Goal: Task Accomplishment & Management: Manage account settings

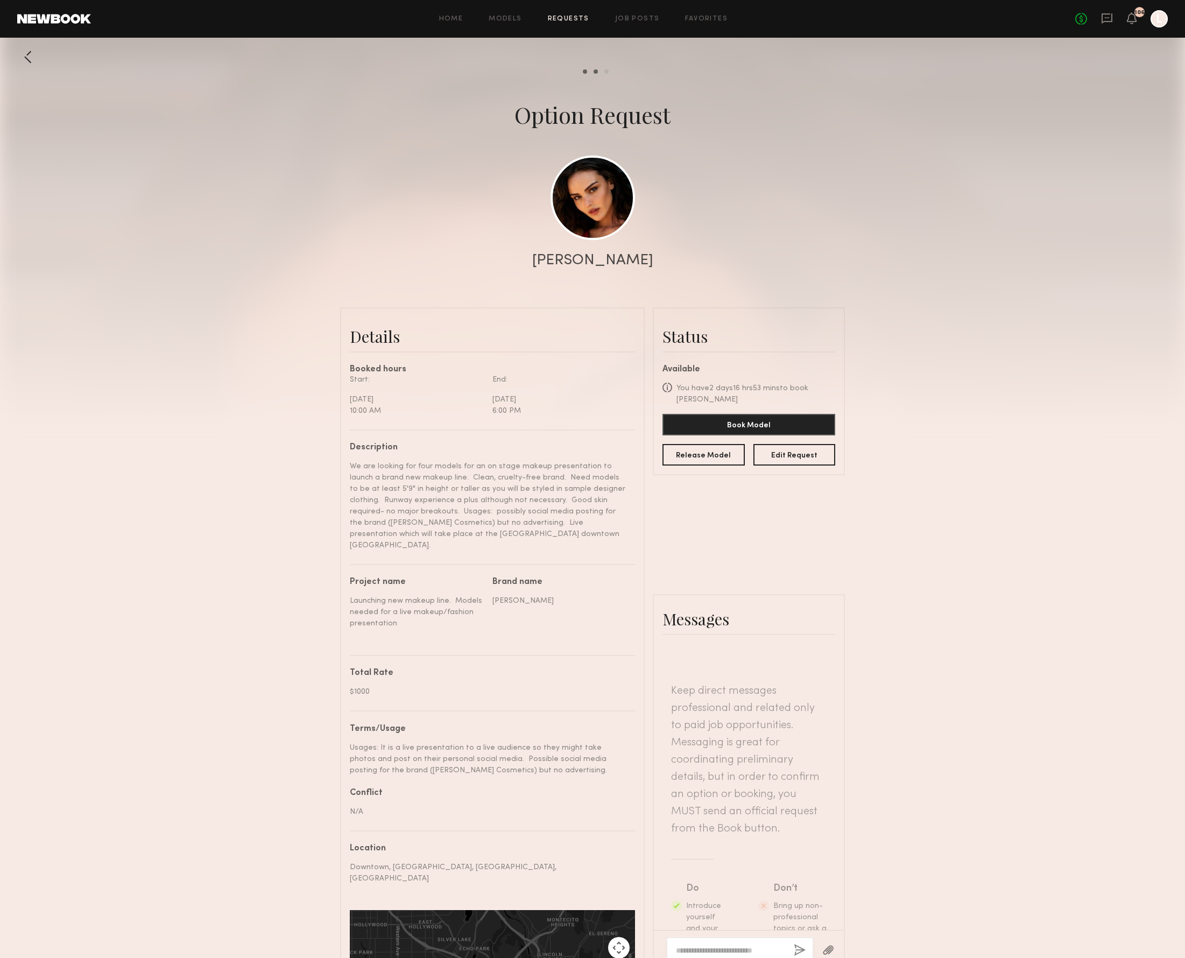
click at [582, 207] on link at bounding box center [593, 198] width 85 height 85
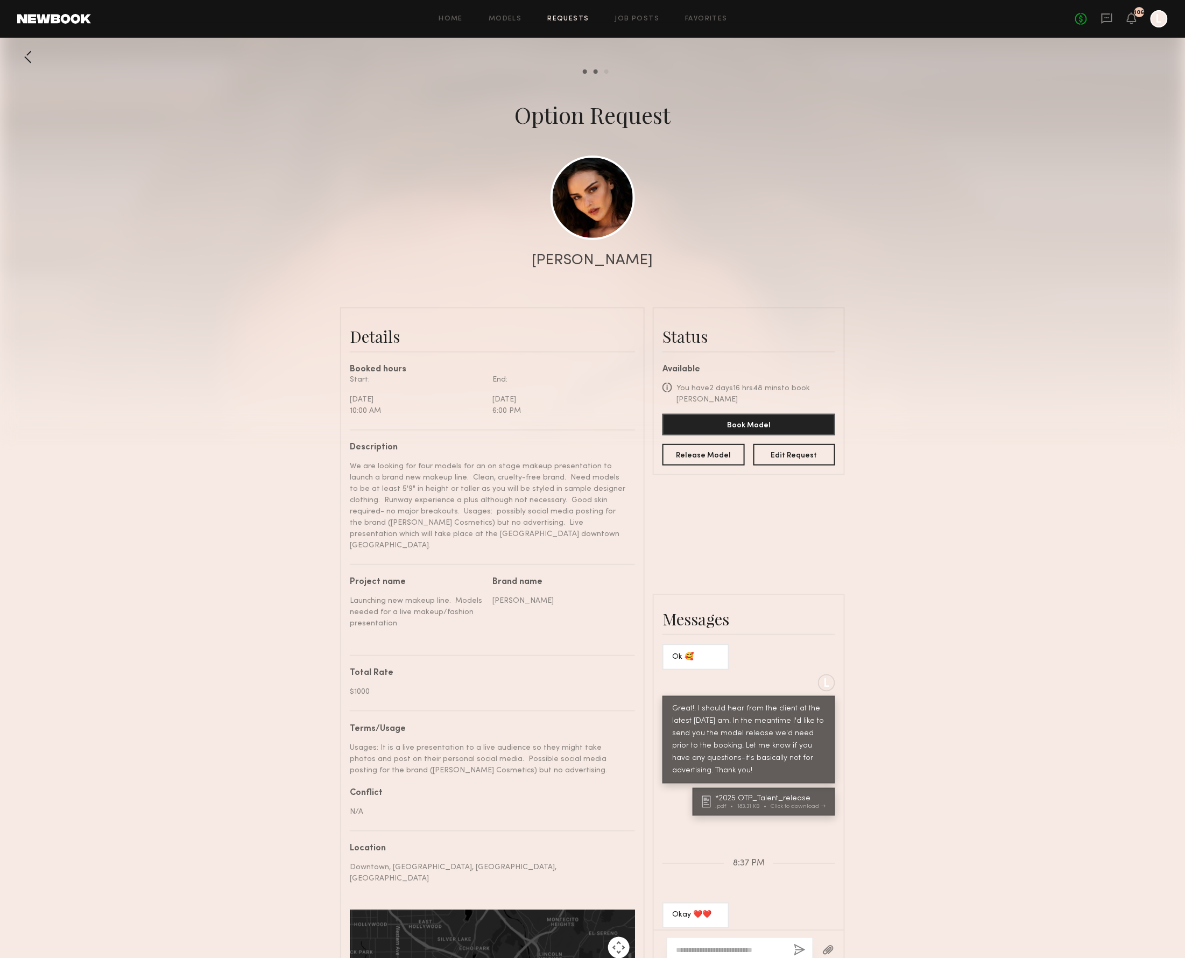
click at [562, 17] on link "Requests" at bounding box center [568, 19] width 41 height 7
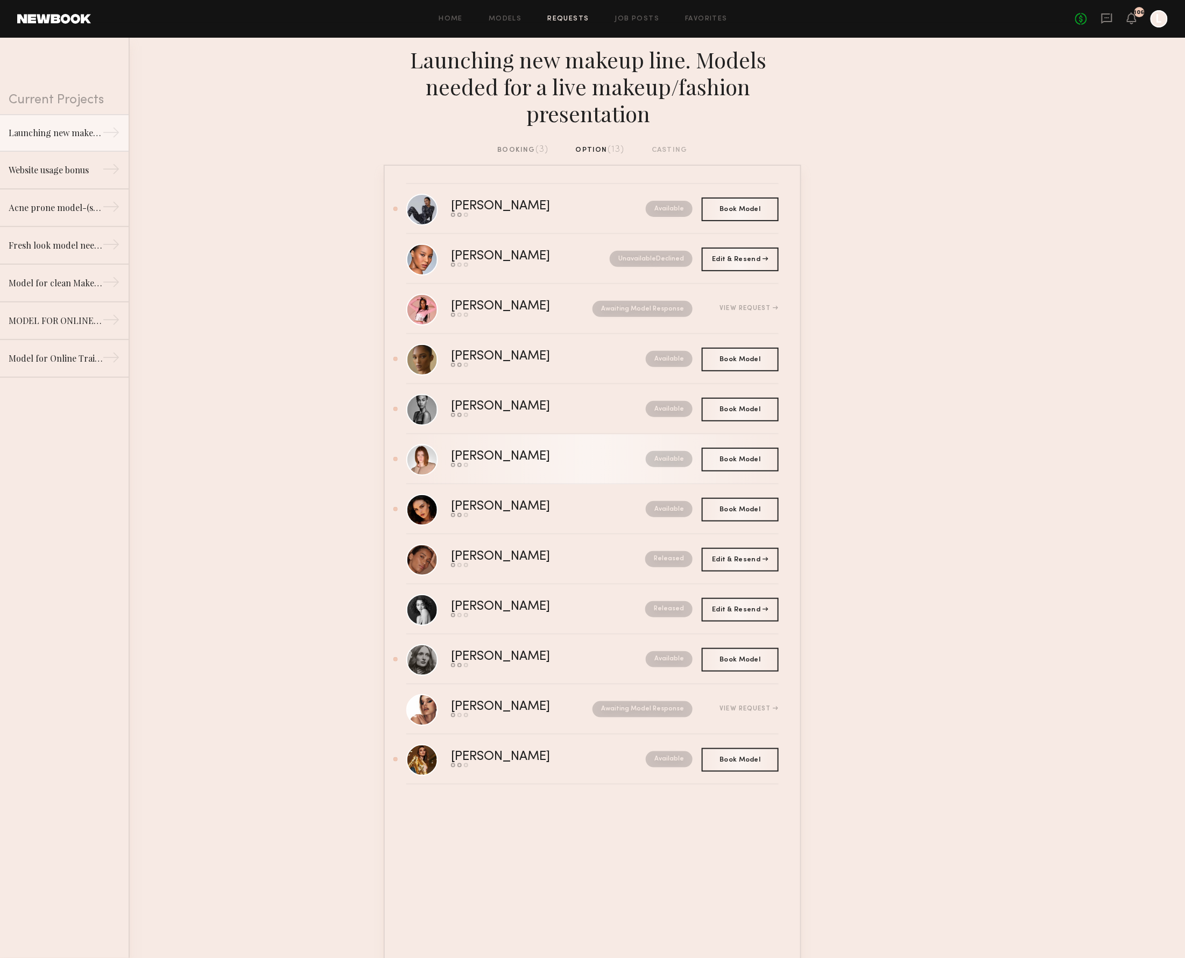
click at [635, 454] on div "Available" at bounding box center [645, 459] width 95 height 16
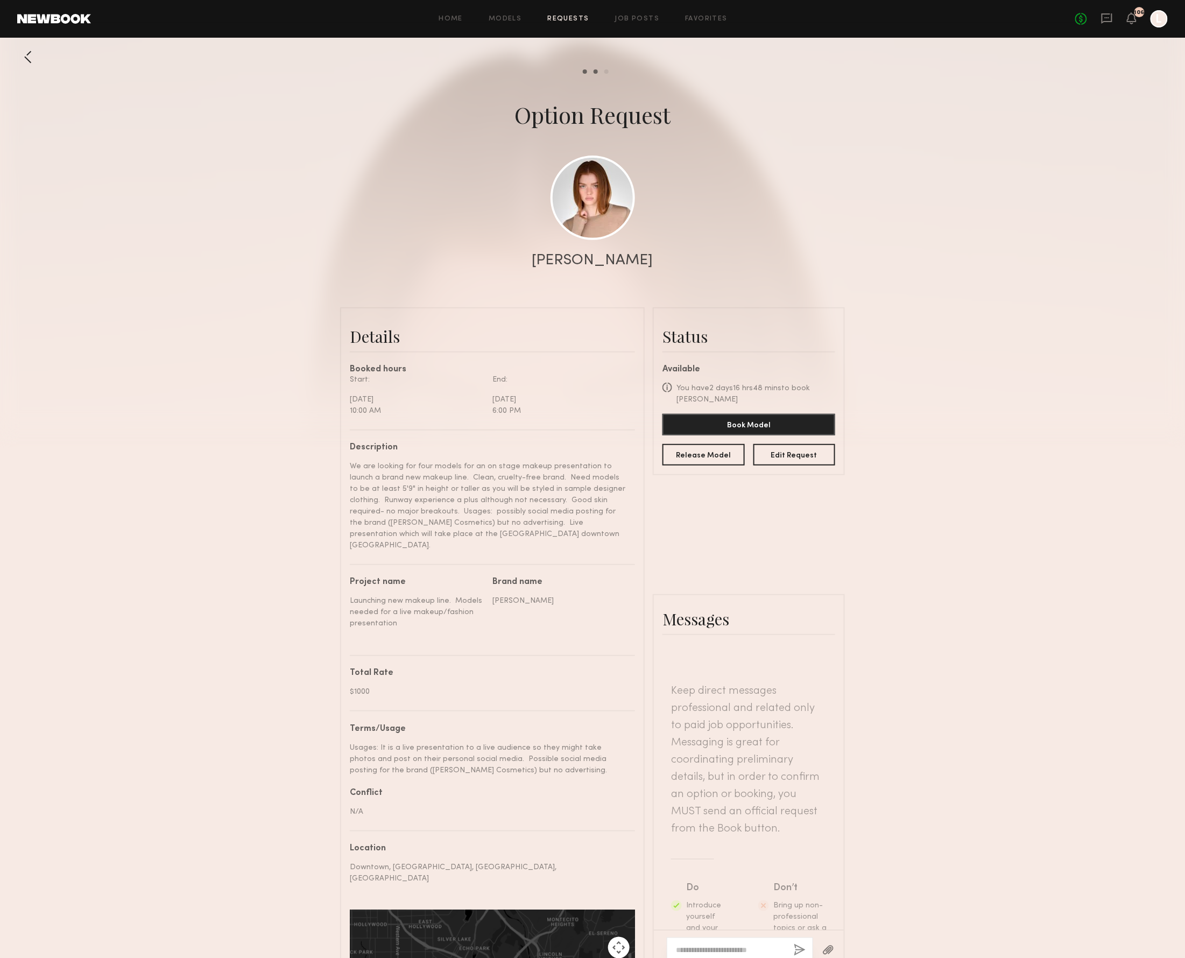
click at [681, 945] on textarea at bounding box center [730, 950] width 109 height 11
paste textarea "**********"
drag, startPoint x: 746, startPoint y: 839, endPoint x: 666, endPoint y: 826, distance: 81.2
click at [666, 909] on div "**********" at bounding box center [749, 939] width 190 height 61
type textarea "**********"
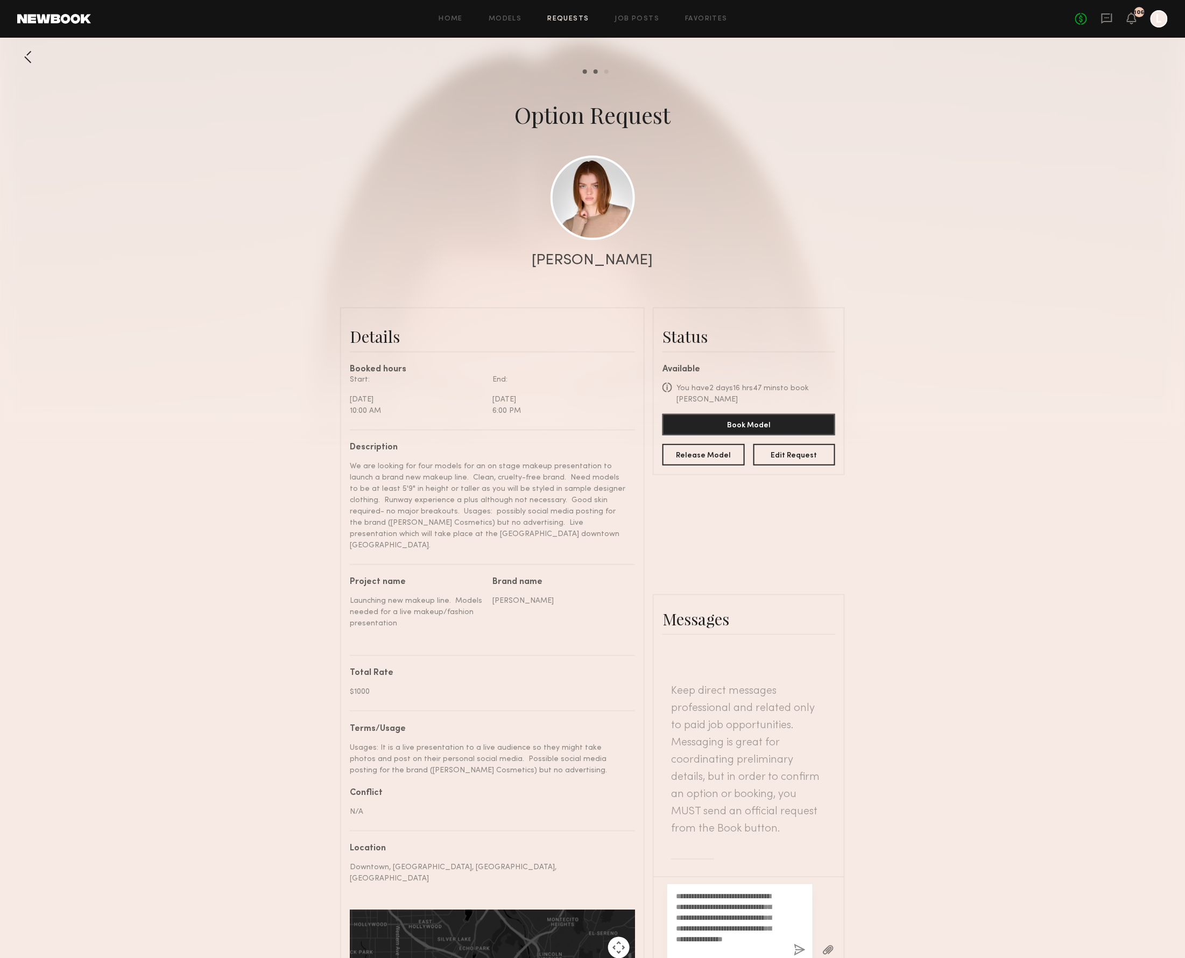
drag, startPoint x: 778, startPoint y: 845, endPoint x: 719, endPoint y: 793, distance: 77.8
click at [717, 884] on div "**********" at bounding box center [740, 924] width 146 height 80
drag, startPoint x: 775, startPoint y: 835, endPoint x: 723, endPoint y: 774, distance: 80.6
click at [723, 884] on div "**********" at bounding box center [740, 924] width 146 height 80
click at [794, 944] on button "button" at bounding box center [800, 950] width 12 height 13
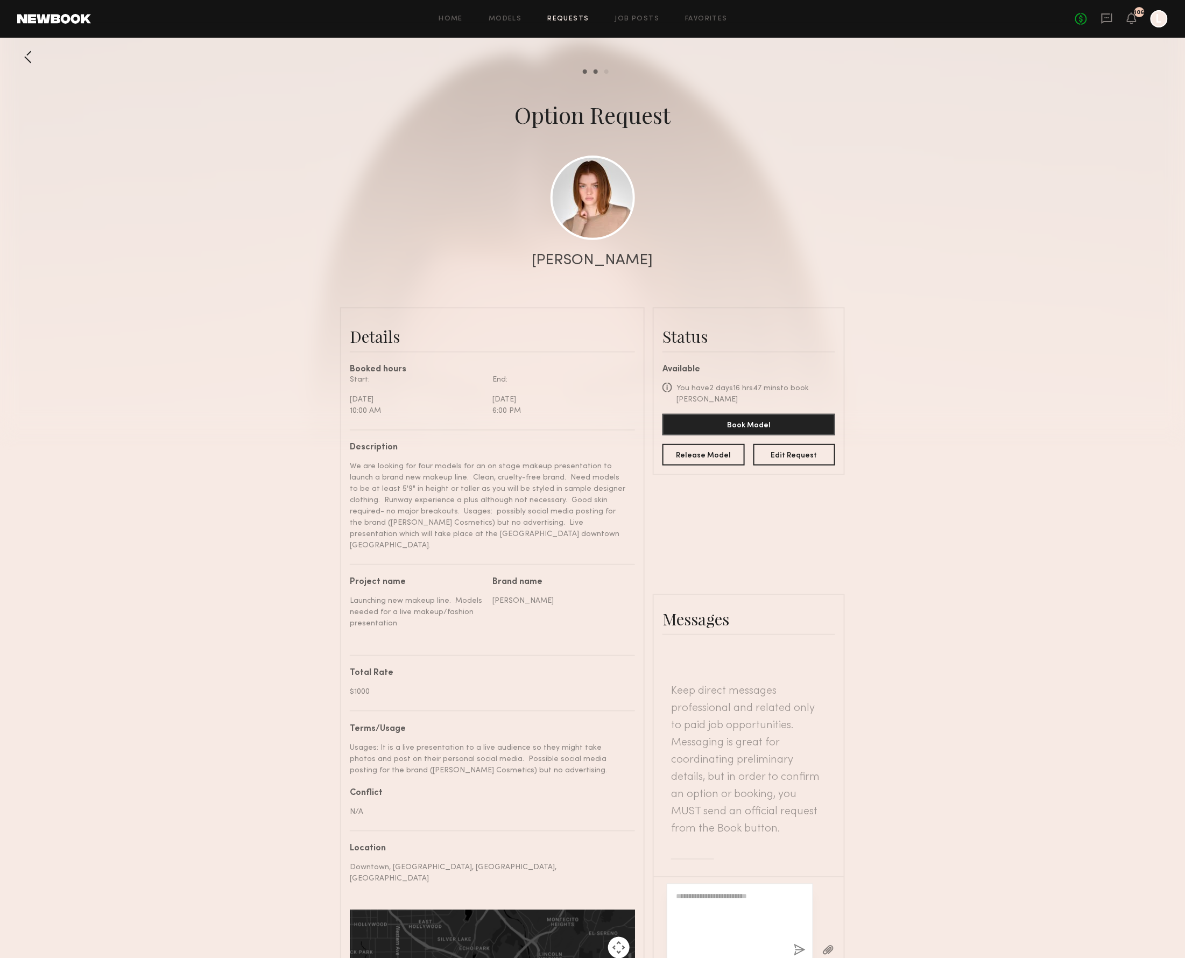
scroll to position [396, 0]
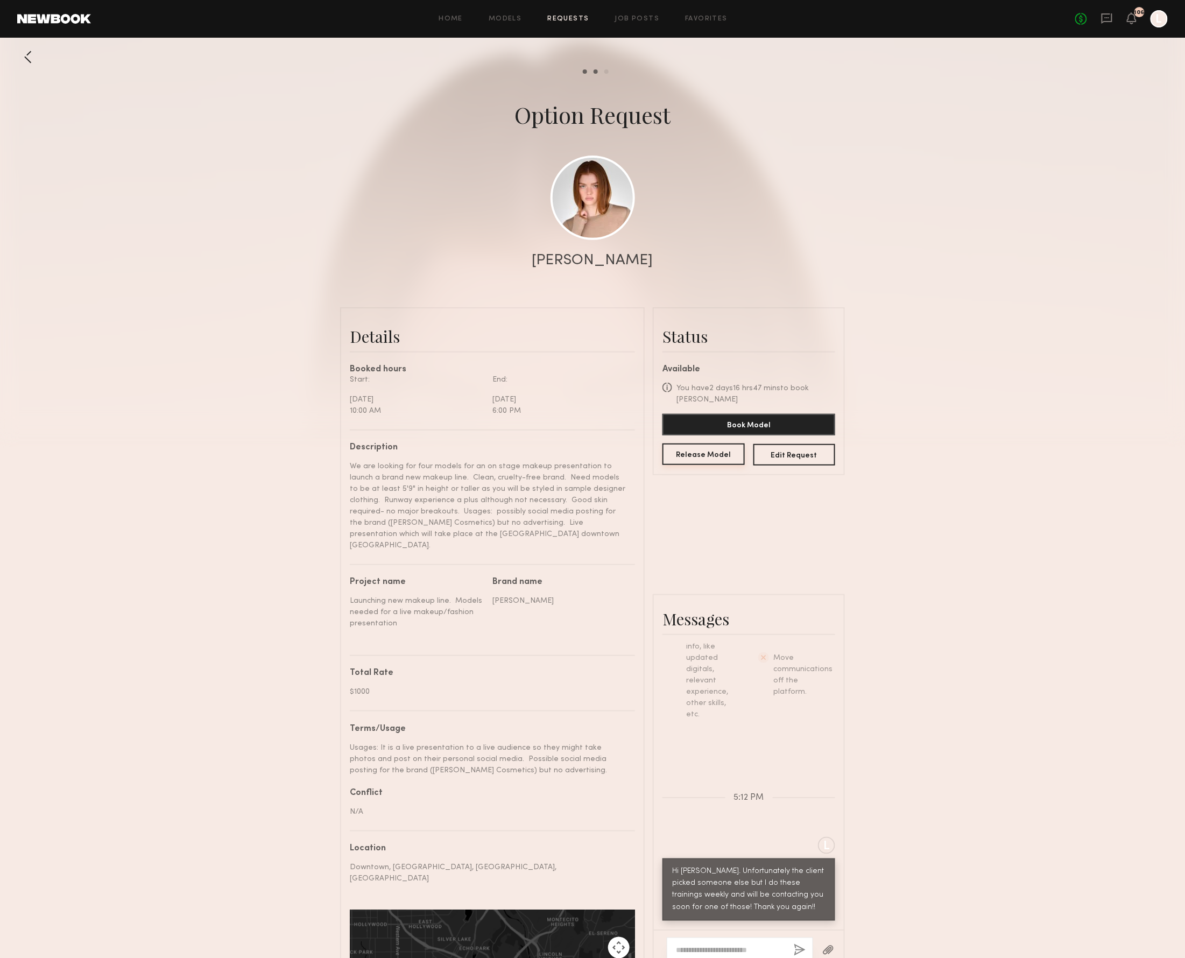
click at [724, 452] on button "Release Model" at bounding box center [704, 455] width 82 height 22
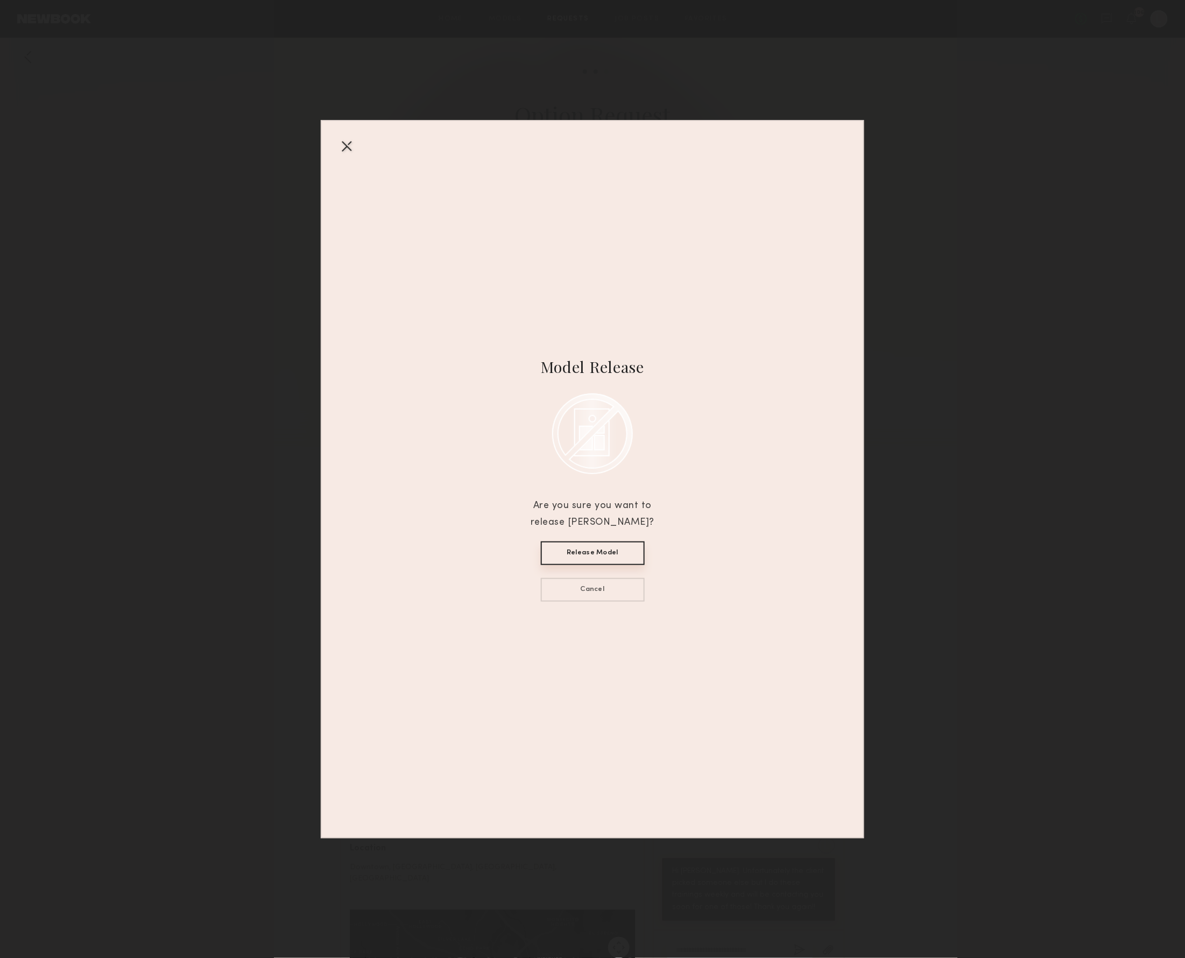
click at [586, 550] on button "Release Model" at bounding box center [593, 554] width 104 height 24
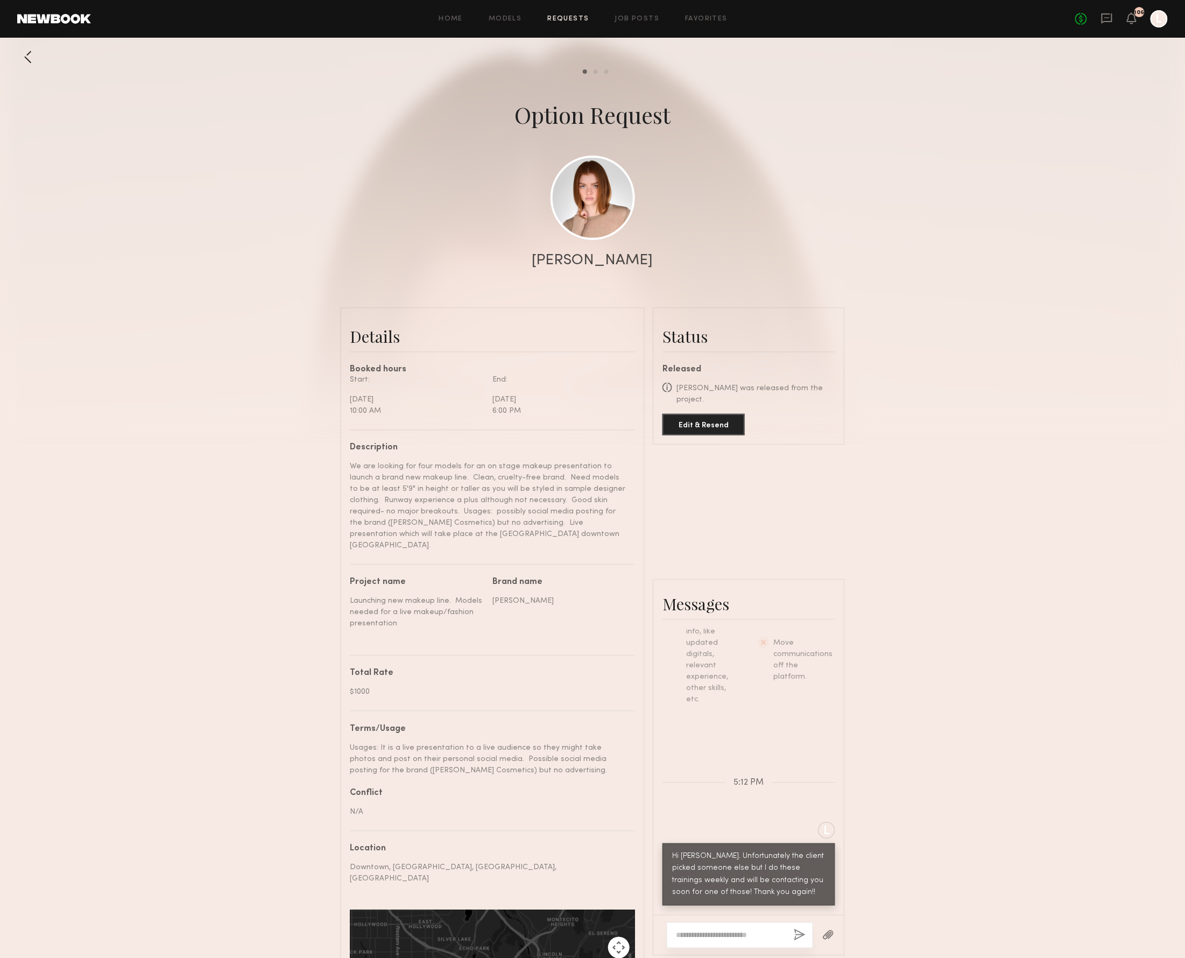
click at [573, 24] on div "Home Models Requests Job Posts Favorites Sign Out No fees up to $5,000 106 L" at bounding box center [629, 18] width 1077 height 17
click at [569, 18] on link "Requests" at bounding box center [568, 19] width 41 height 7
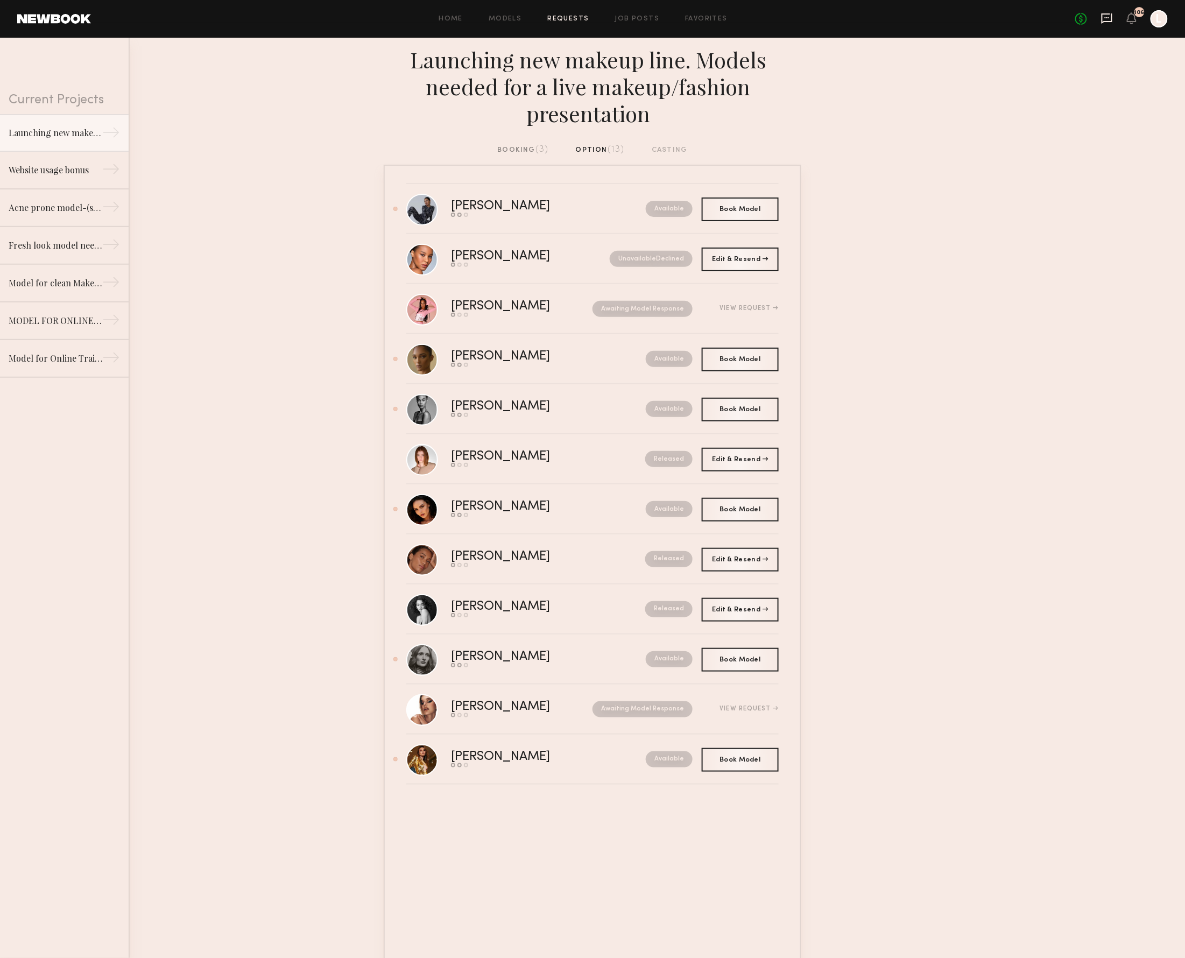
click at [1101, 15] on icon at bounding box center [1107, 18] width 12 height 12
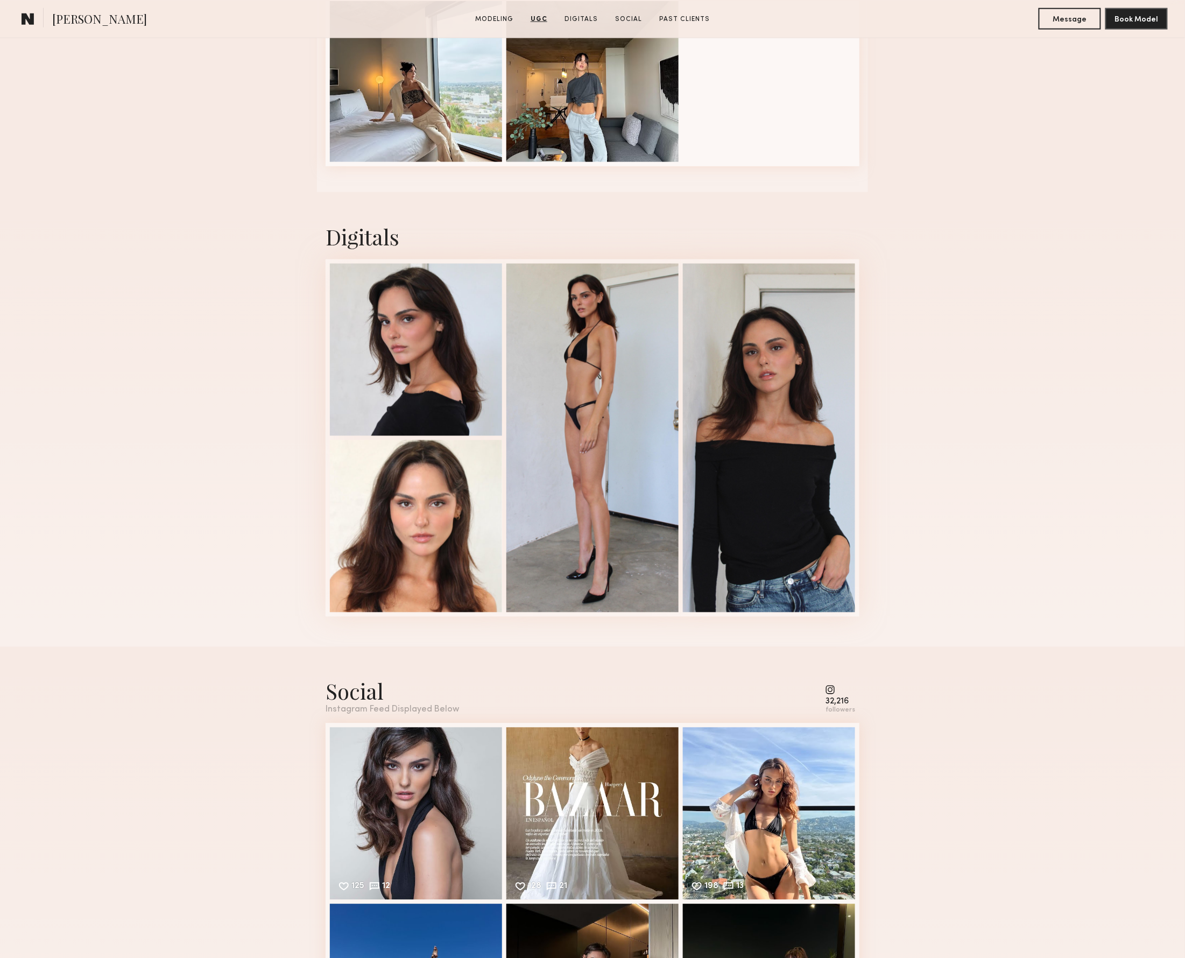
scroll to position [2315, 0]
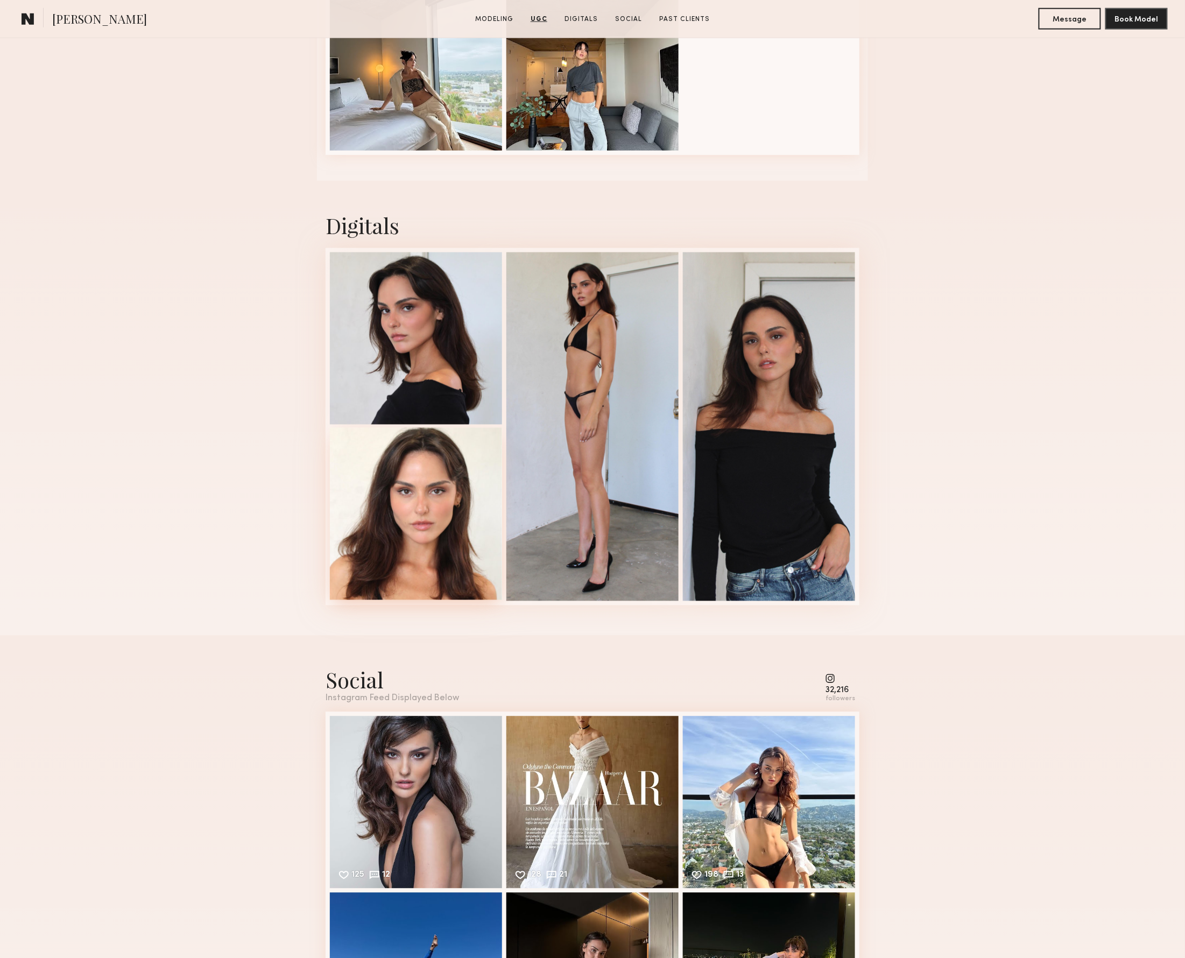
click at [426, 532] on div at bounding box center [416, 514] width 172 height 172
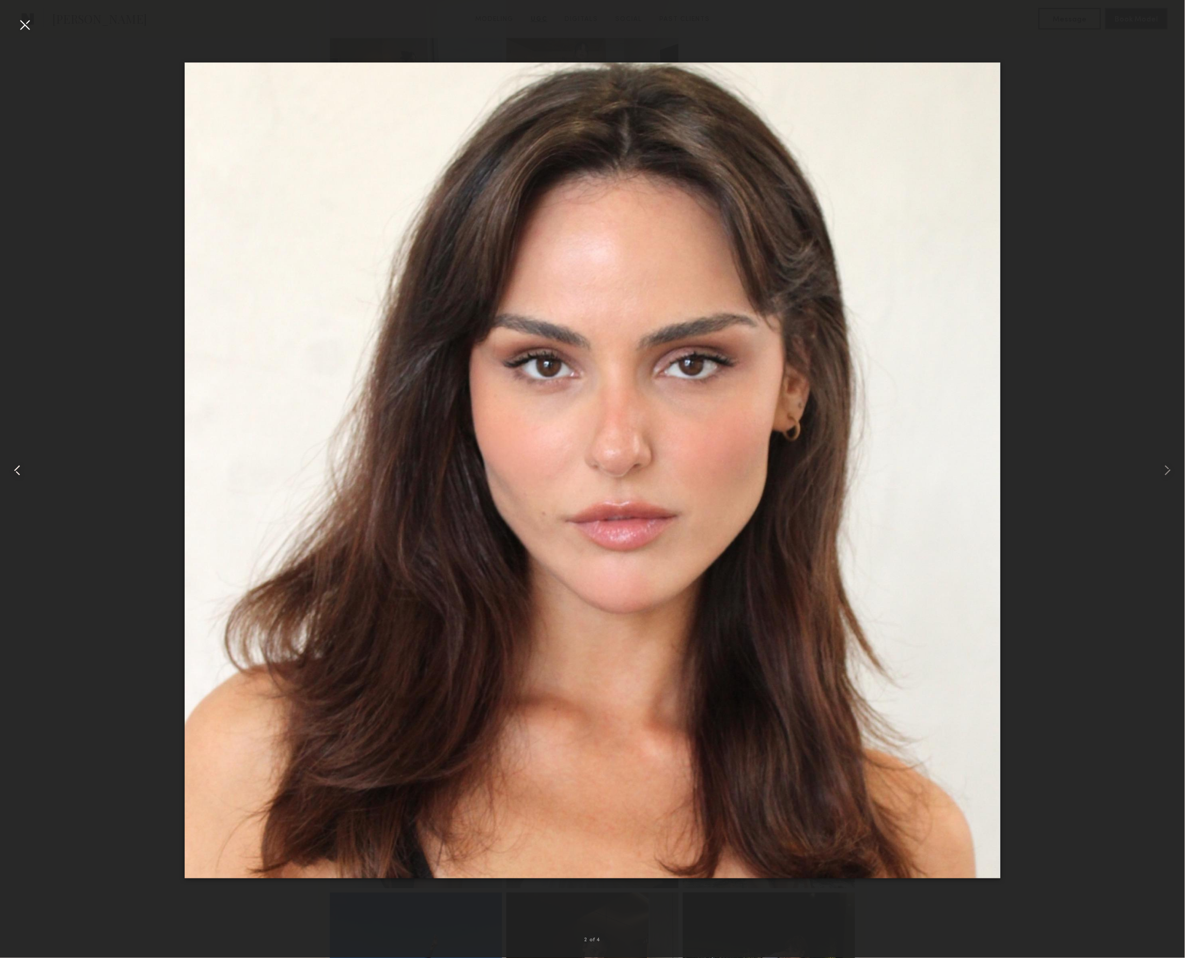
click at [20, 476] on common-icon at bounding box center [17, 470] width 17 height 17
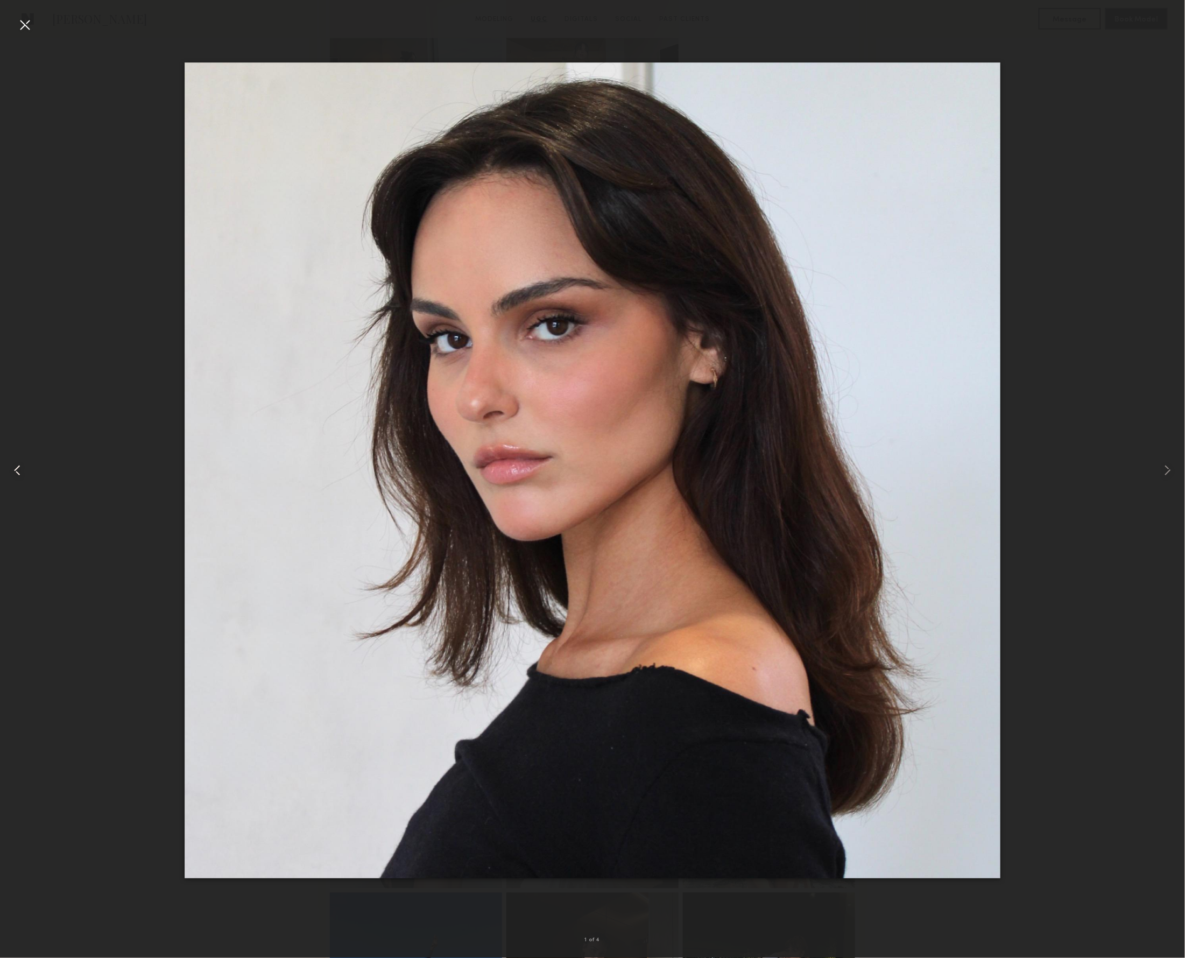
click at [20, 476] on common-icon at bounding box center [17, 470] width 17 height 17
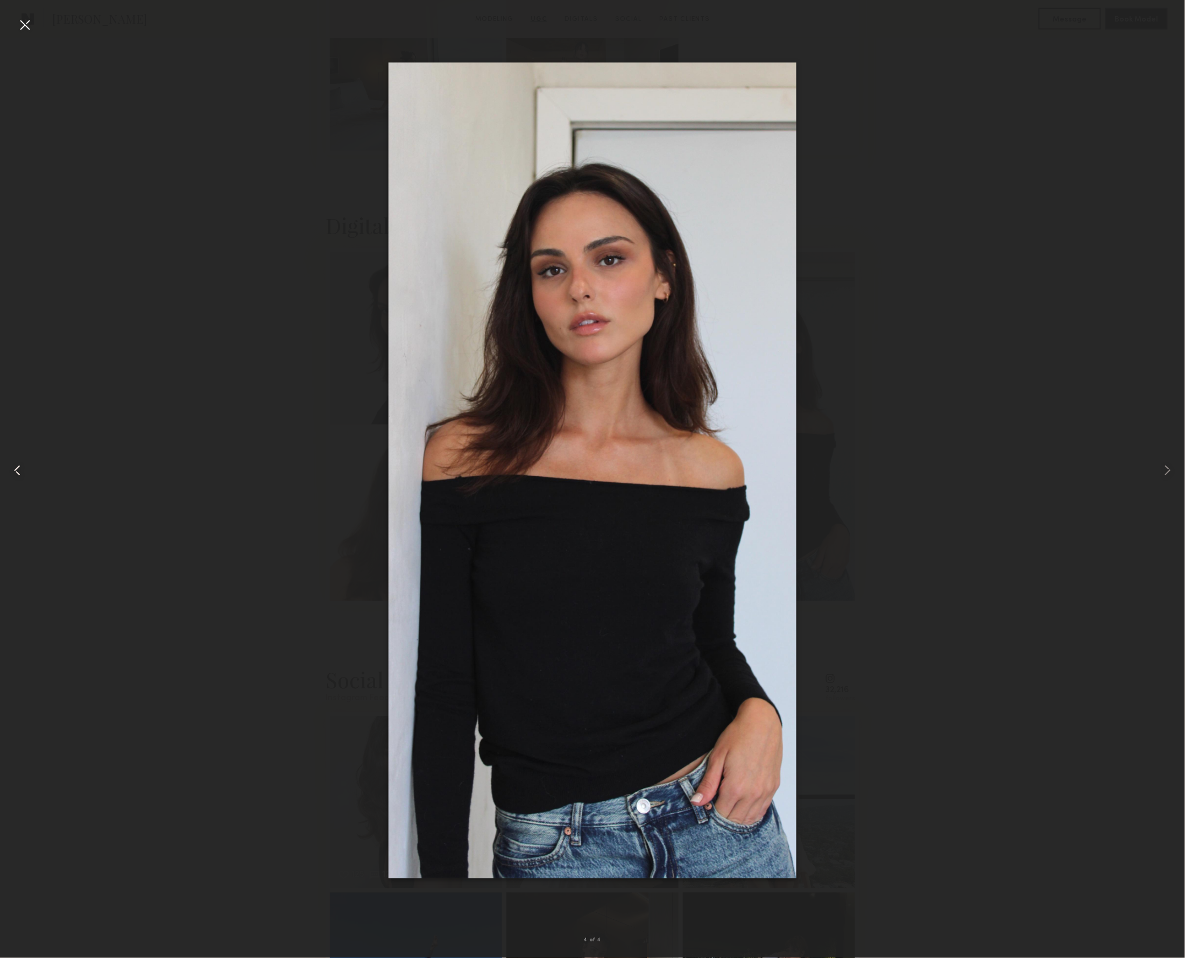
click at [20, 476] on common-icon at bounding box center [17, 470] width 17 height 17
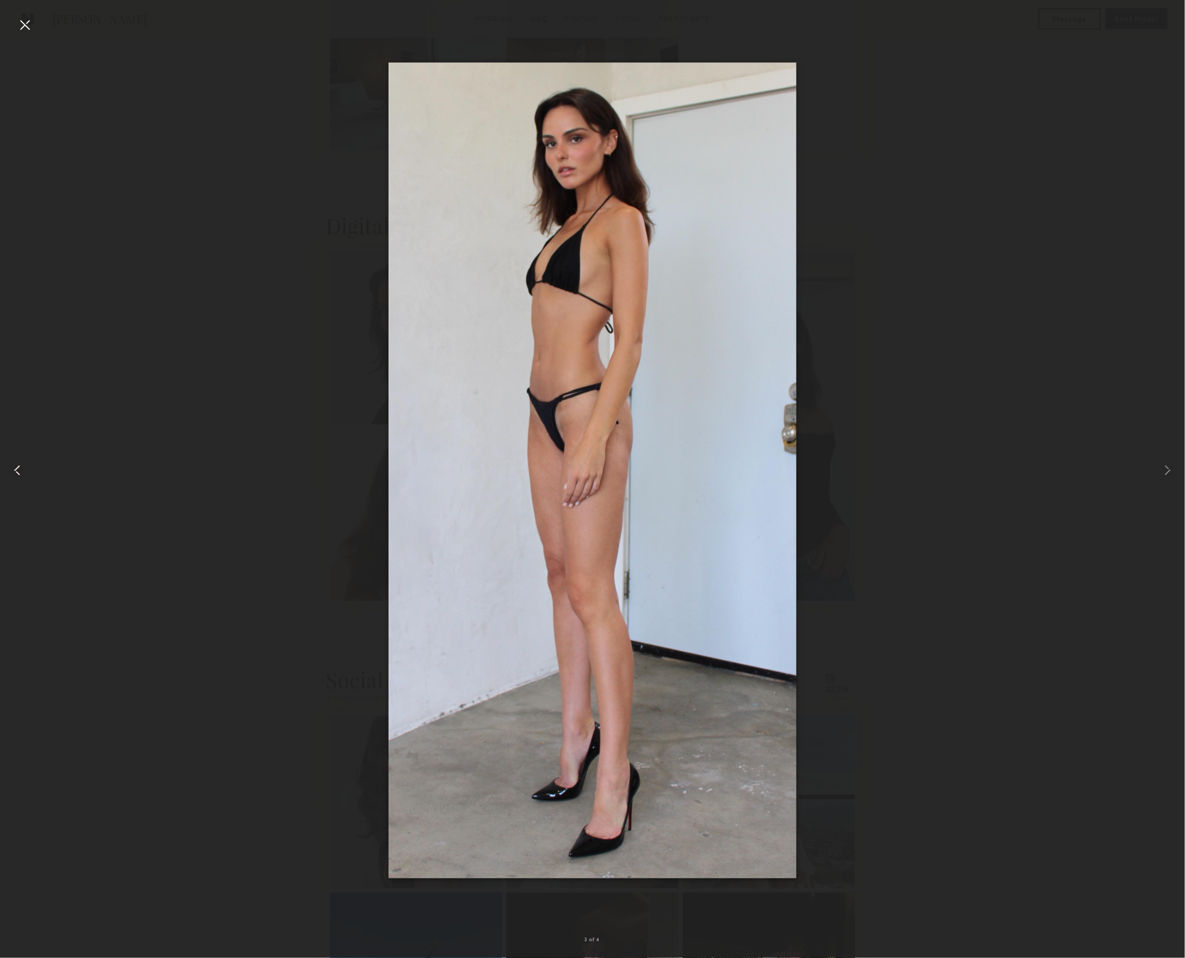
click at [20, 476] on common-icon at bounding box center [17, 470] width 17 height 17
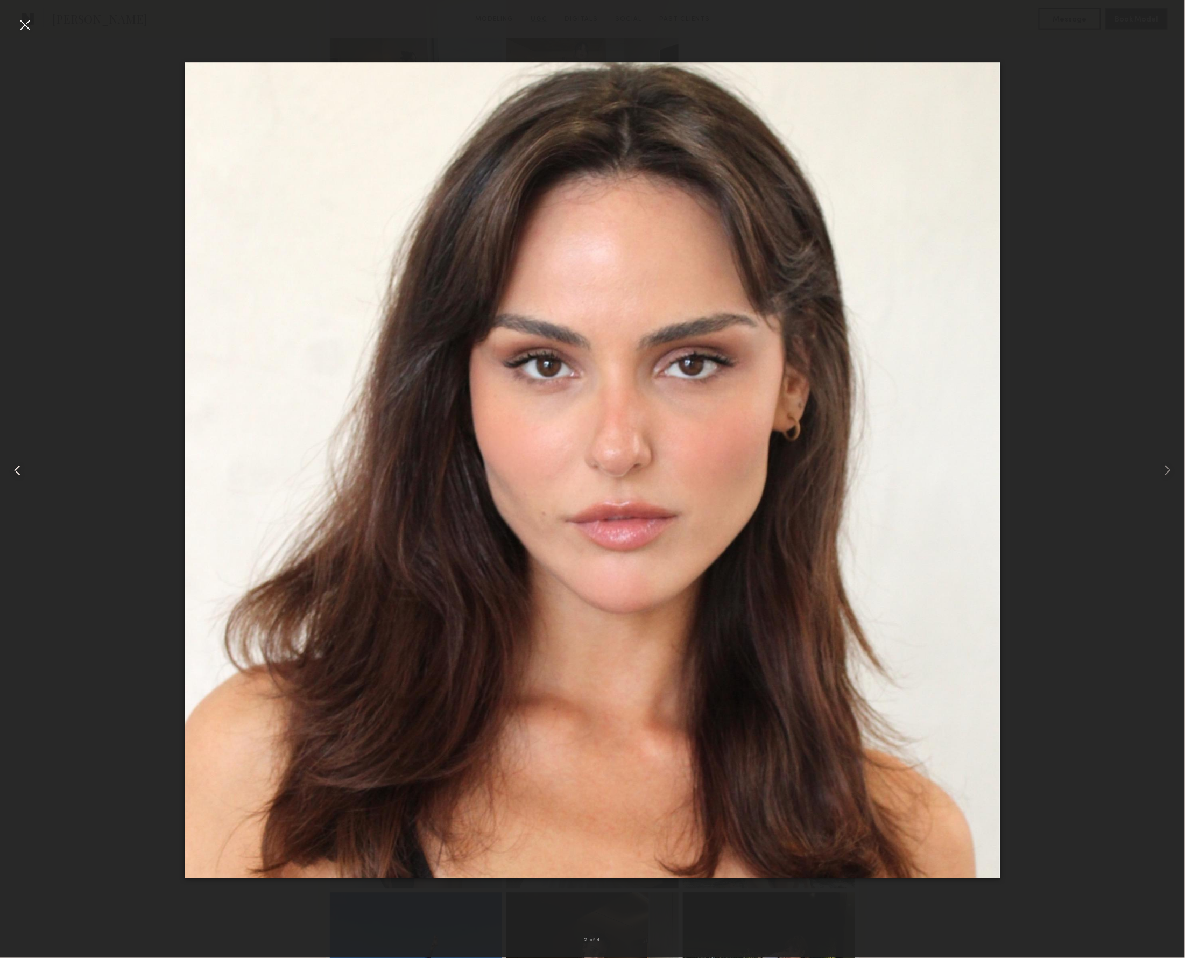
click at [20, 476] on common-icon at bounding box center [17, 470] width 17 height 17
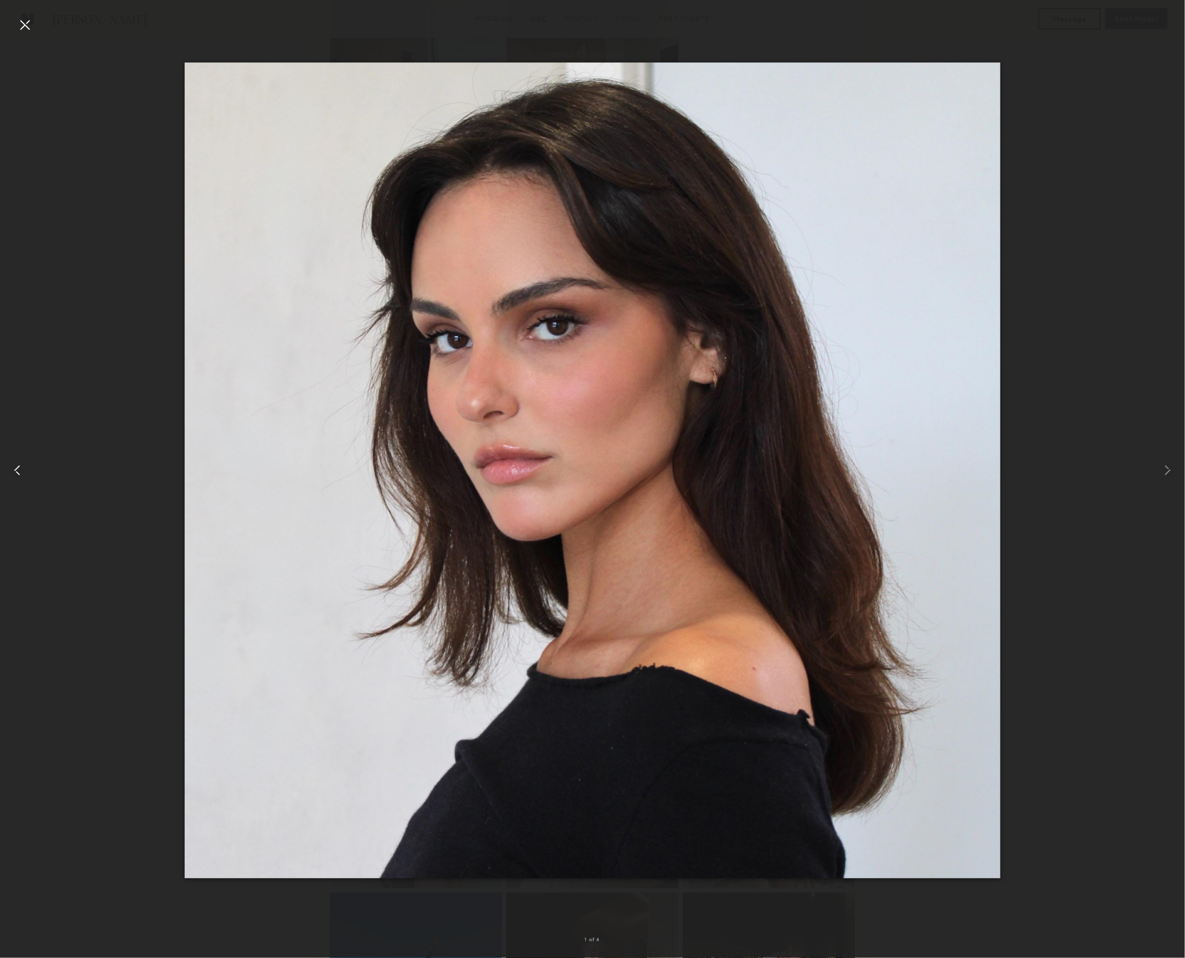
click at [20, 476] on common-icon at bounding box center [17, 470] width 17 height 17
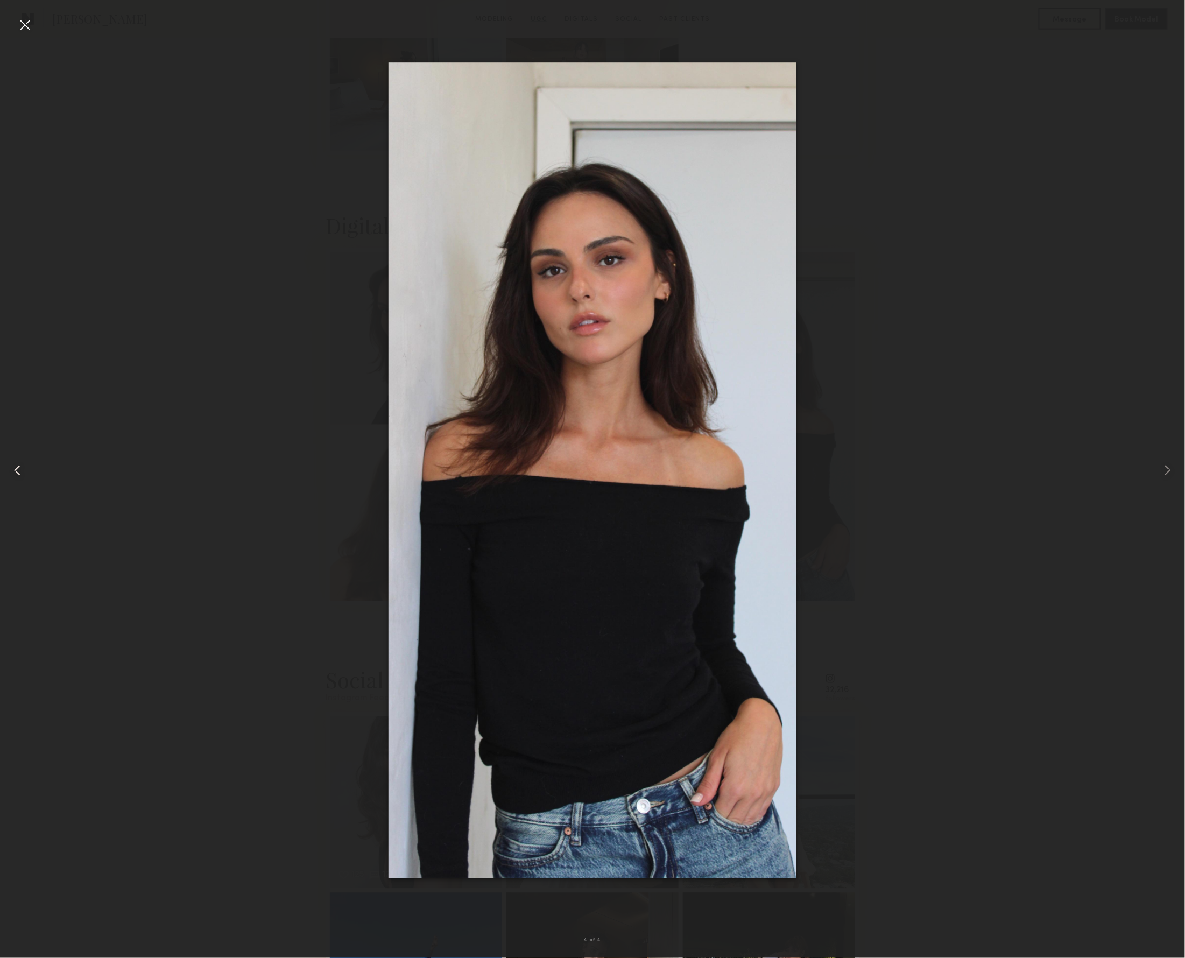
click at [20, 476] on common-icon at bounding box center [17, 470] width 17 height 17
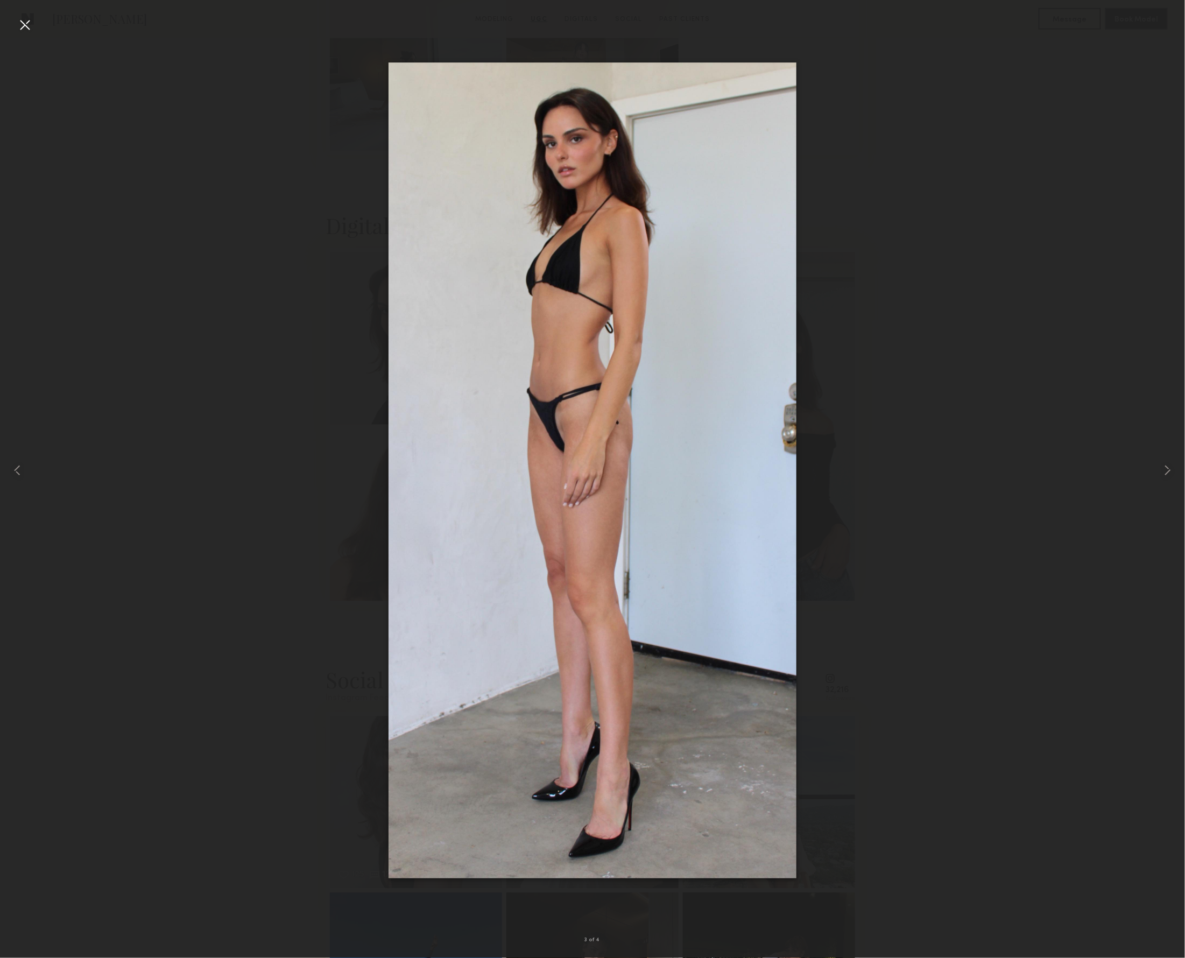
click at [25, 23] on div at bounding box center [24, 24] width 17 height 17
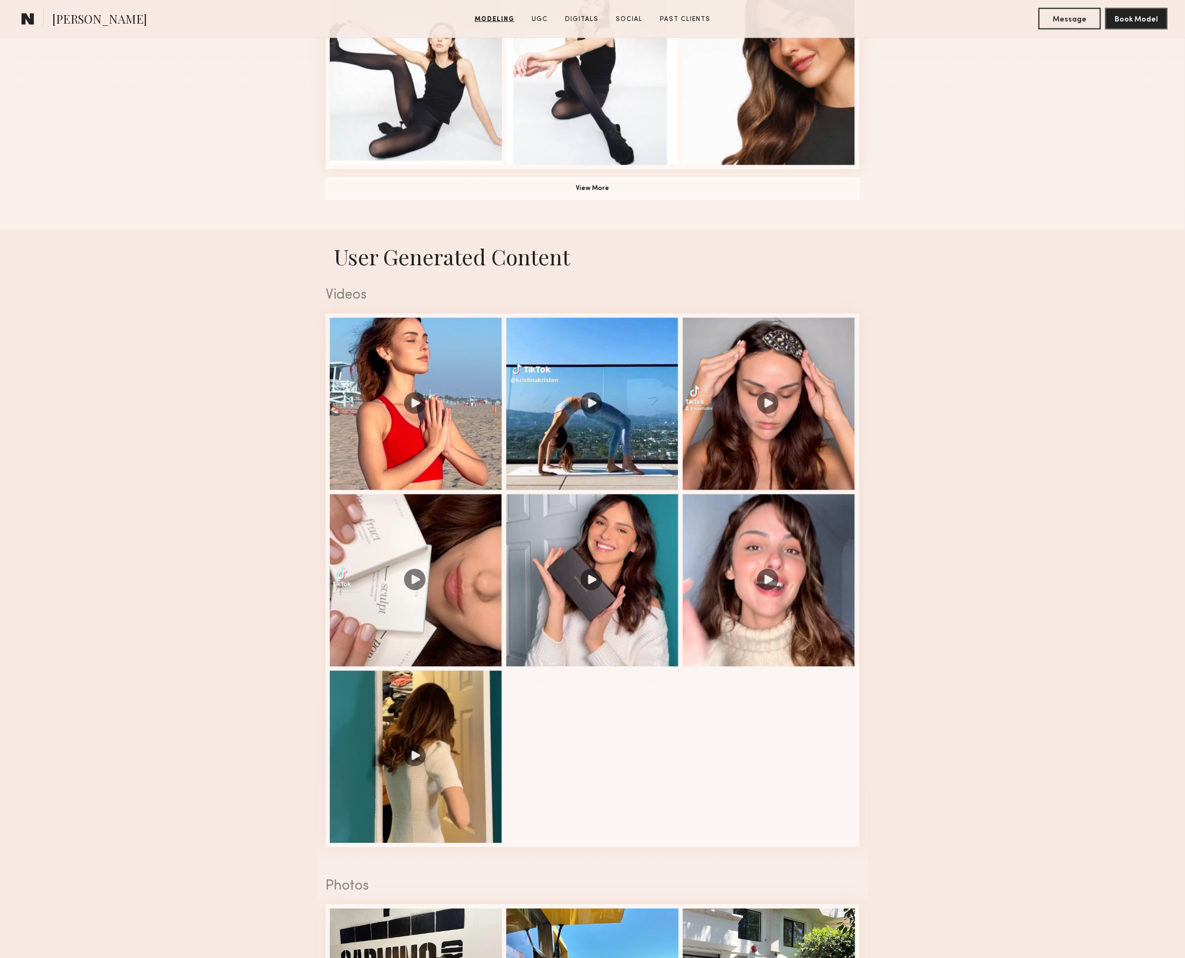
scroll to position [853, 0]
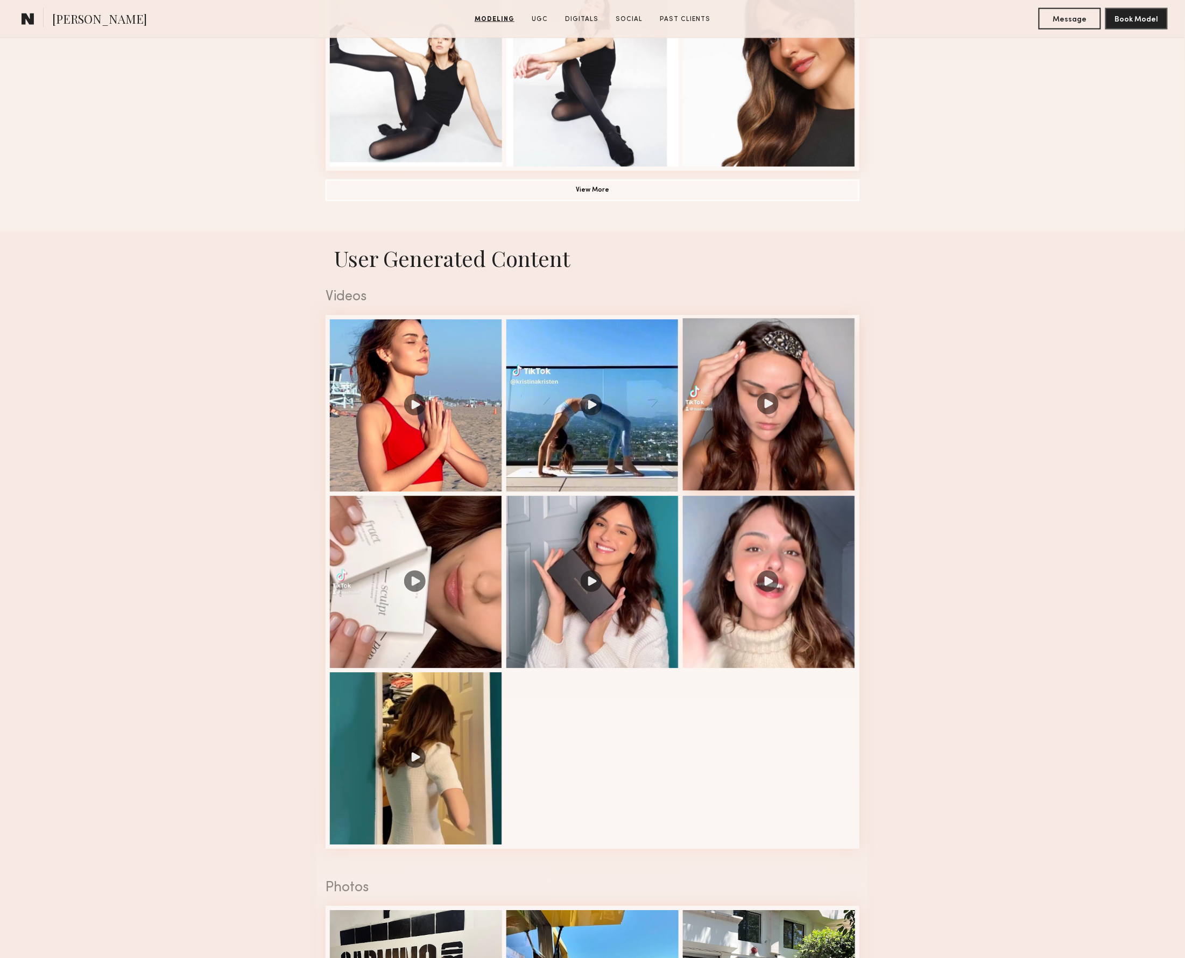
click at [809, 429] on div at bounding box center [769, 405] width 172 height 172
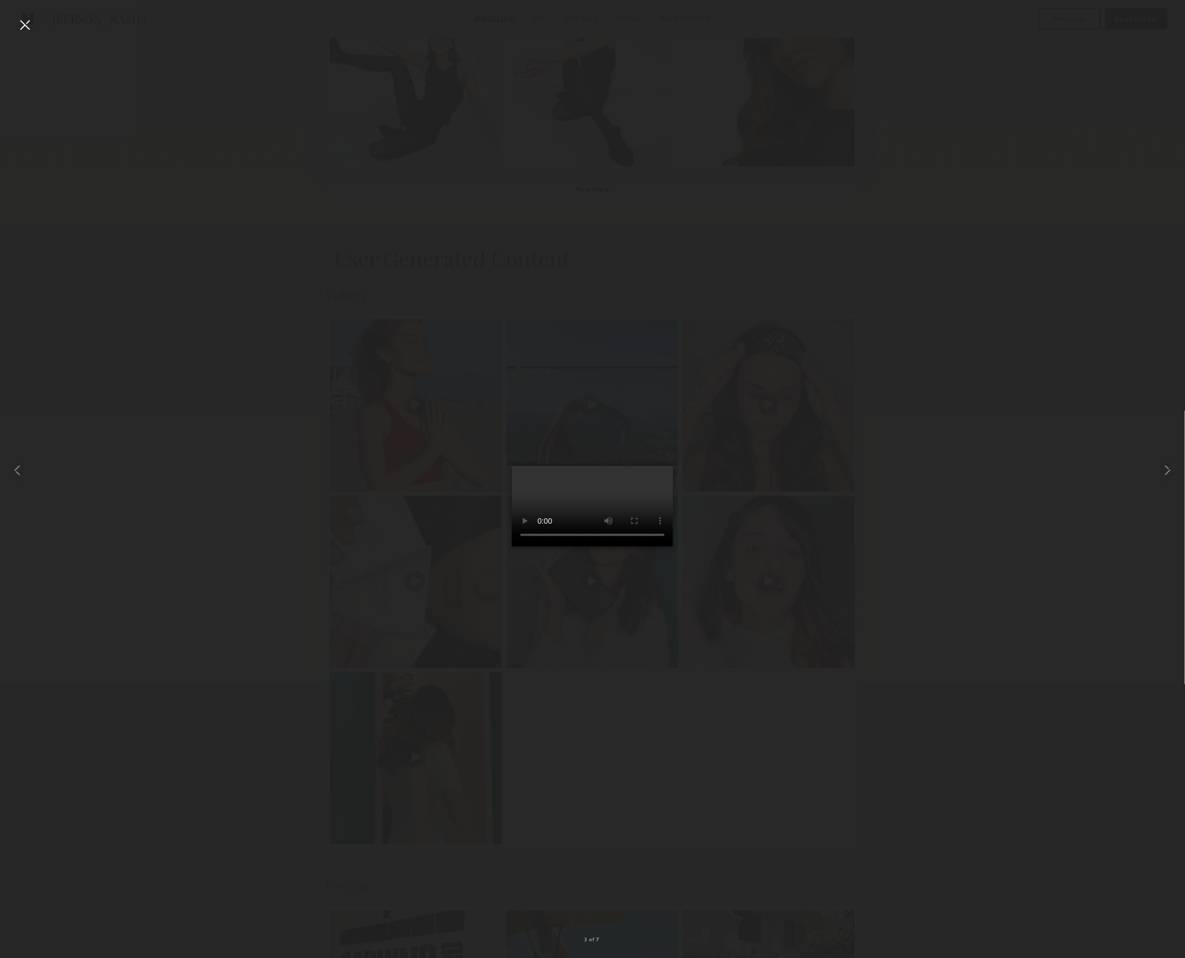
click at [673, 547] on video at bounding box center [592, 506] width 161 height 81
click at [1168, 469] on common-icon at bounding box center [1167, 470] width 17 height 17
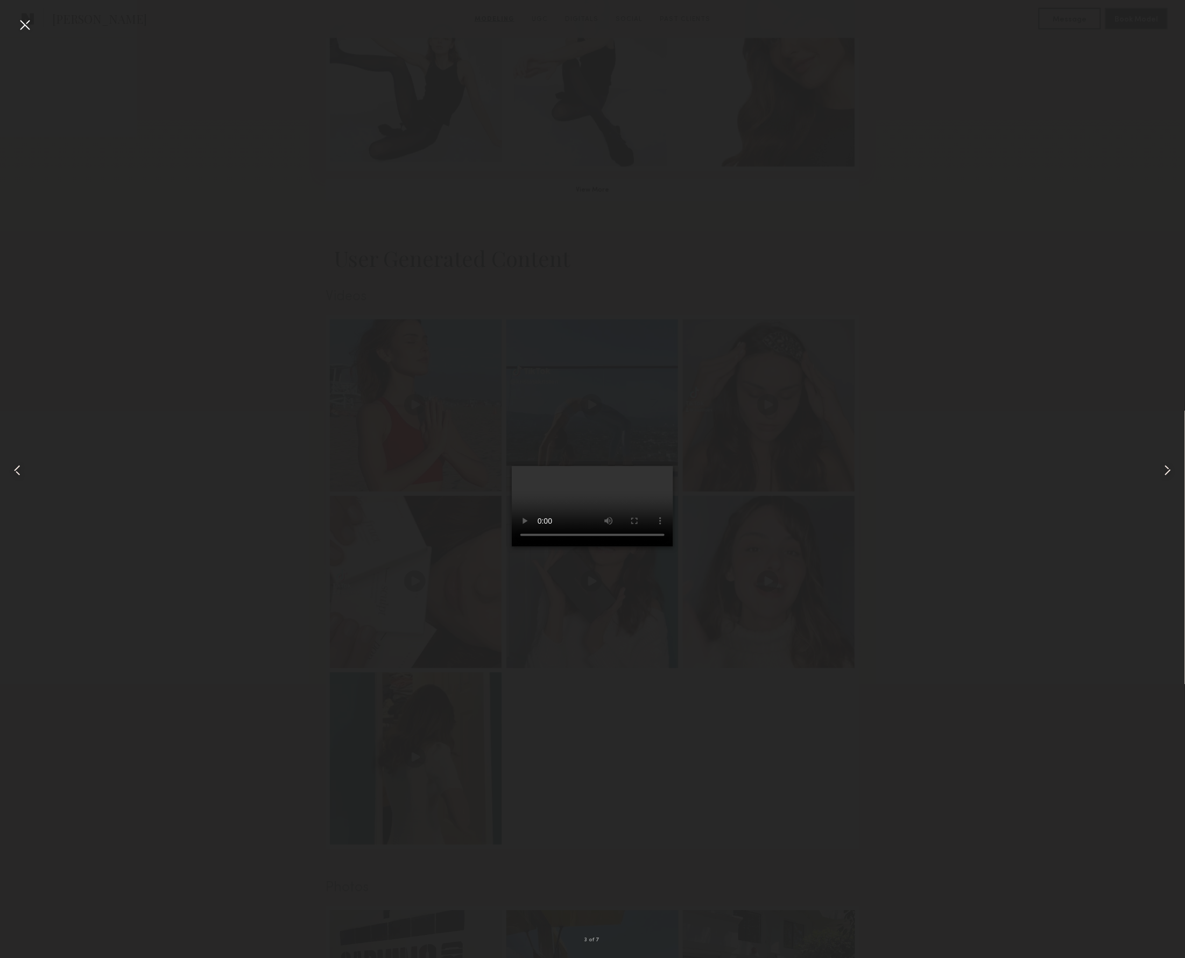
click at [25, 25] on div at bounding box center [24, 24] width 17 height 17
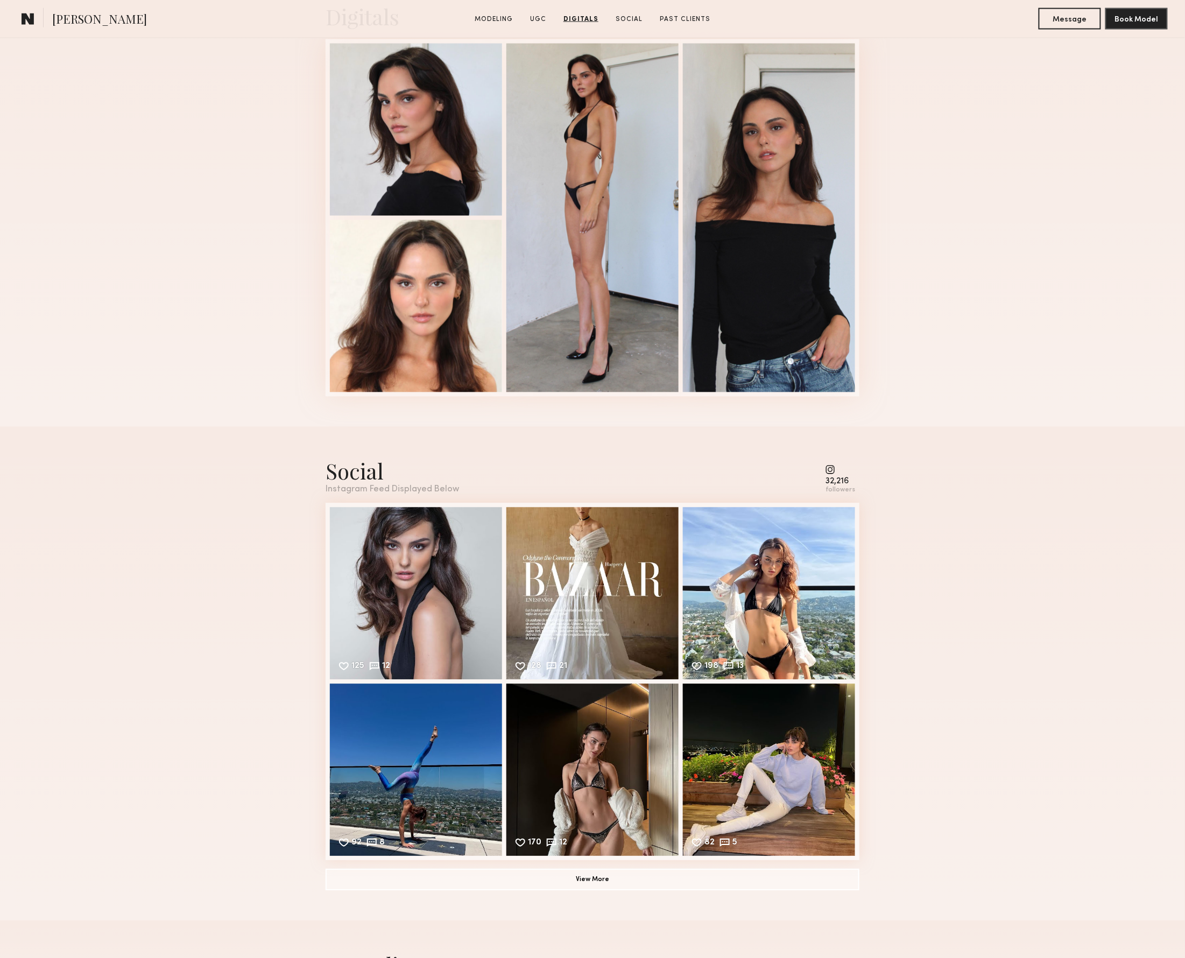
scroll to position [2670, 0]
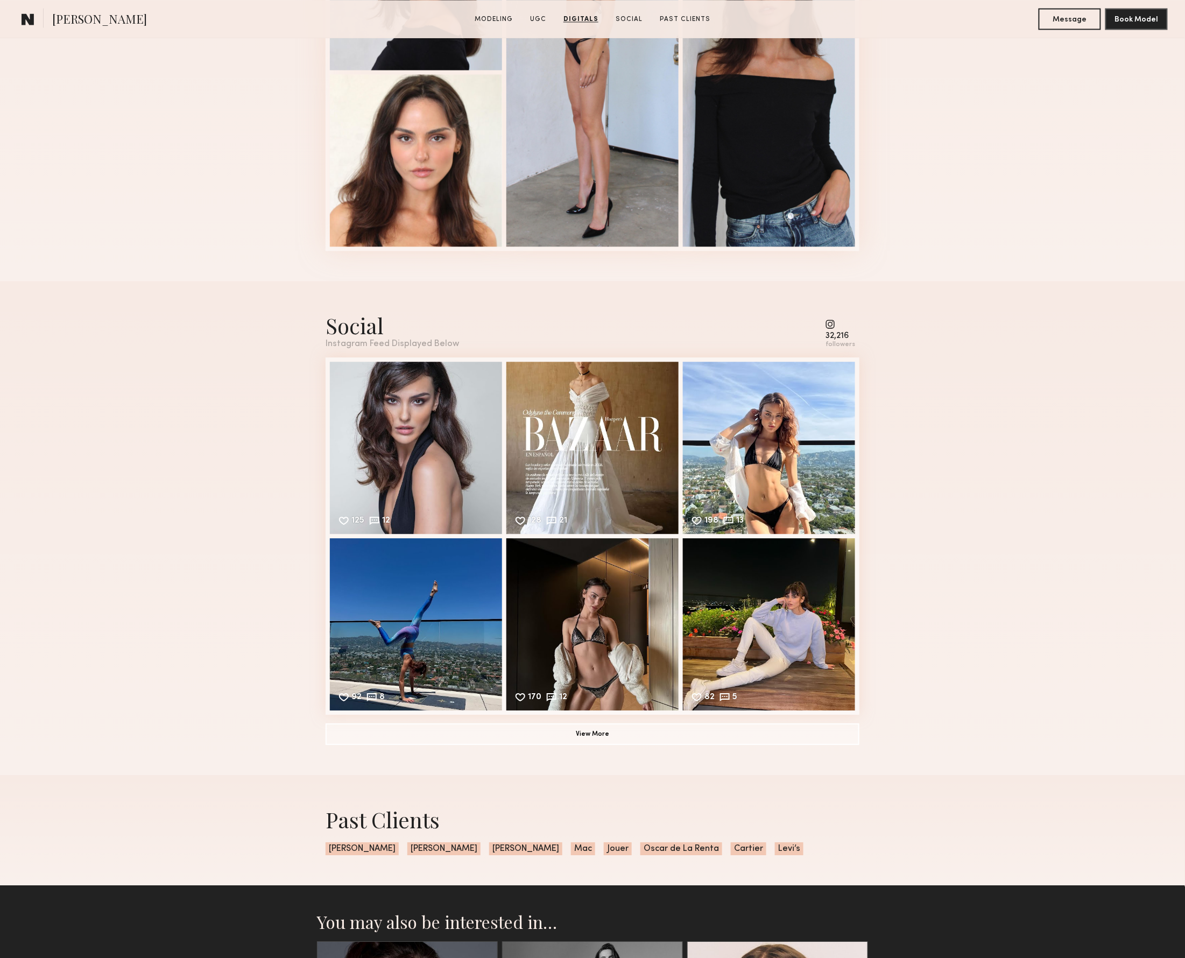
drag, startPoint x: 584, startPoint y: 188, endPoint x: 621, endPoint y: 252, distance: 73.8
click at [621, 252] on div "Digitals" at bounding box center [593, 53] width 534 height 455
click at [601, 130] on div at bounding box center [593, 71] width 172 height 349
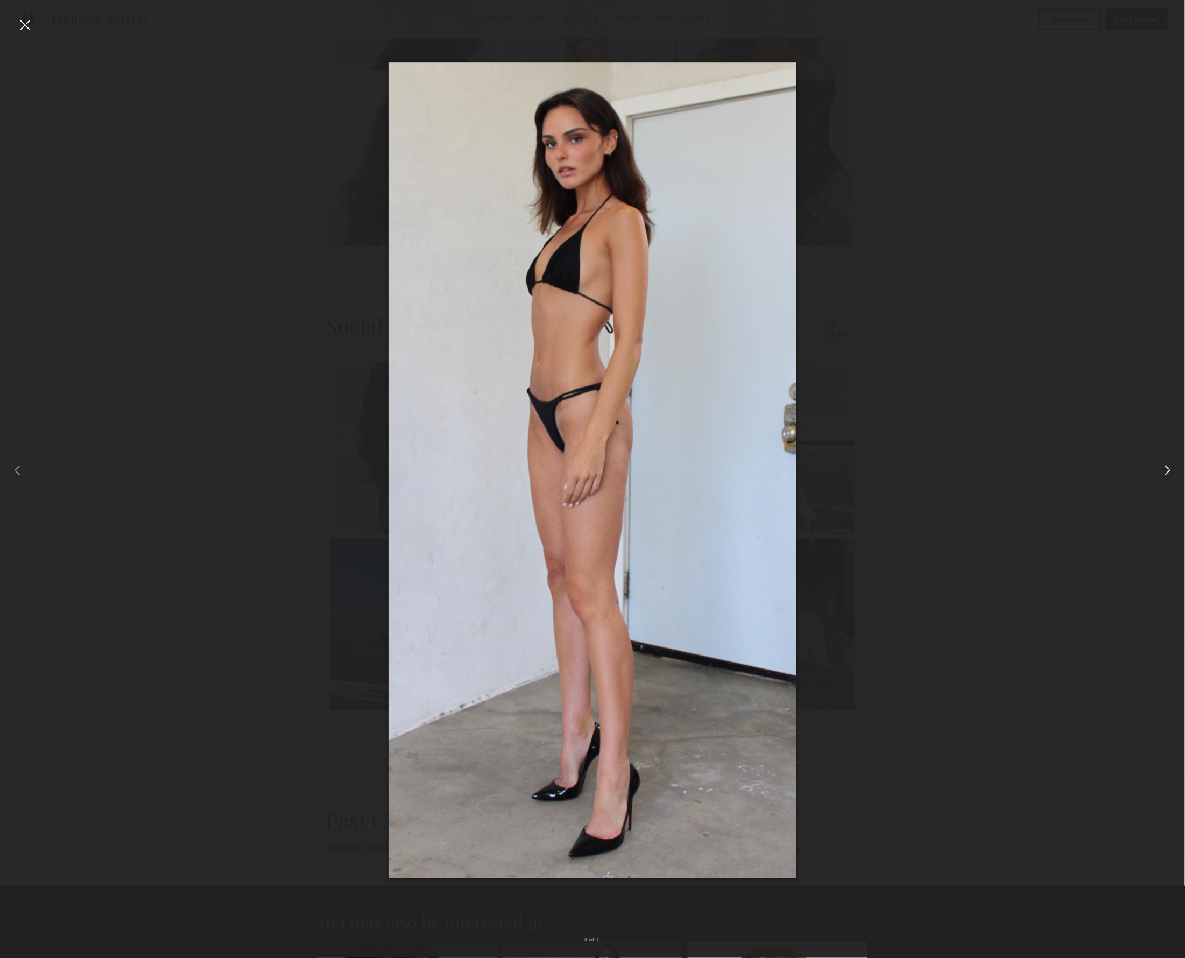
click at [1168, 468] on common-icon at bounding box center [1167, 470] width 17 height 17
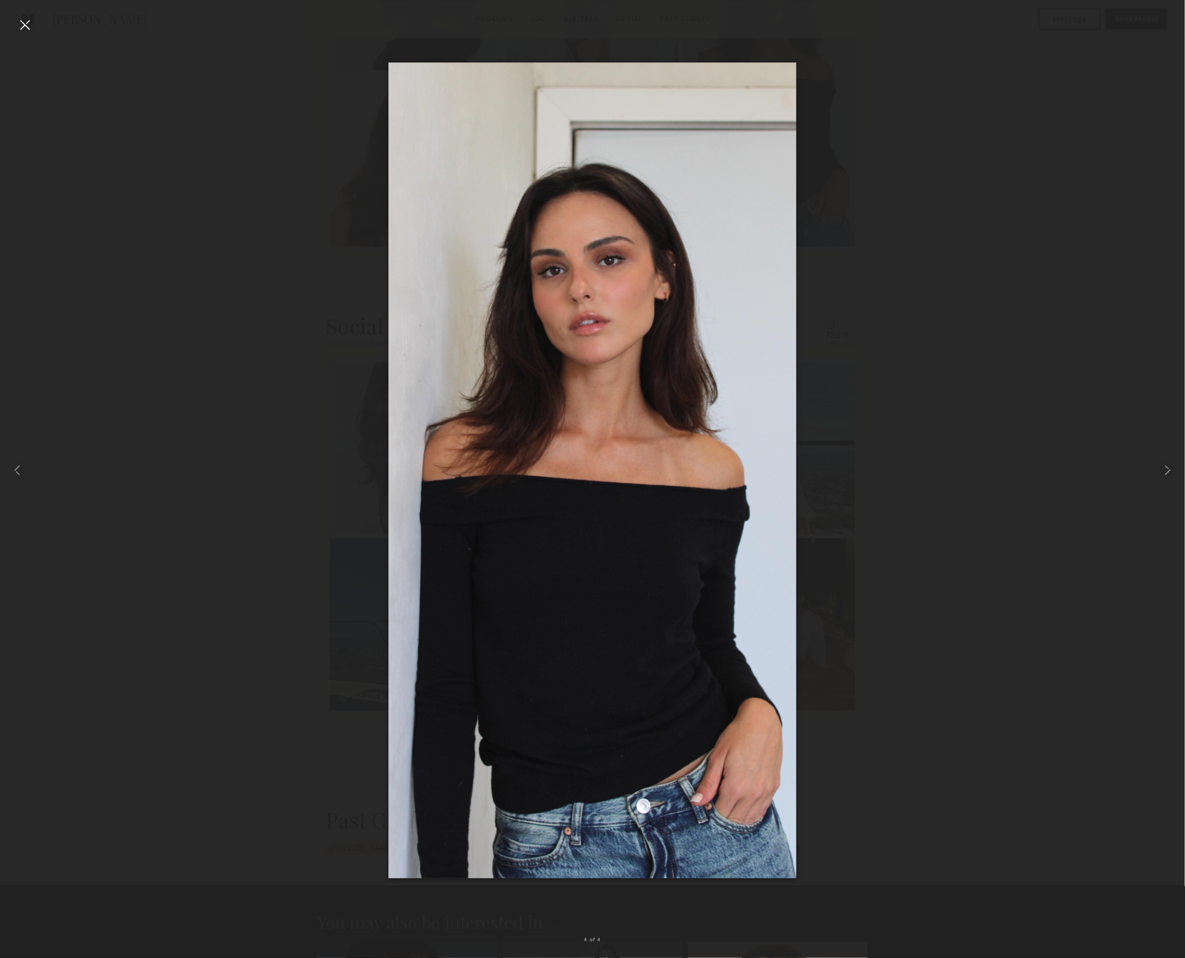
click at [1037, 392] on div at bounding box center [592, 470] width 1185 height 906
click at [28, 25] on div at bounding box center [24, 24] width 17 height 17
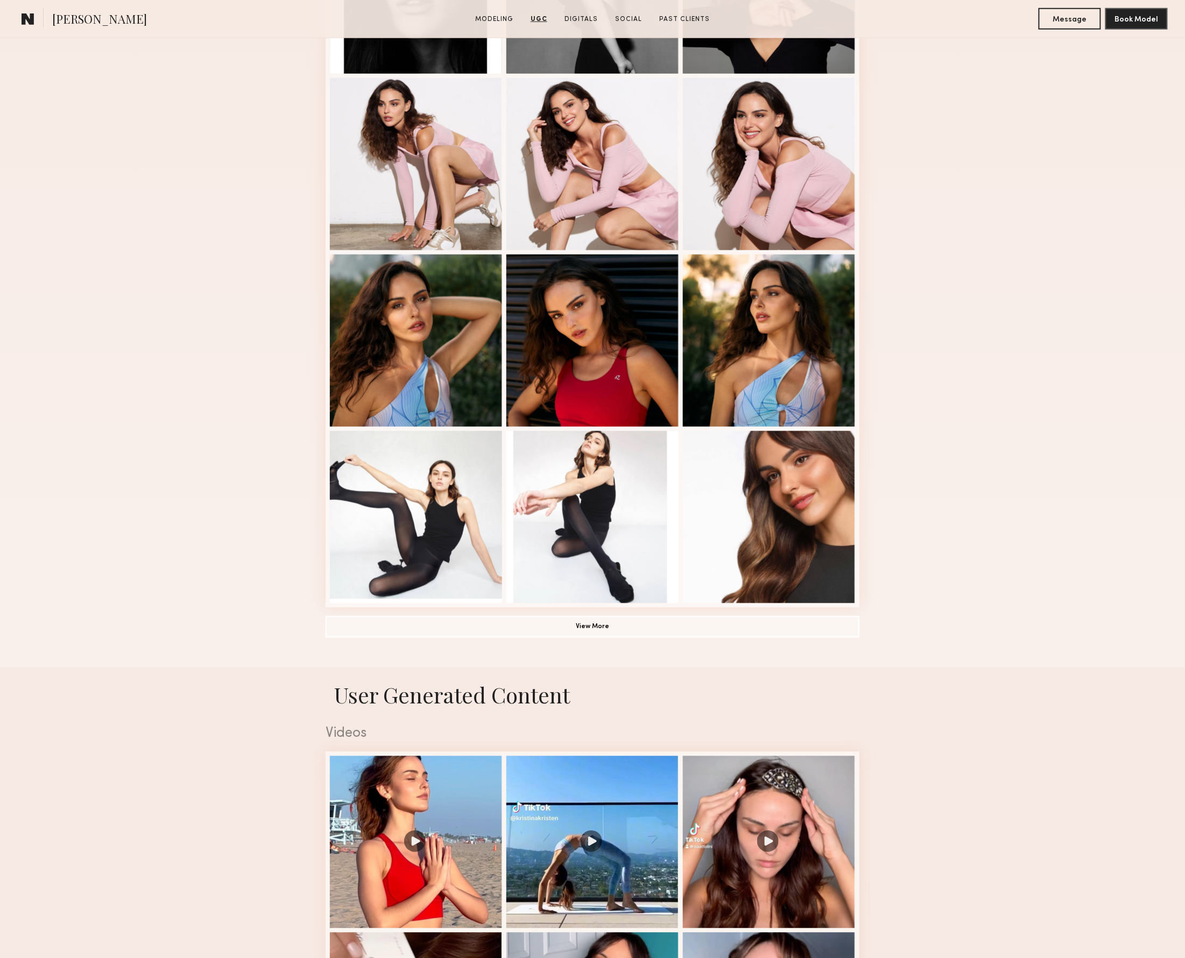
scroll to position [345, 0]
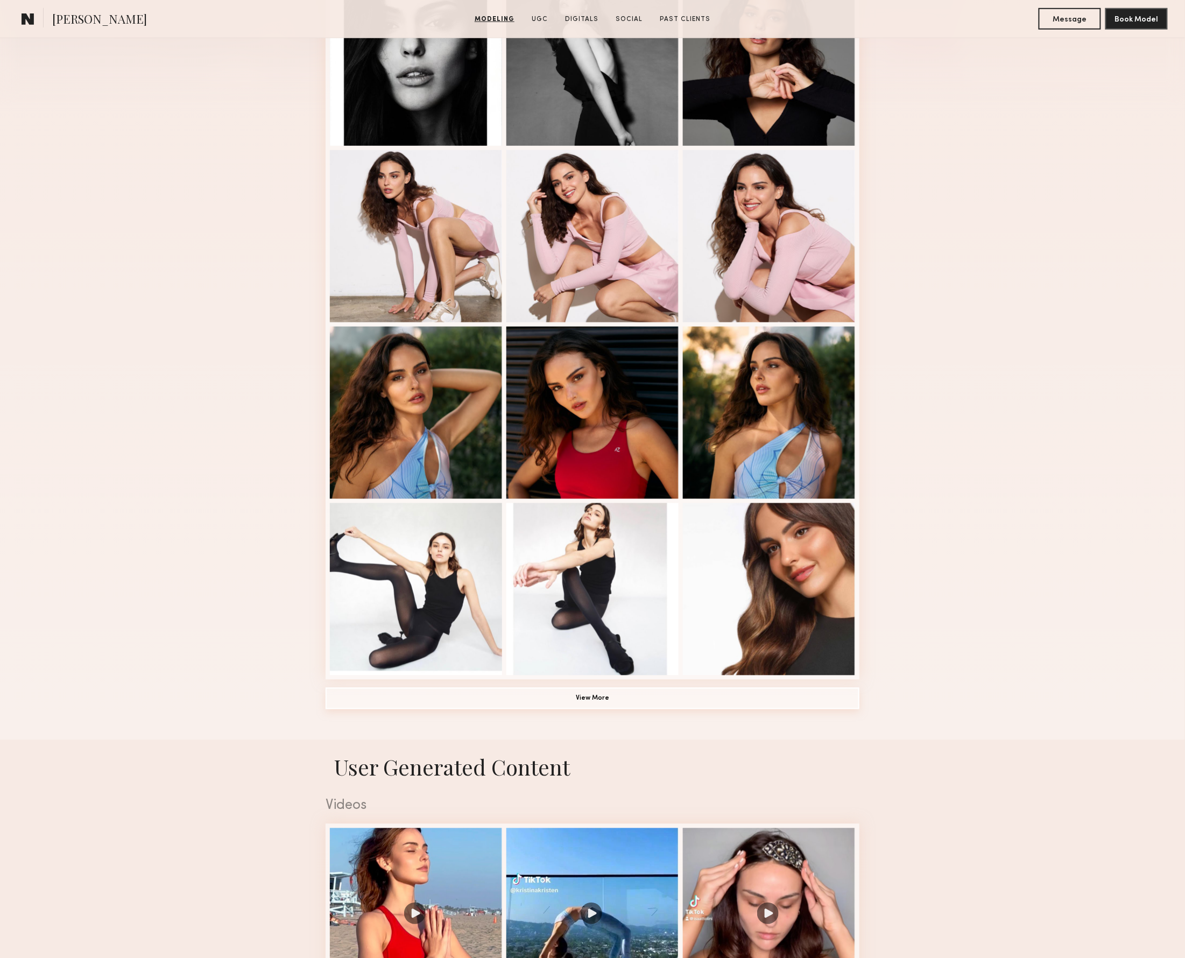
click at [614, 698] on button "View More" at bounding box center [593, 699] width 534 height 22
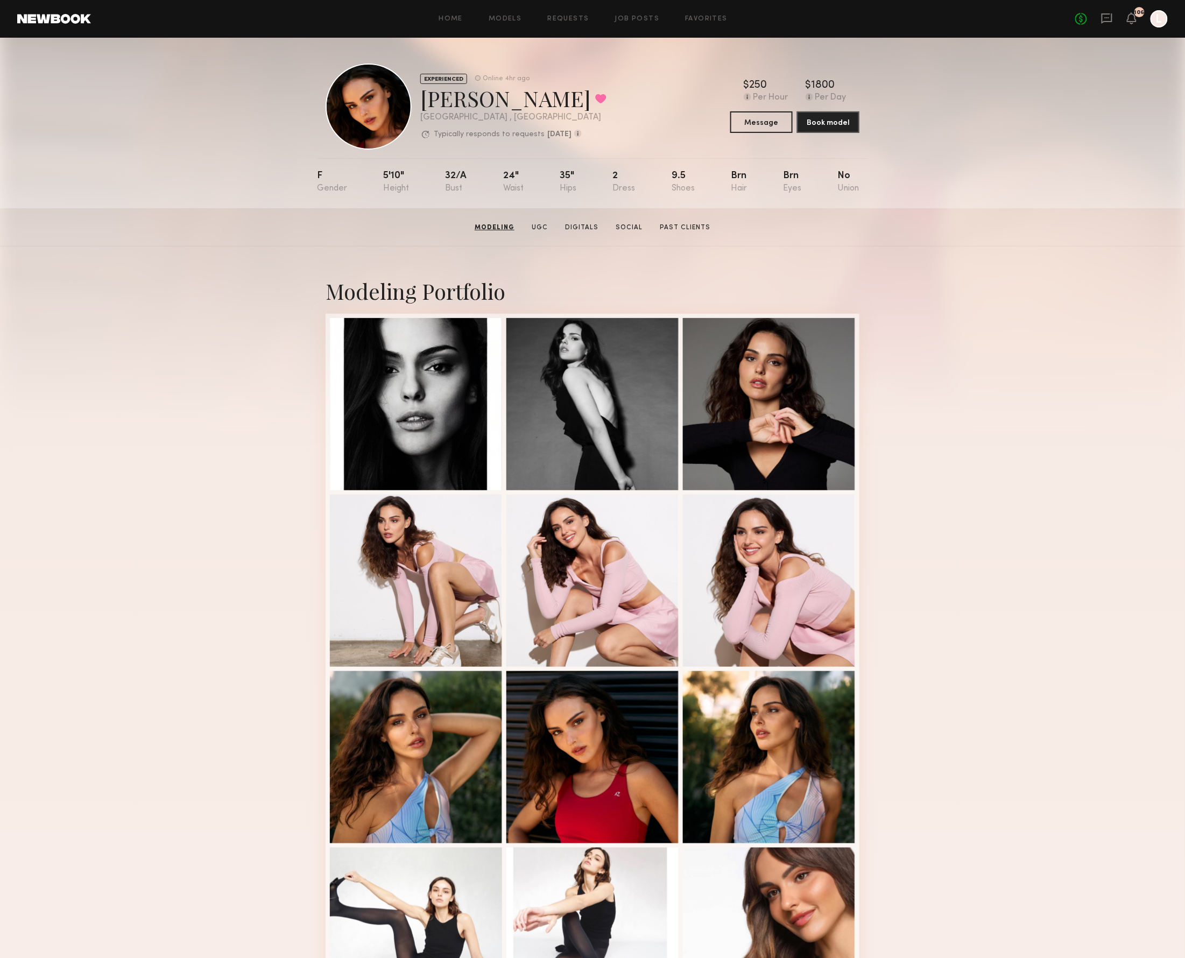
scroll to position [0, 0]
click at [629, 20] on link "Job Posts" at bounding box center [637, 19] width 45 height 7
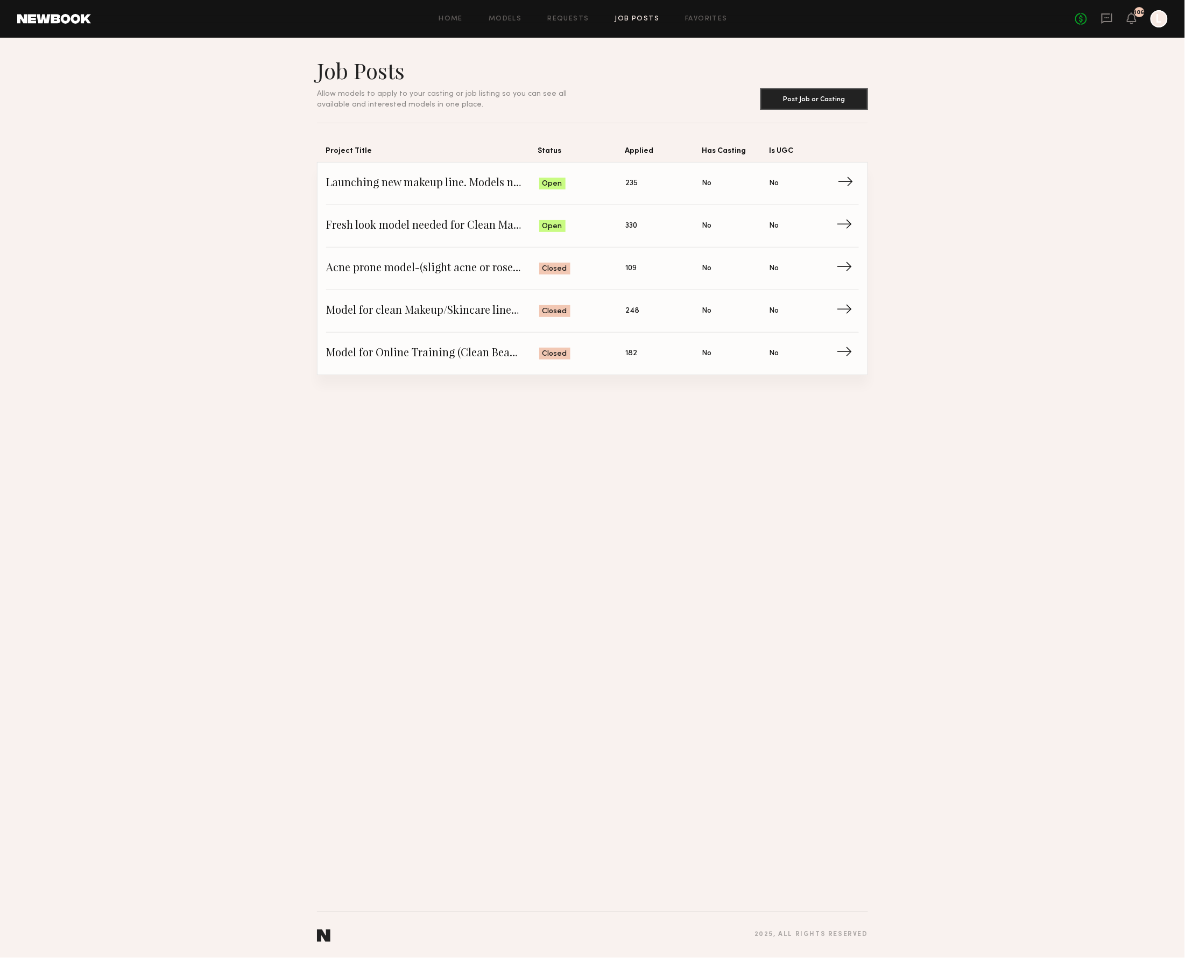
click at [444, 181] on span "Launching new makeup line. Models needed for a live makeup/fashion presentation" at bounding box center [432, 183] width 213 height 16
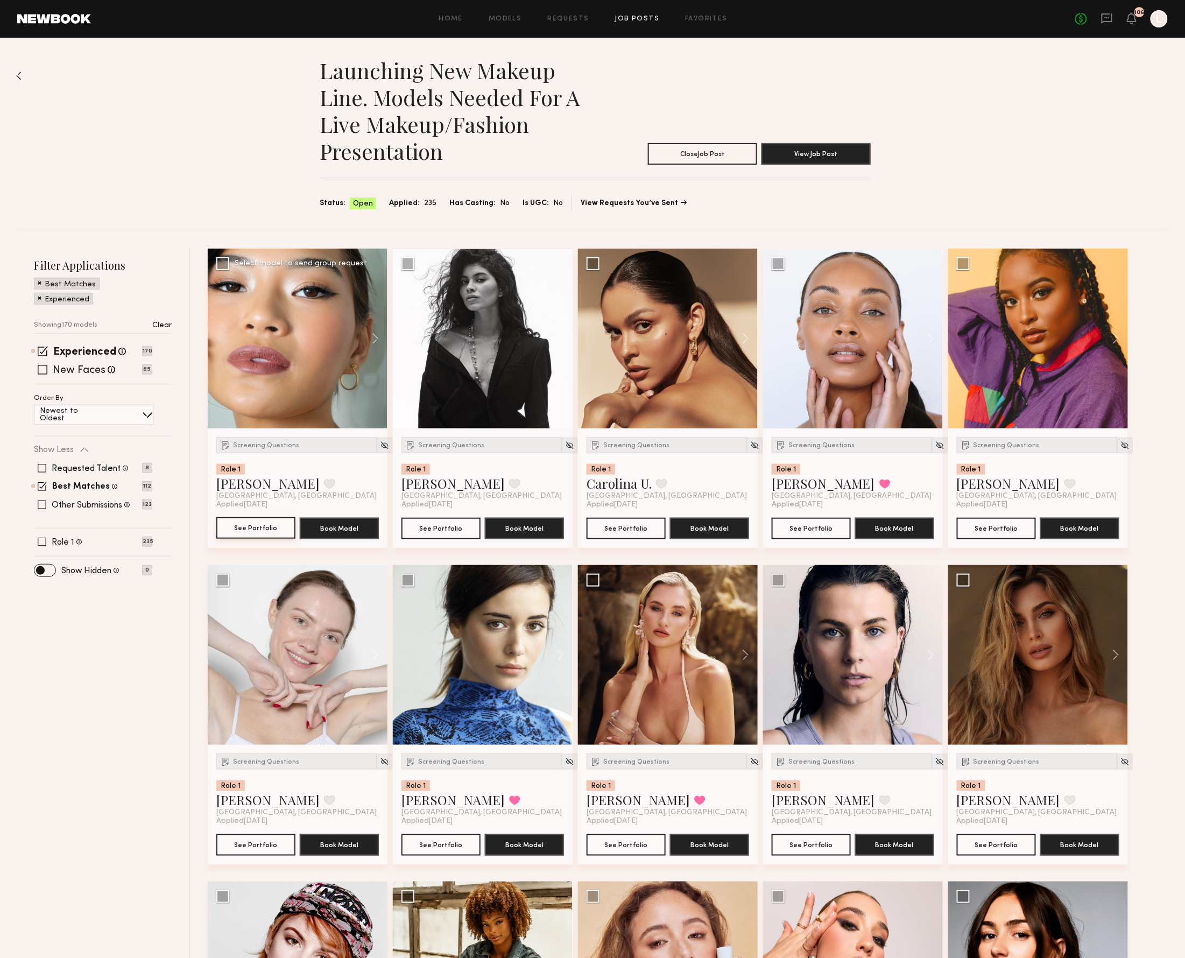
click at [237, 522] on button "See Portfolio" at bounding box center [255, 528] width 79 height 22
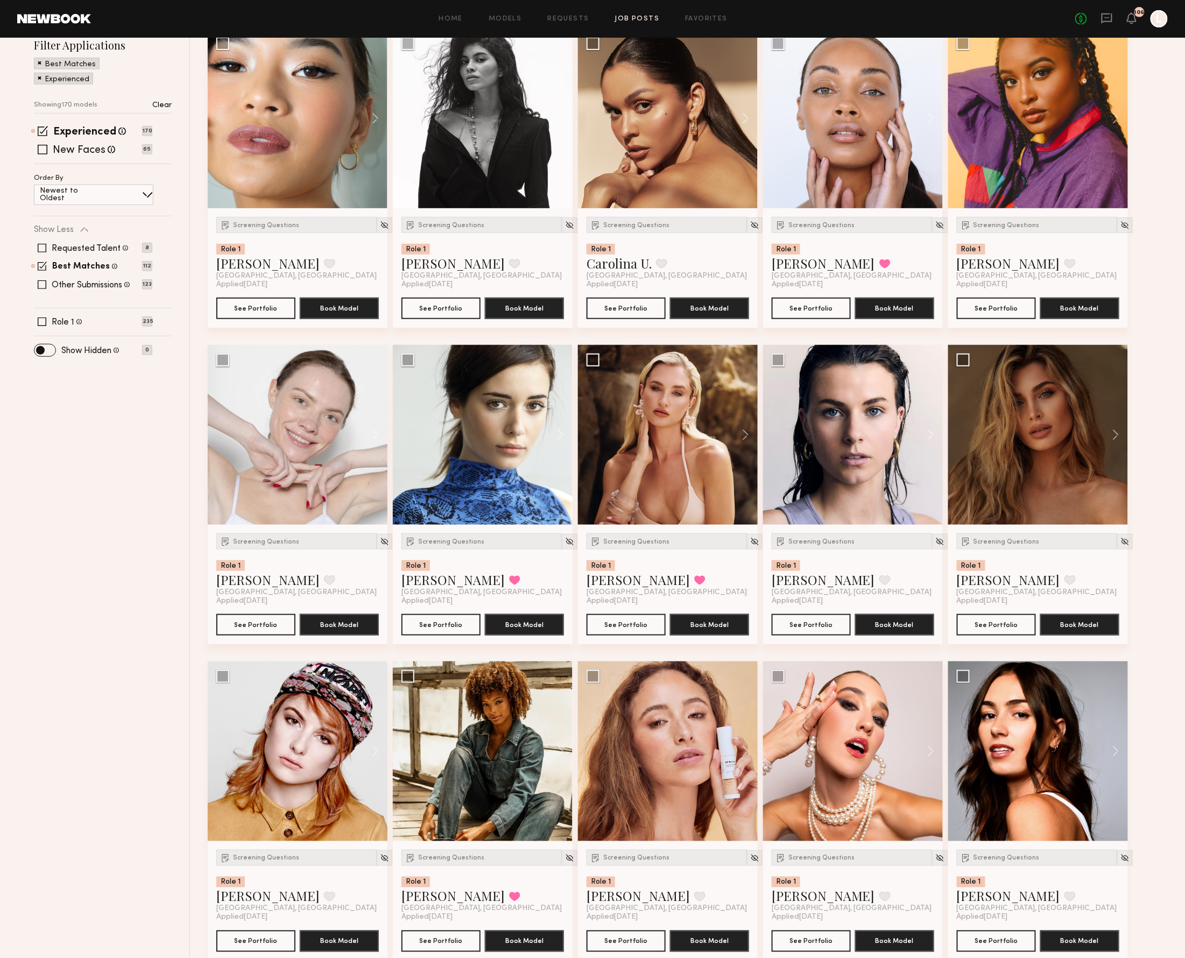
scroll to position [221, 0]
click at [1114, 430] on button at bounding box center [1111, 435] width 34 height 180
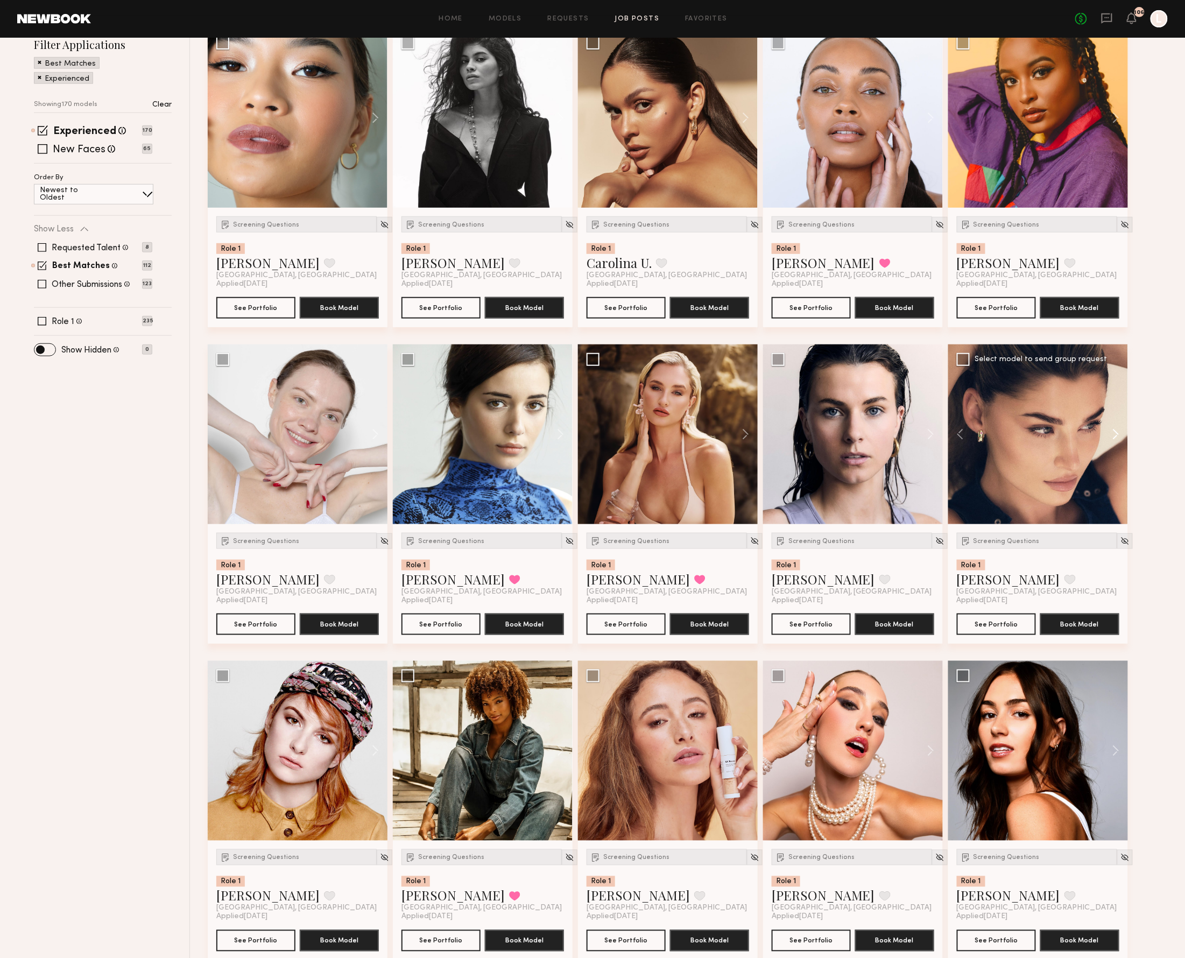
click at [1114, 430] on button at bounding box center [1111, 435] width 34 height 180
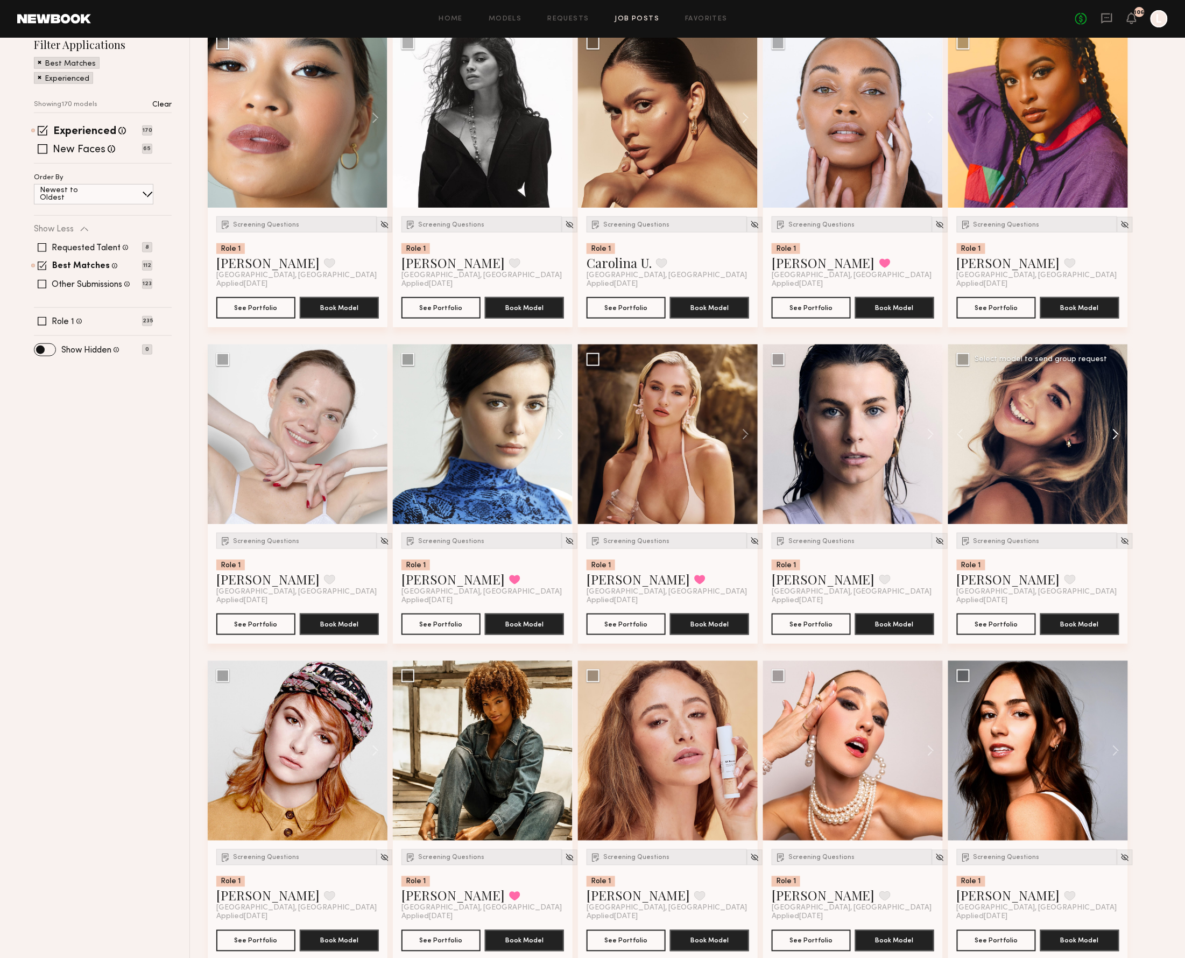
click at [1114, 430] on button at bounding box center [1111, 435] width 34 height 180
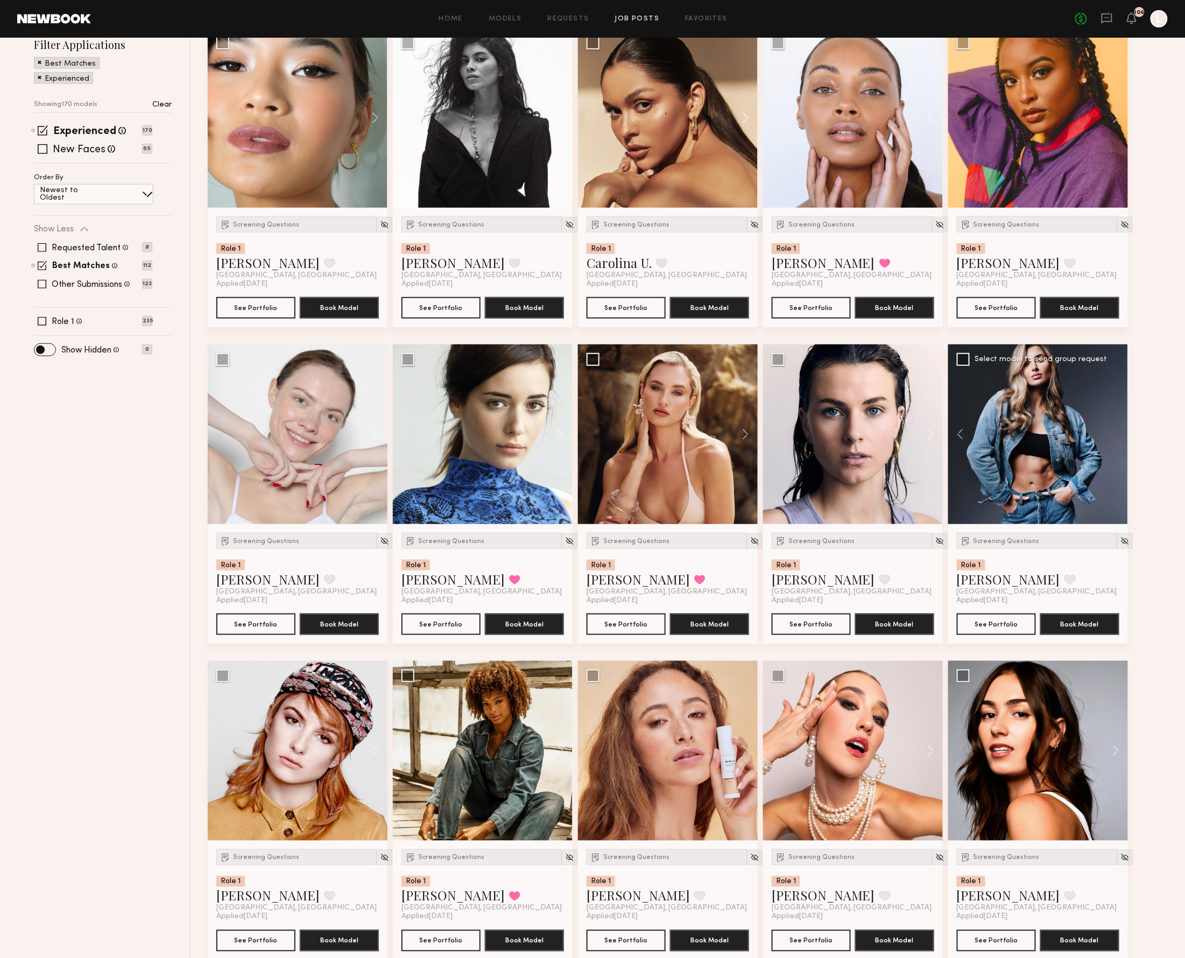
click at [1114, 430] on div at bounding box center [1038, 435] width 180 height 180
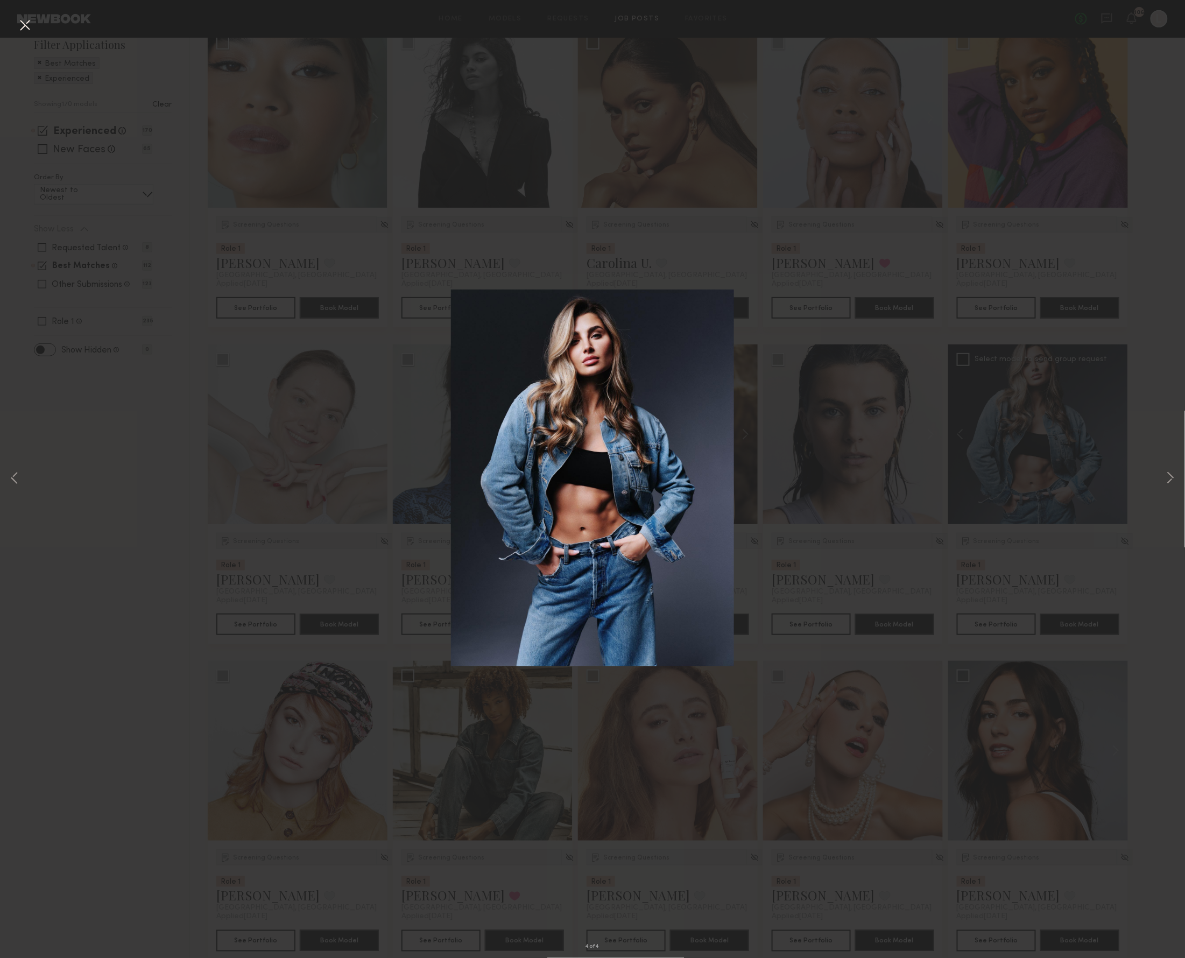
click at [1037, 287] on div "4 of 4" at bounding box center [592, 479] width 1185 height 958
click at [22, 31] on button at bounding box center [24, 25] width 17 height 19
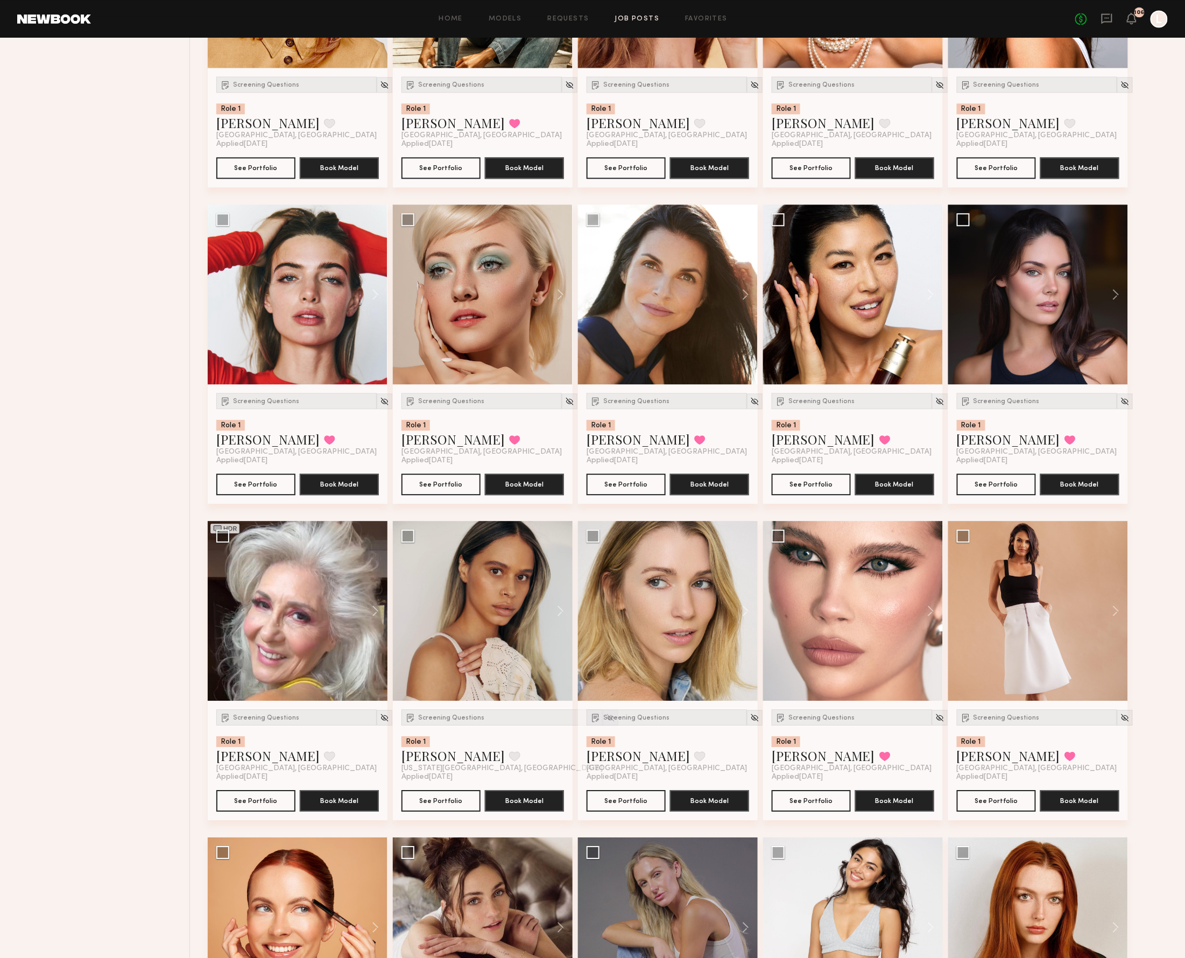
scroll to position [995, 0]
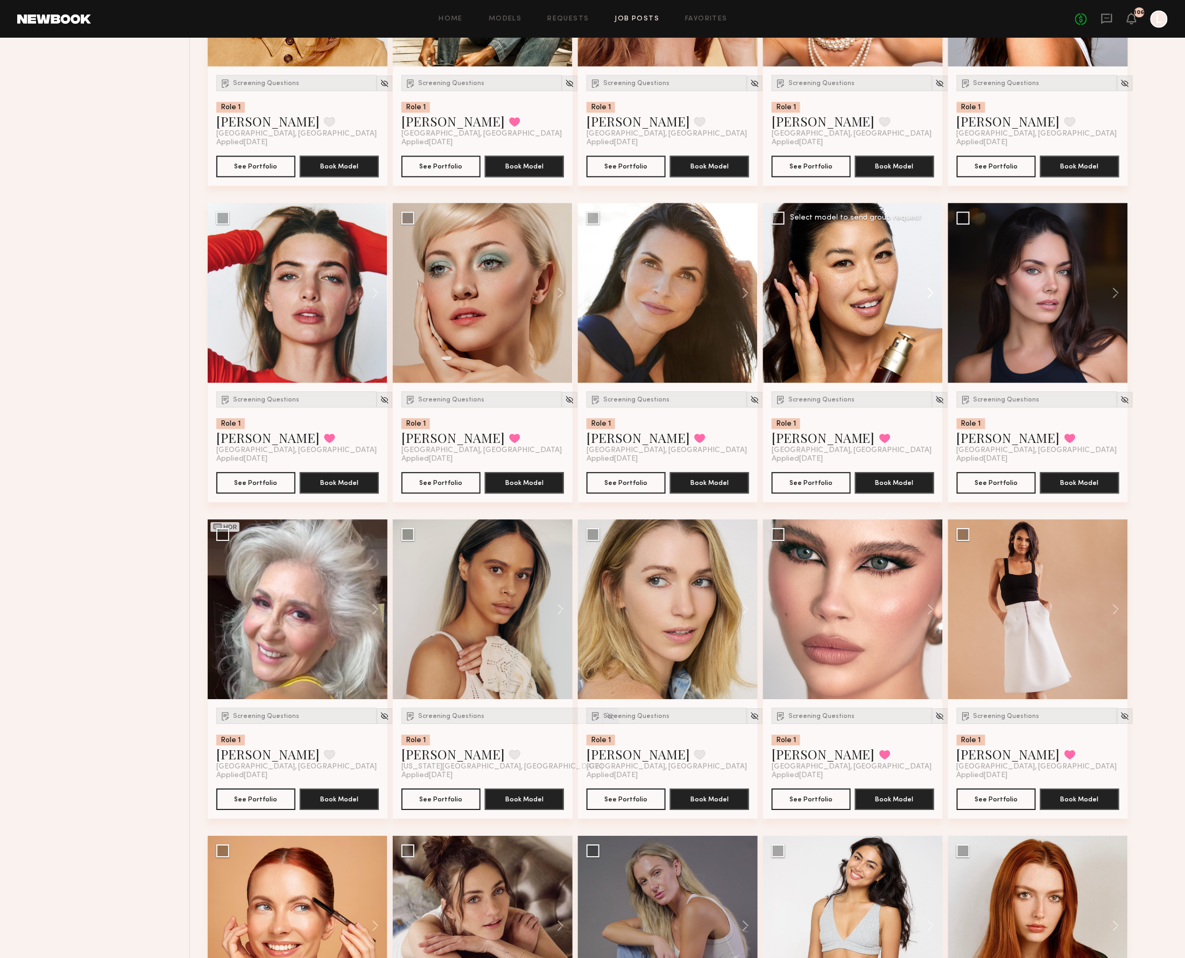
click at [933, 292] on button at bounding box center [926, 293] width 34 height 180
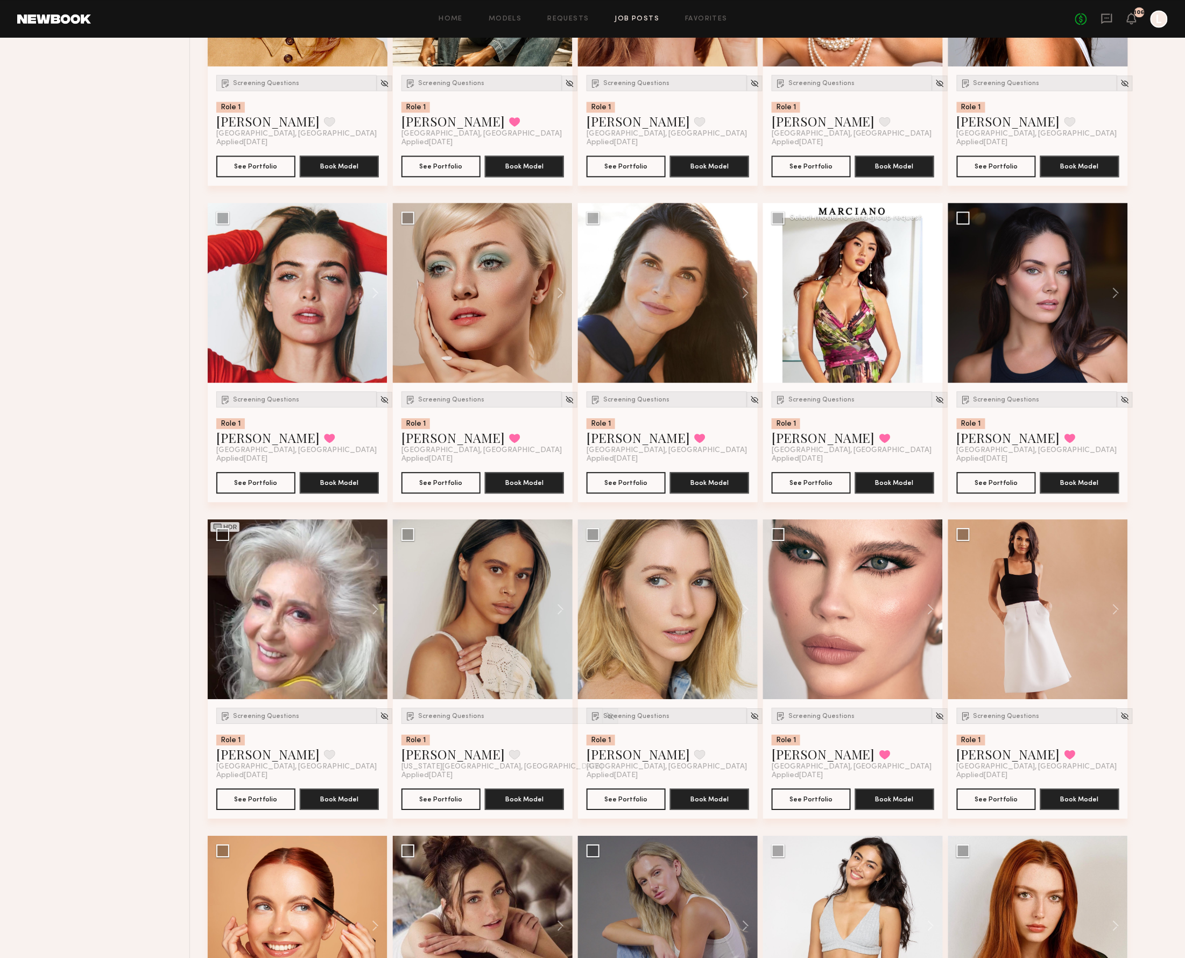
click at [933, 292] on button at bounding box center [926, 293] width 34 height 180
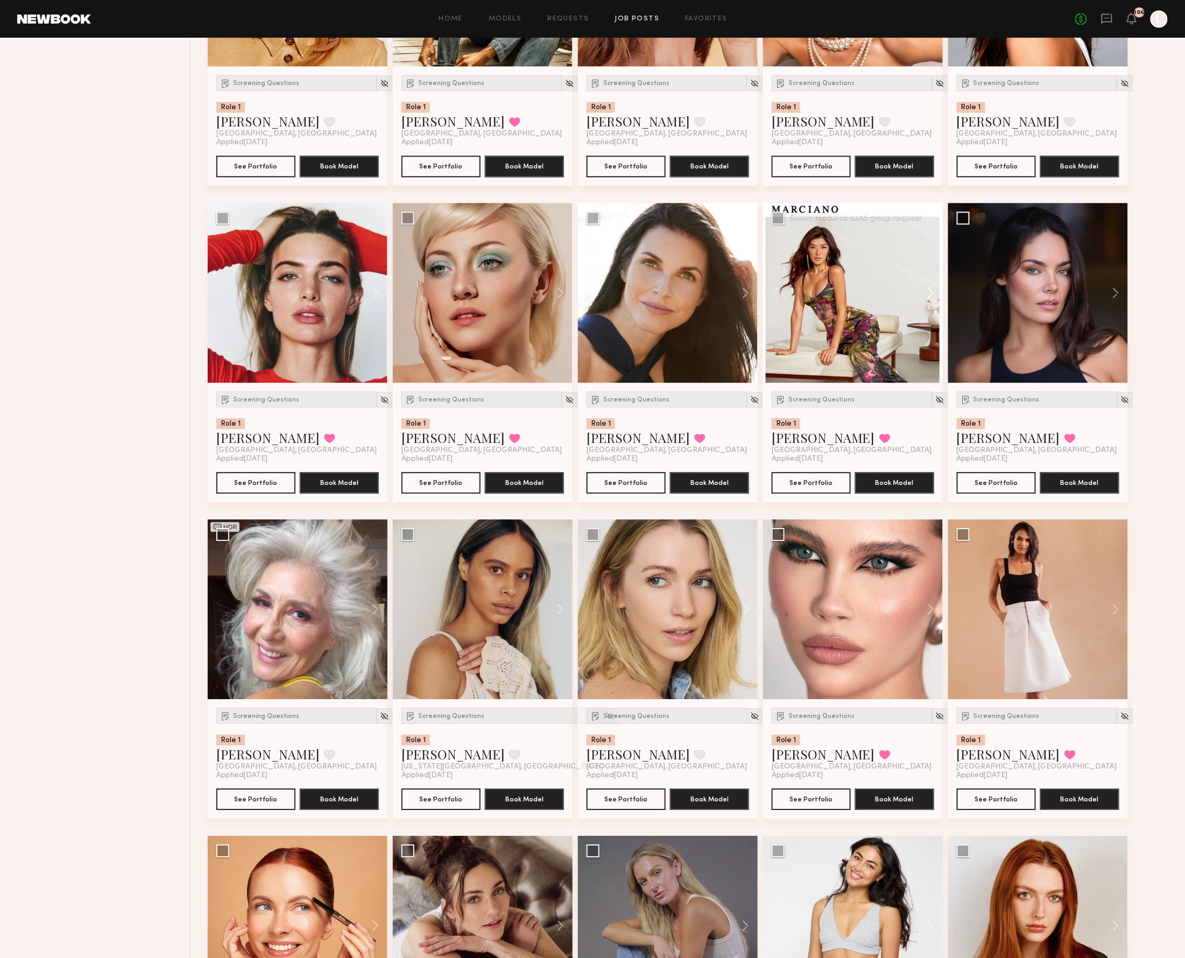
click at [933, 292] on button at bounding box center [926, 293] width 34 height 180
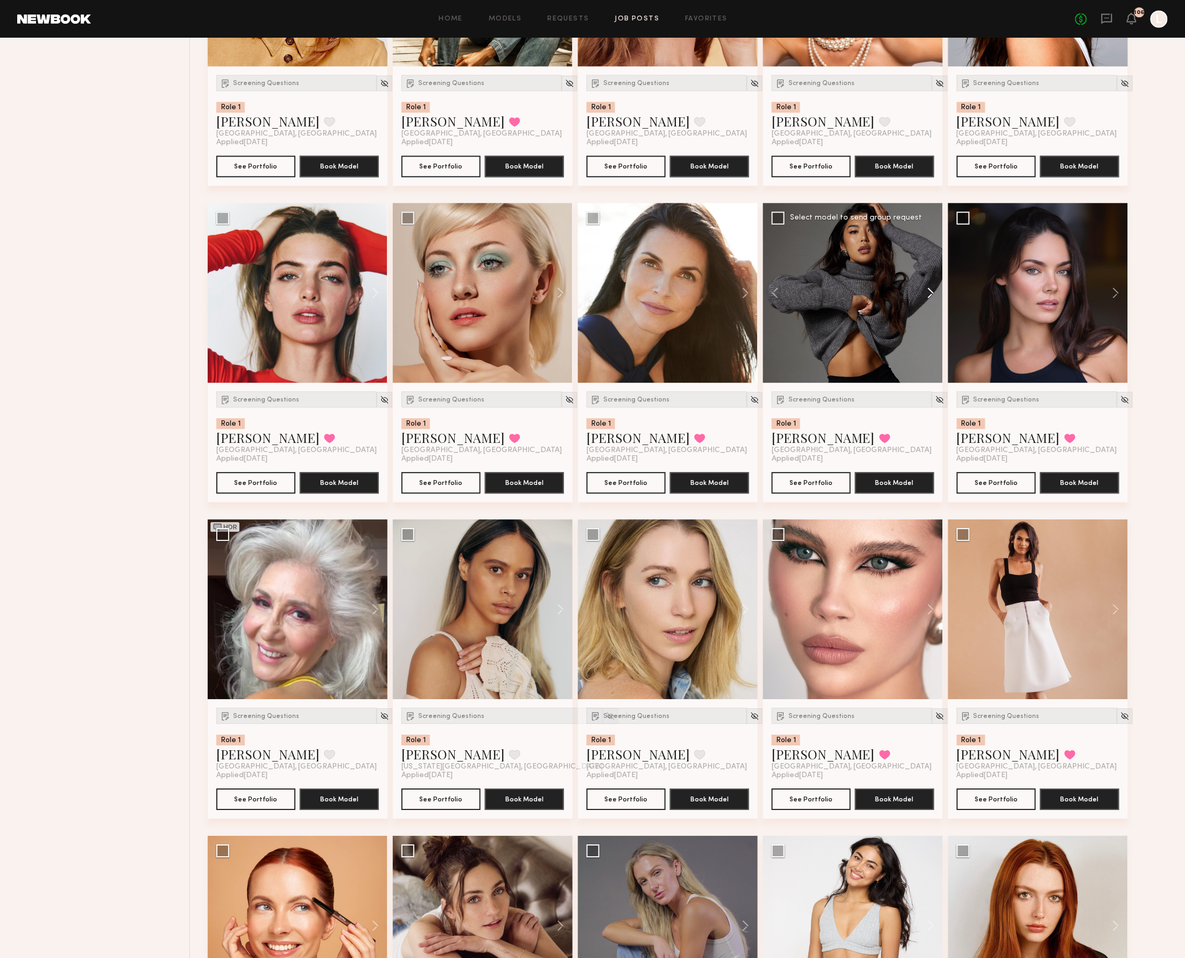
click at [933, 292] on button at bounding box center [926, 293] width 34 height 180
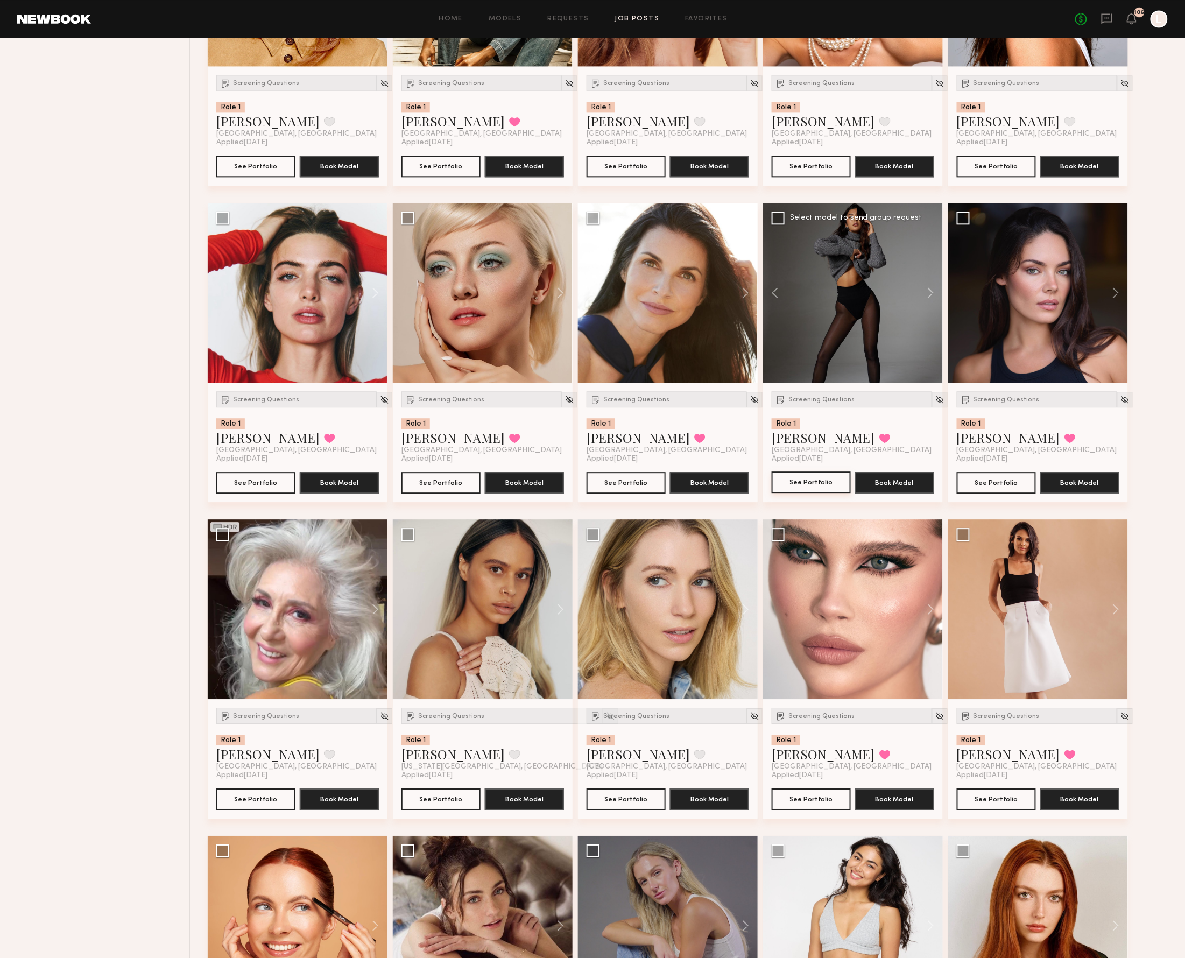
click at [786, 483] on button "See Portfolio" at bounding box center [811, 483] width 79 height 22
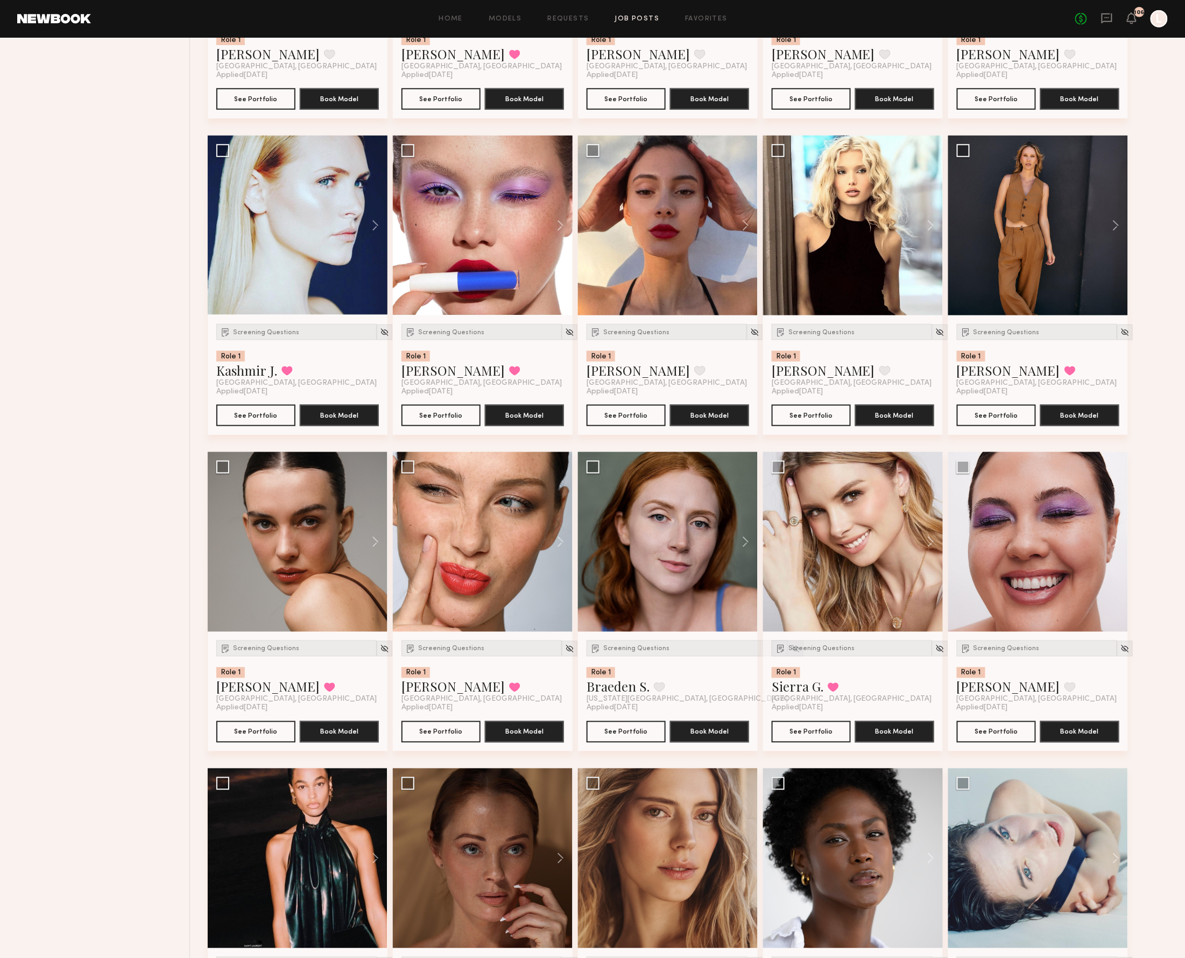
scroll to position [3913, 0]
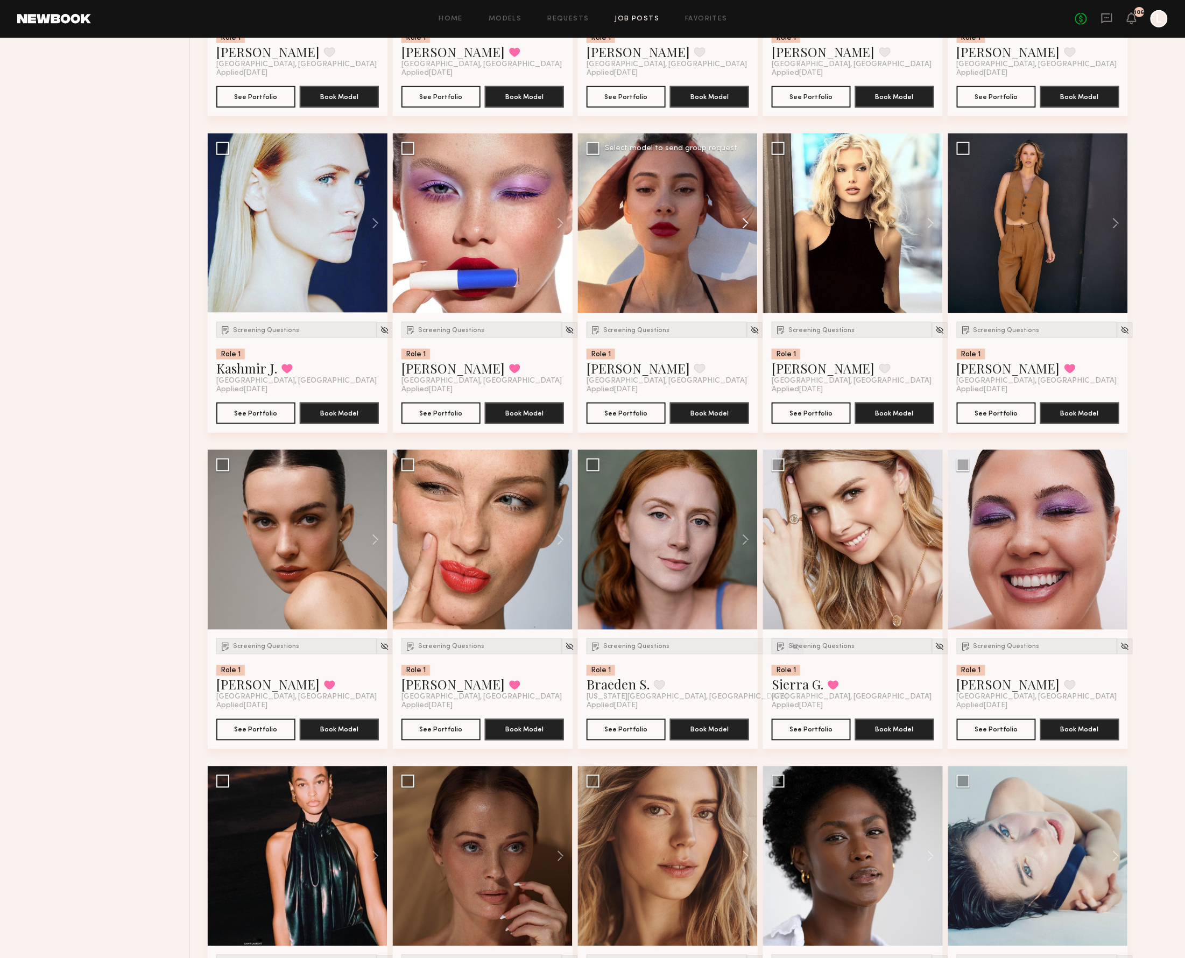
click at [743, 230] on button at bounding box center [740, 223] width 34 height 180
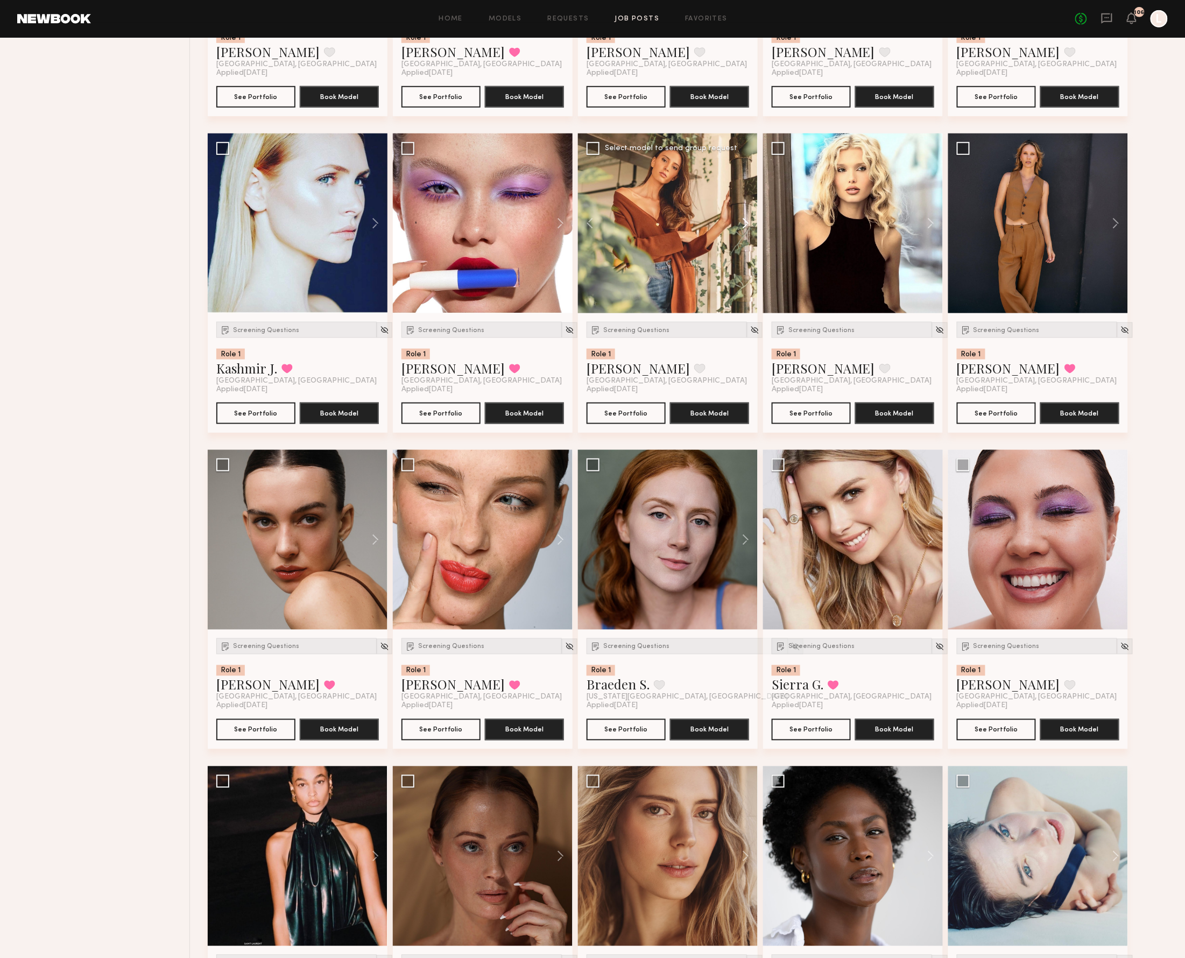
click at [743, 230] on button at bounding box center [740, 223] width 34 height 180
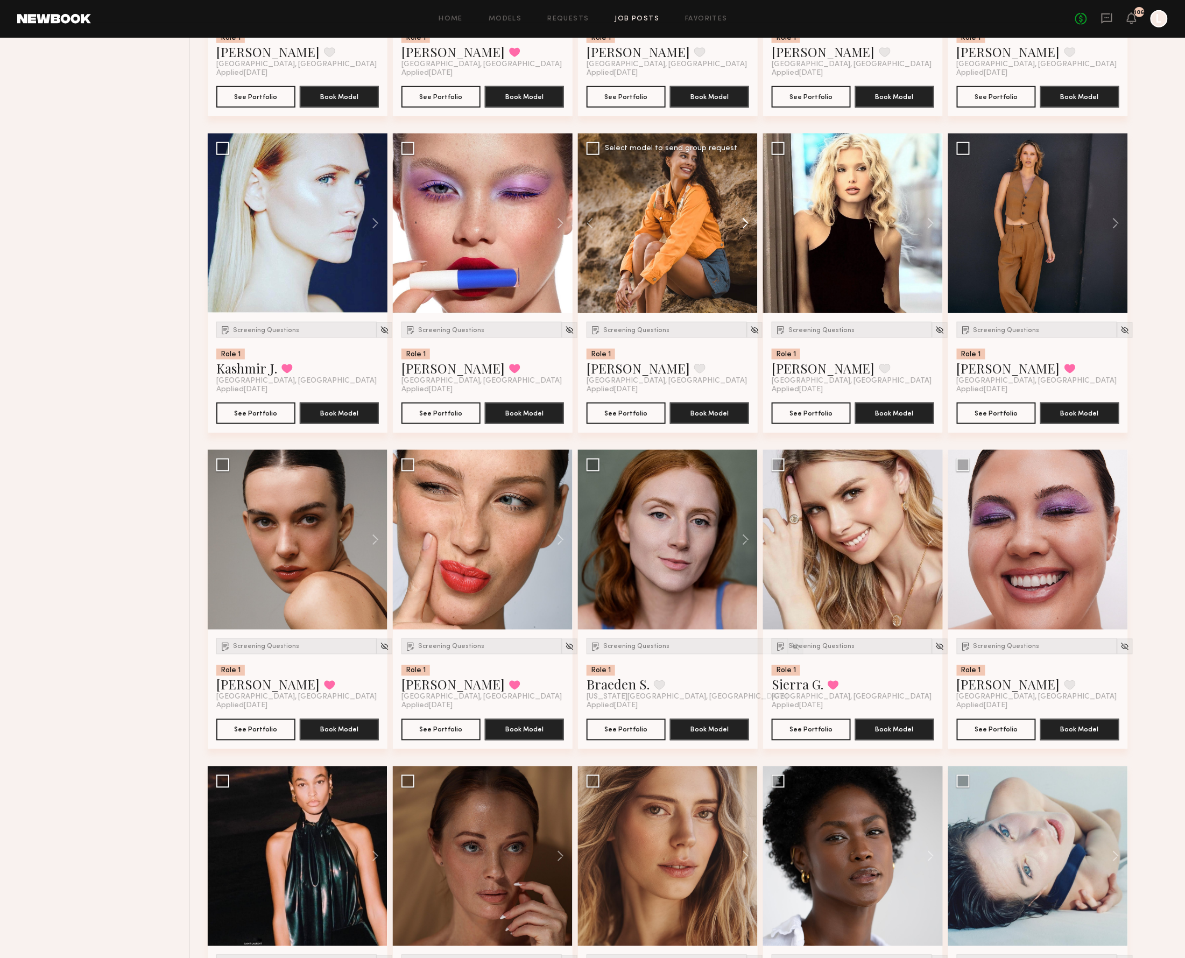
click at [743, 230] on button at bounding box center [740, 223] width 34 height 180
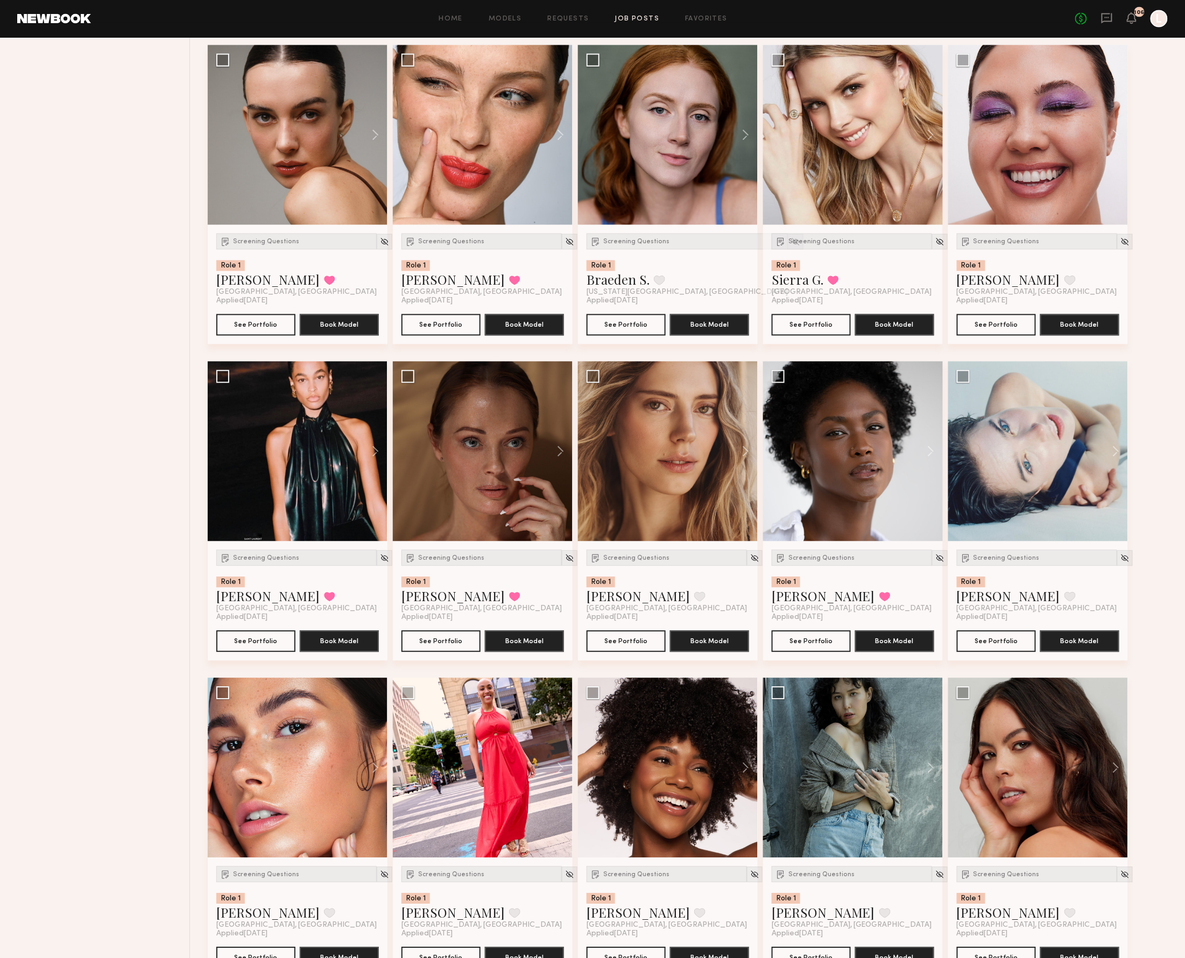
scroll to position [4313, 0]
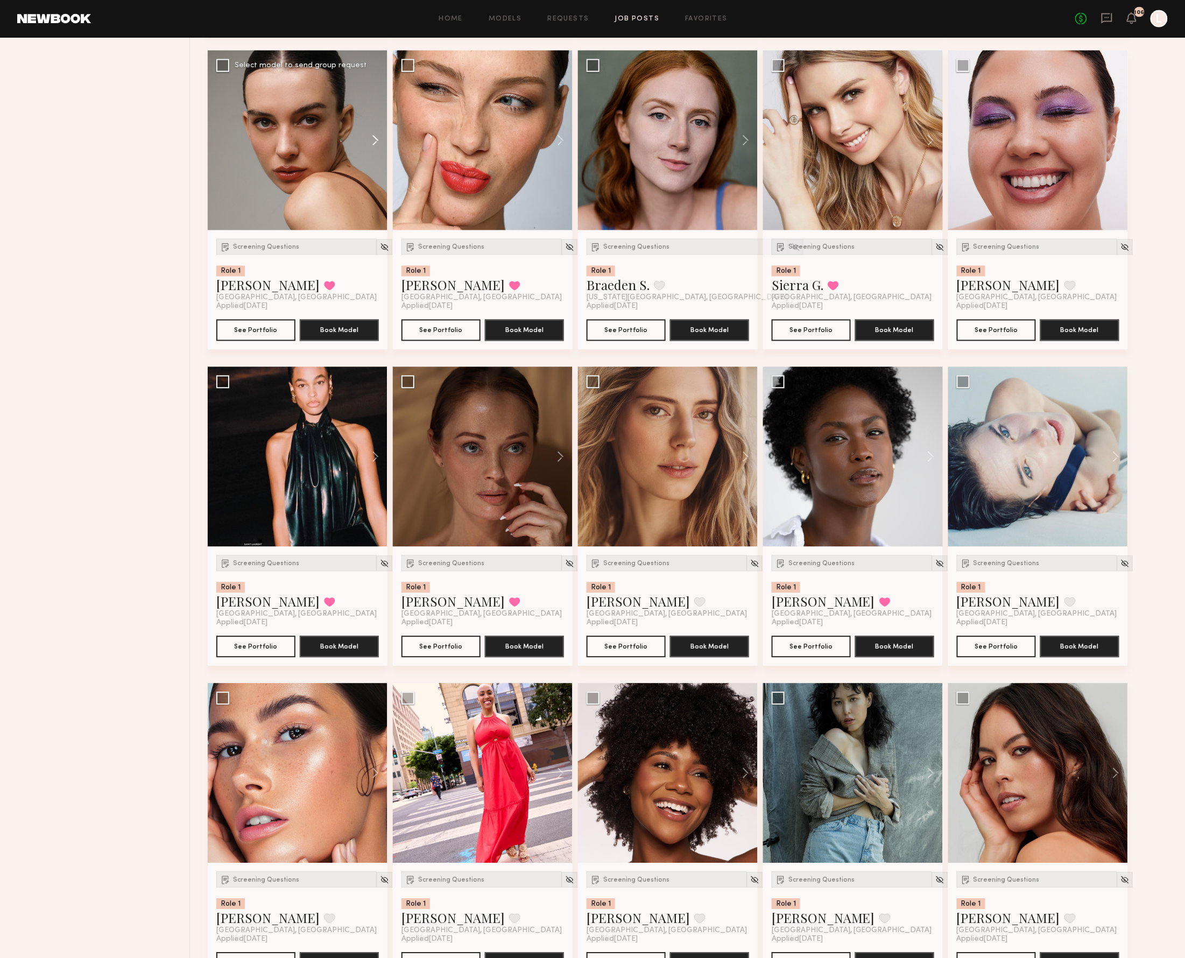
click at [372, 146] on button at bounding box center [370, 141] width 34 height 180
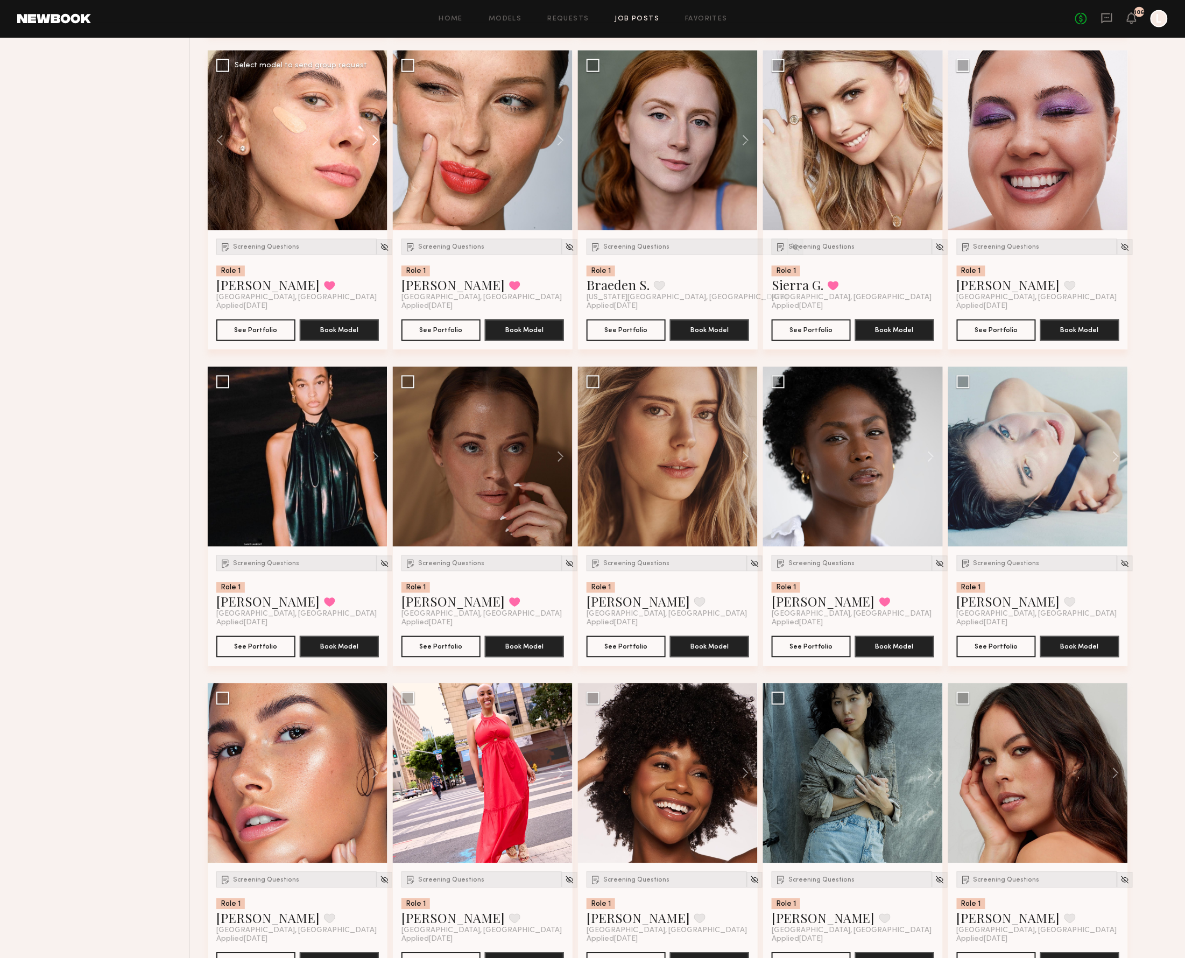
click at [373, 146] on button at bounding box center [370, 141] width 34 height 180
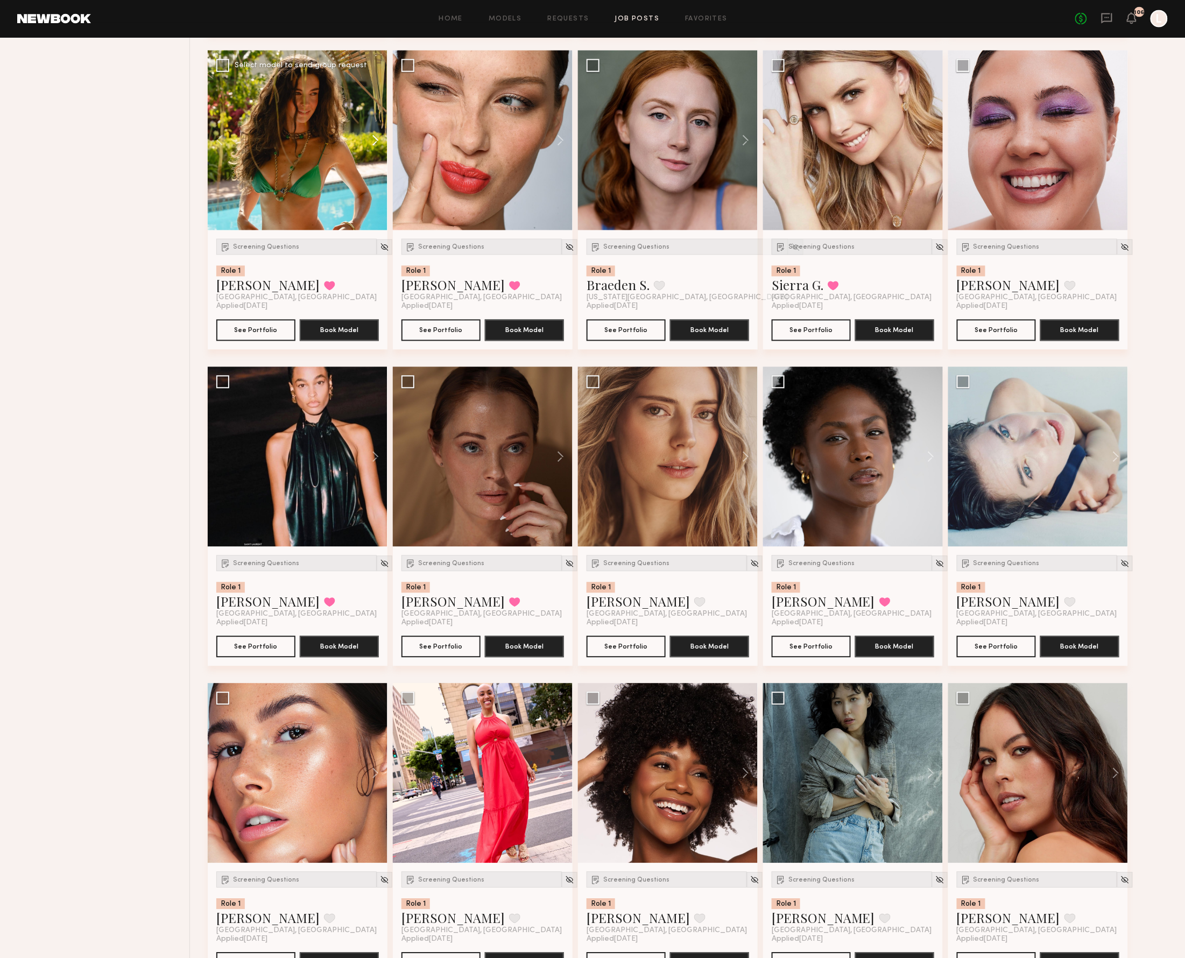
click at [373, 146] on button at bounding box center [370, 141] width 34 height 180
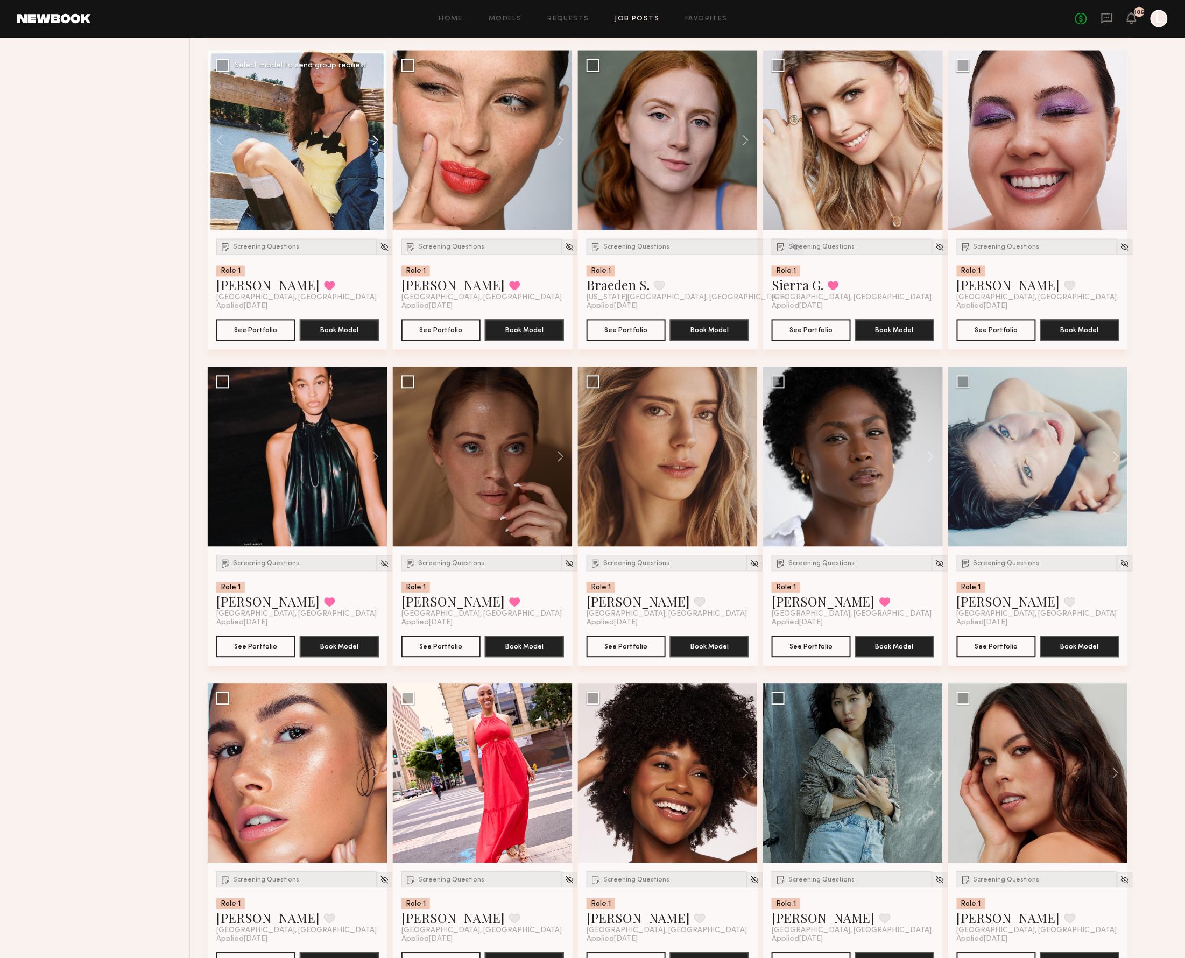
click at [373, 146] on button at bounding box center [370, 141] width 34 height 180
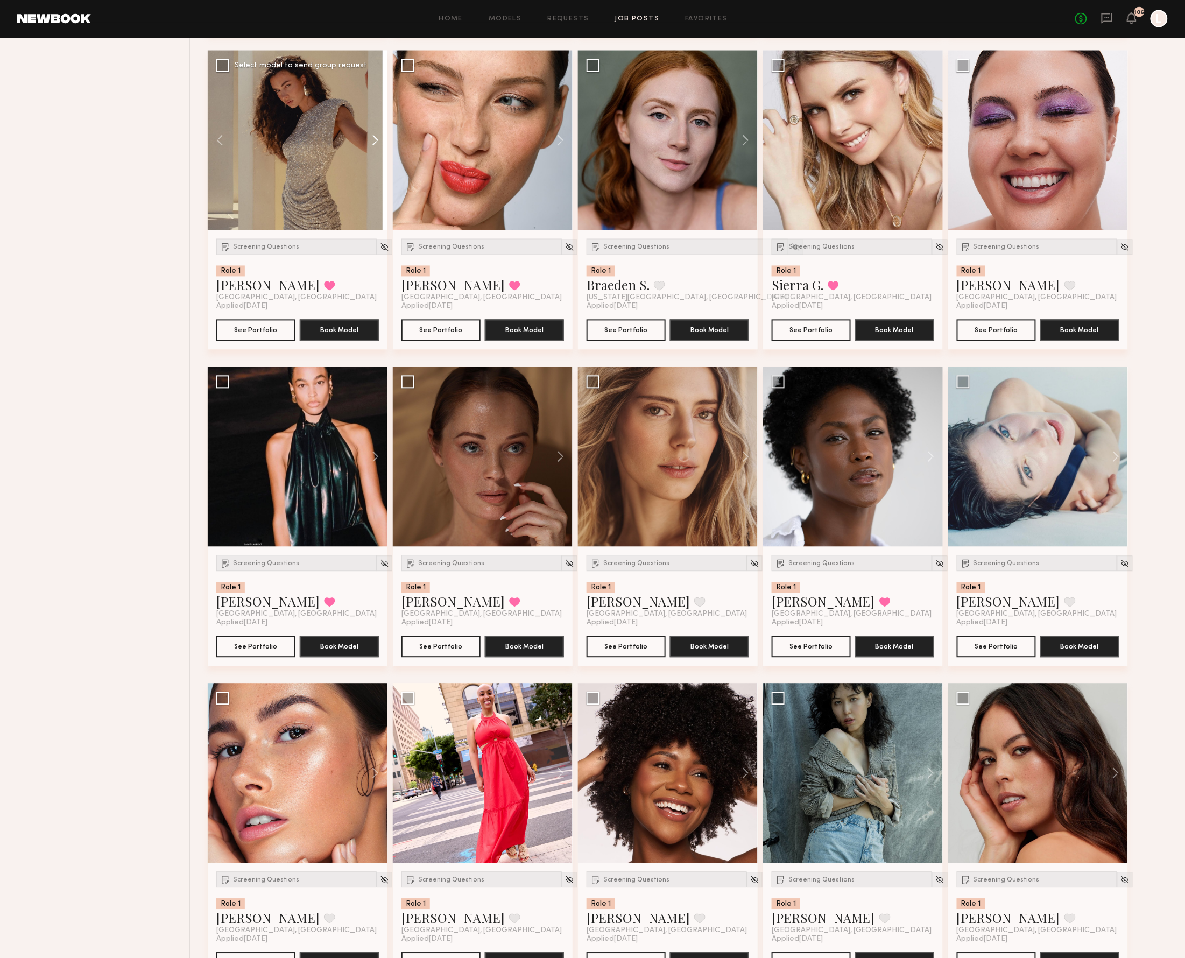
click at [373, 146] on button at bounding box center [370, 141] width 34 height 180
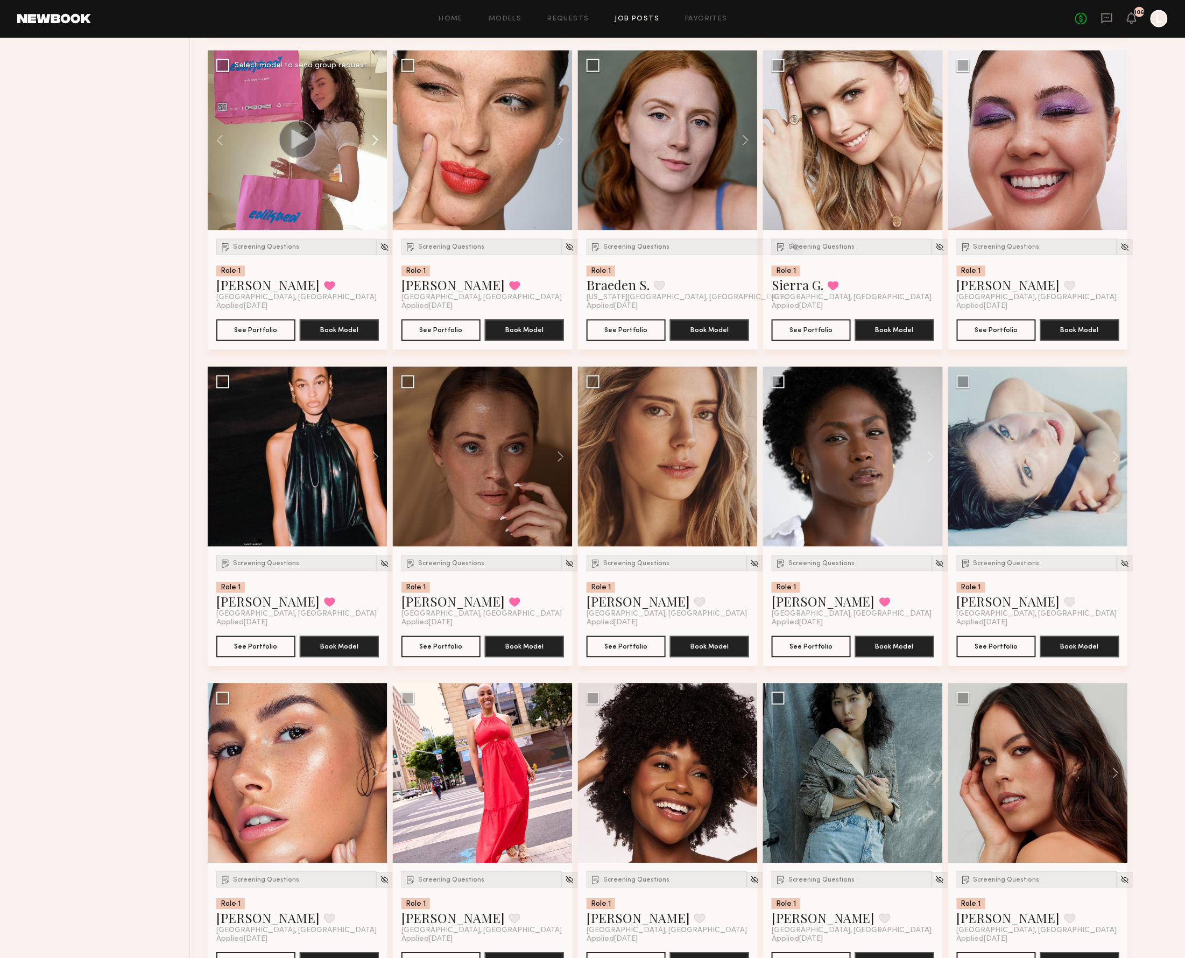
click at [373, 146] on button at bounding box center [370, 141] width 34 height 180
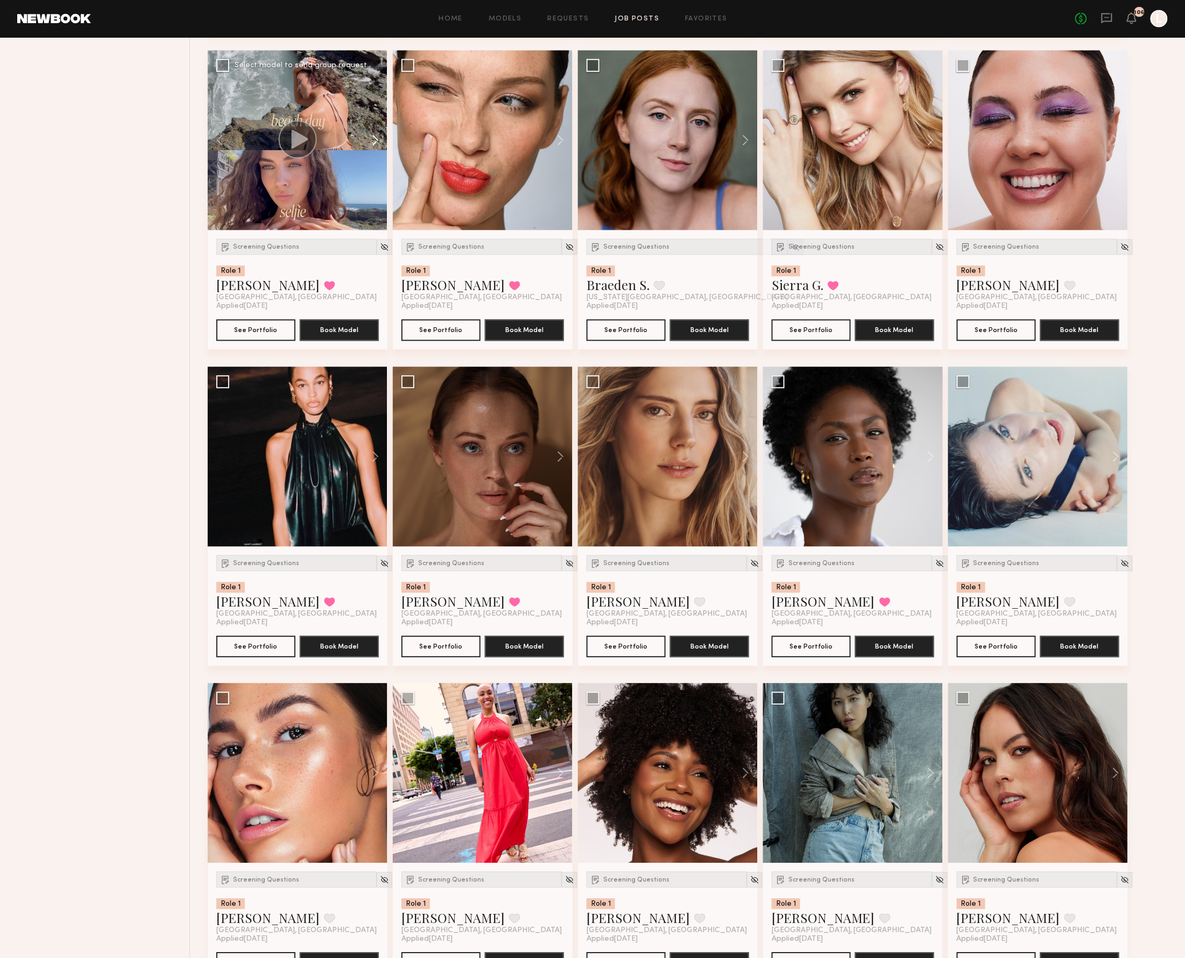
click at [373, 146] on button at bounding box center [370, 141] width 34 height 180
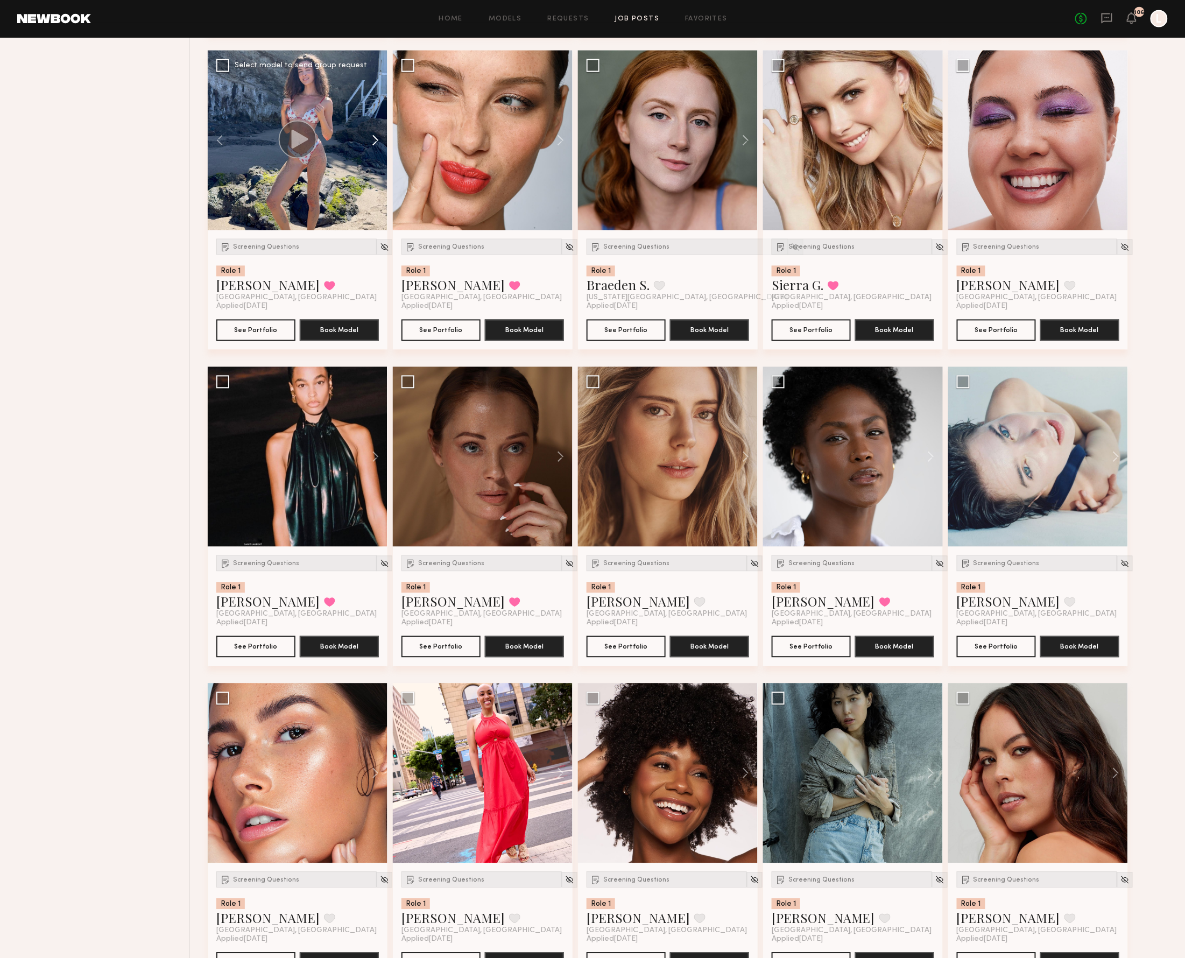
click at [373, 146] on button at bounding box center [370, 141] width 34 height 180
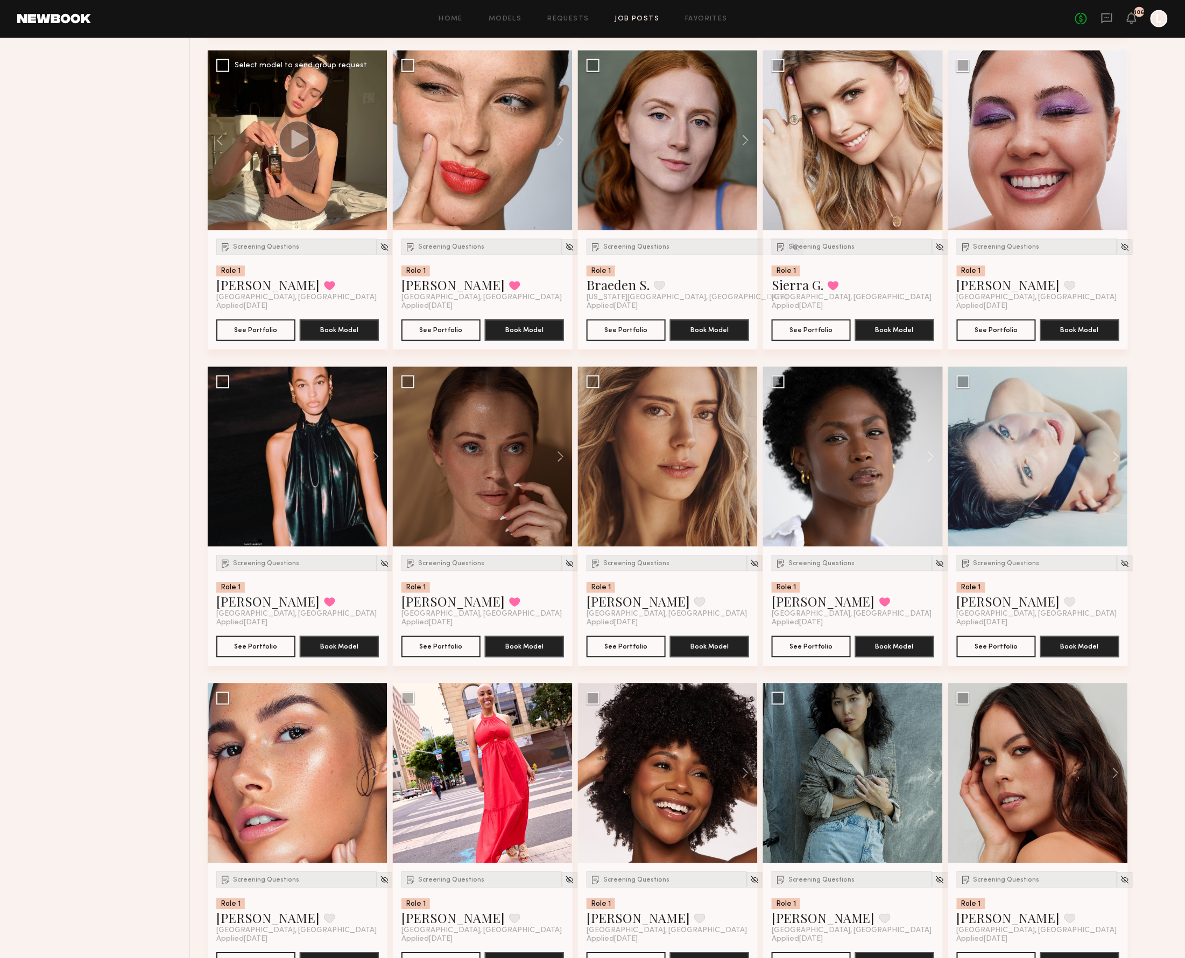
click at [373, 146] on div at bounding box center [298, 141] width 180 height 180
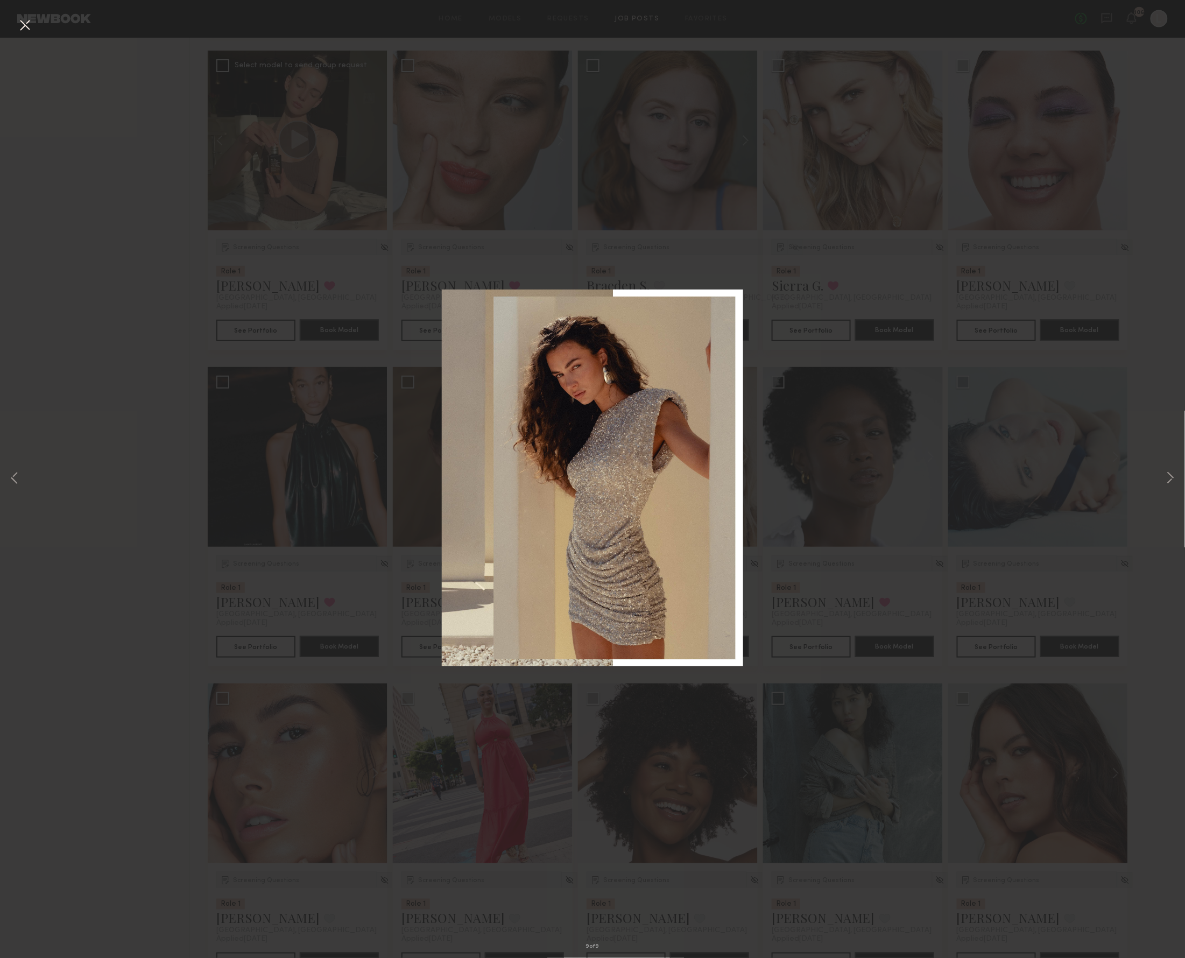
click at [301, 128] on div "9 of 9" at bounding box center [592, 479] width 1185 height 958
click at [26, 22] on button at bounding box center [24, 25] width 17 height 19
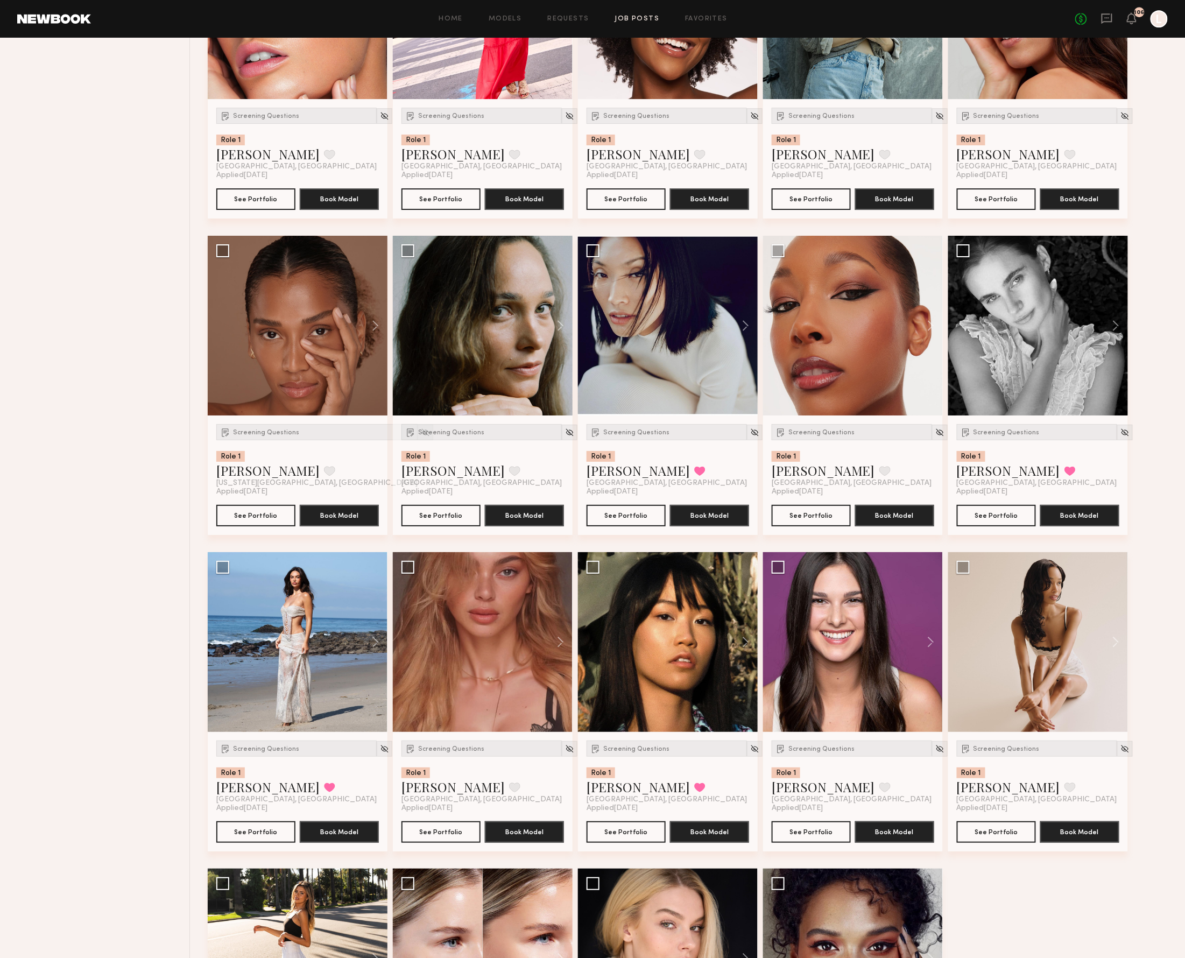
scroll to position [5081, 0]
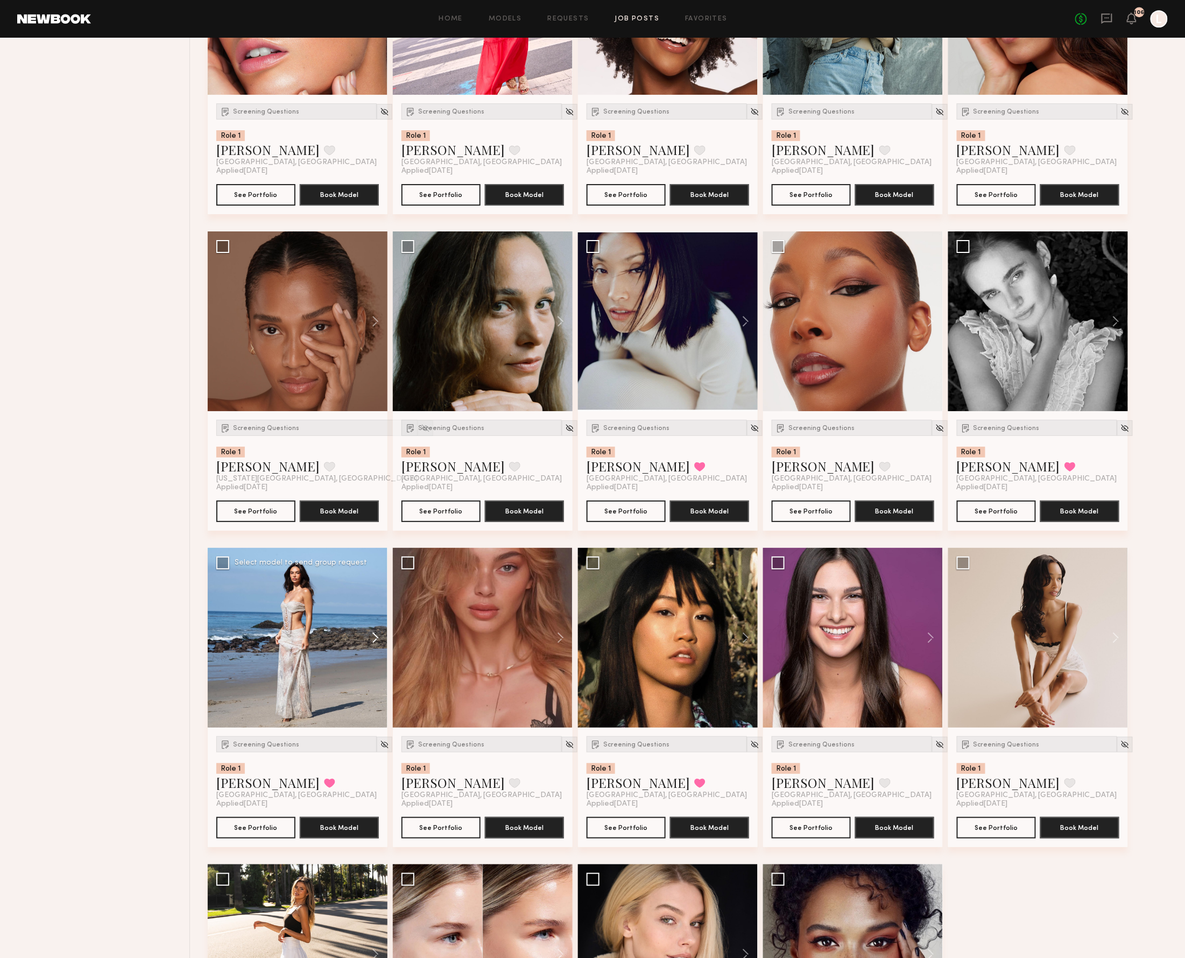
click at [373, 650] on button at bounding box center [370, 638] width 34 height 180
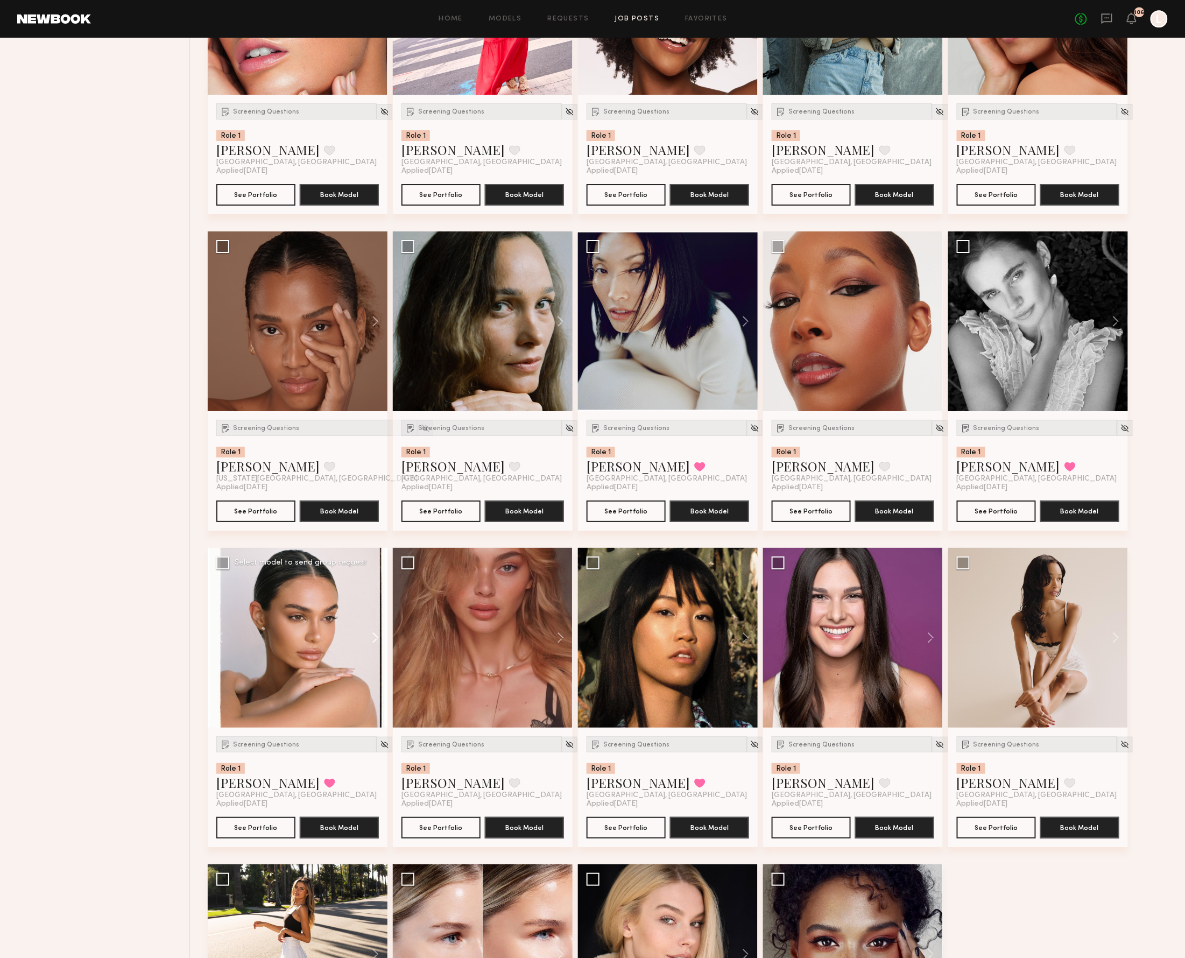
click at [373, 650] on button at bounding box center [370, 638] width 34 height 180
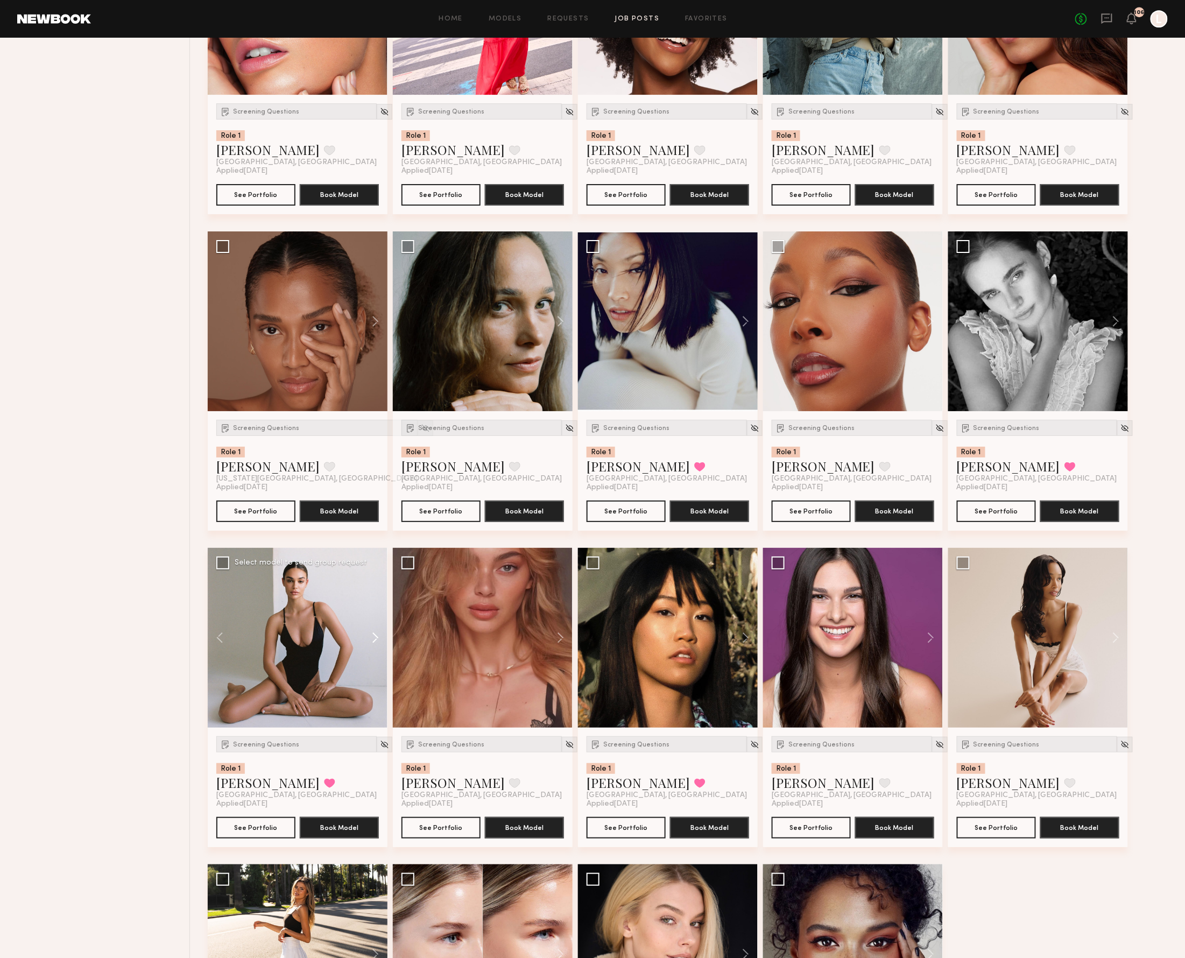
click at [373, 650] on button at bounding box center [370, 638] width 34 height 180
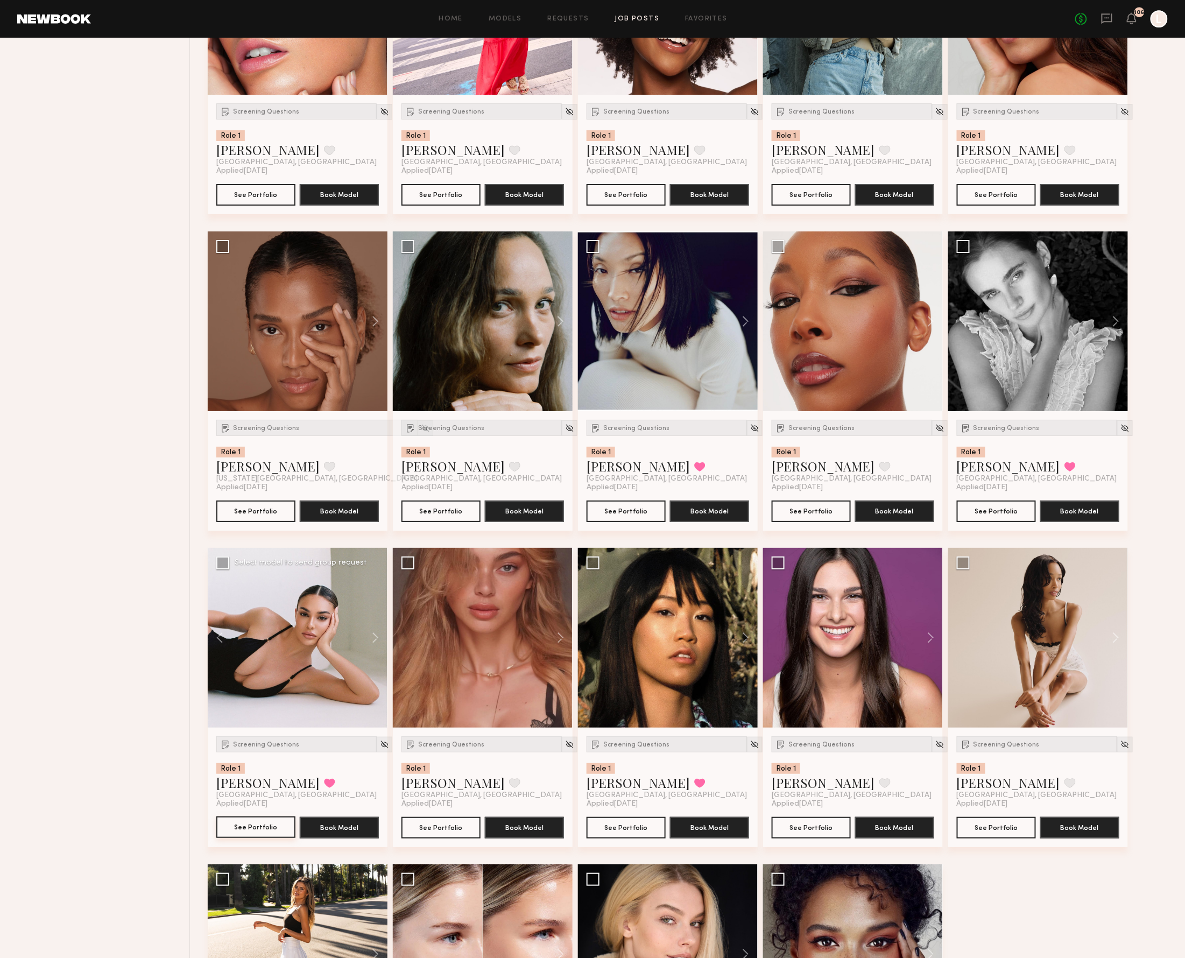
click at [255, 838] on button "See Portfolio" at bounding box center [255, 828] width 79 height 22
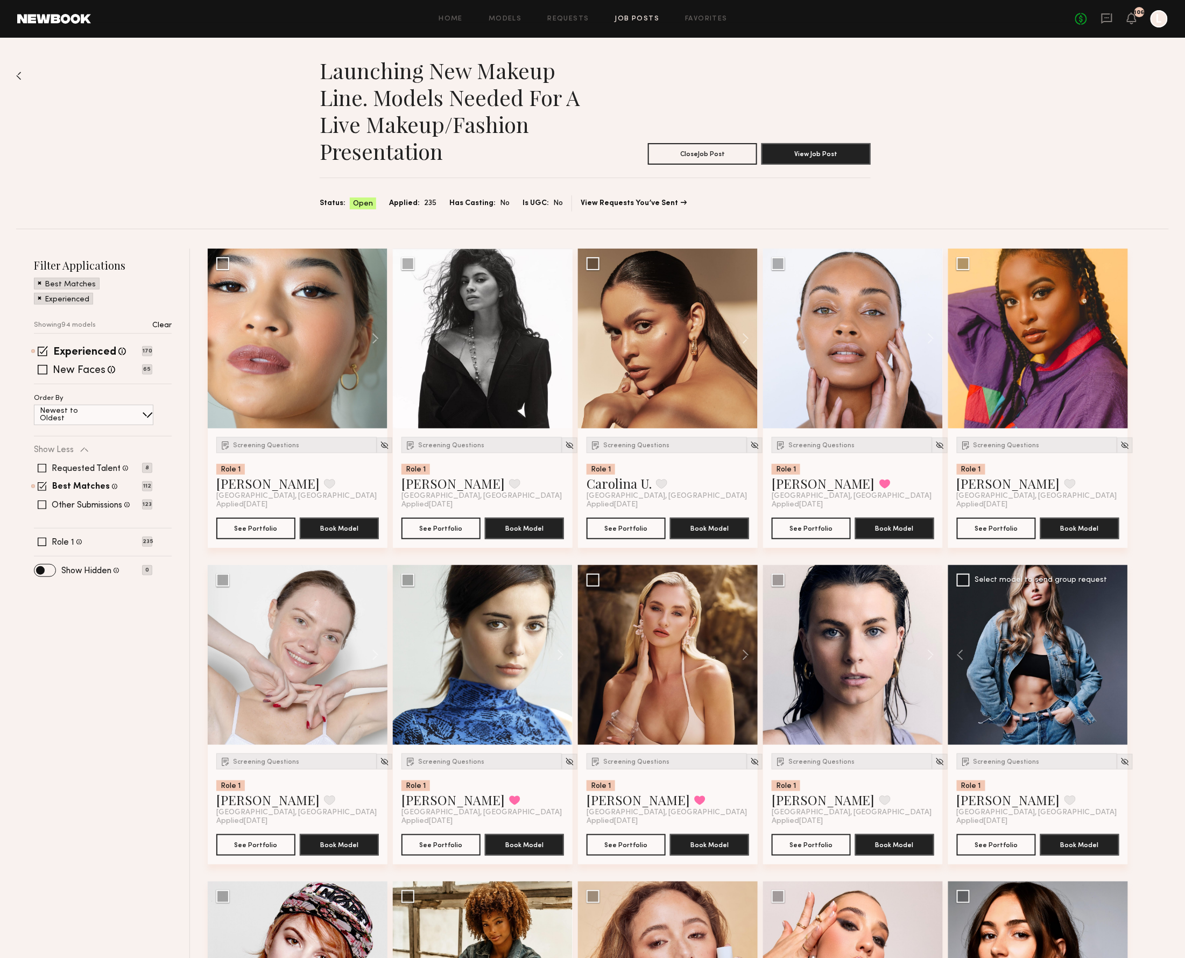
scroll to position [0, 0]
click at [42, 369] on span at bounding box center [43, 370] width 10 height 10
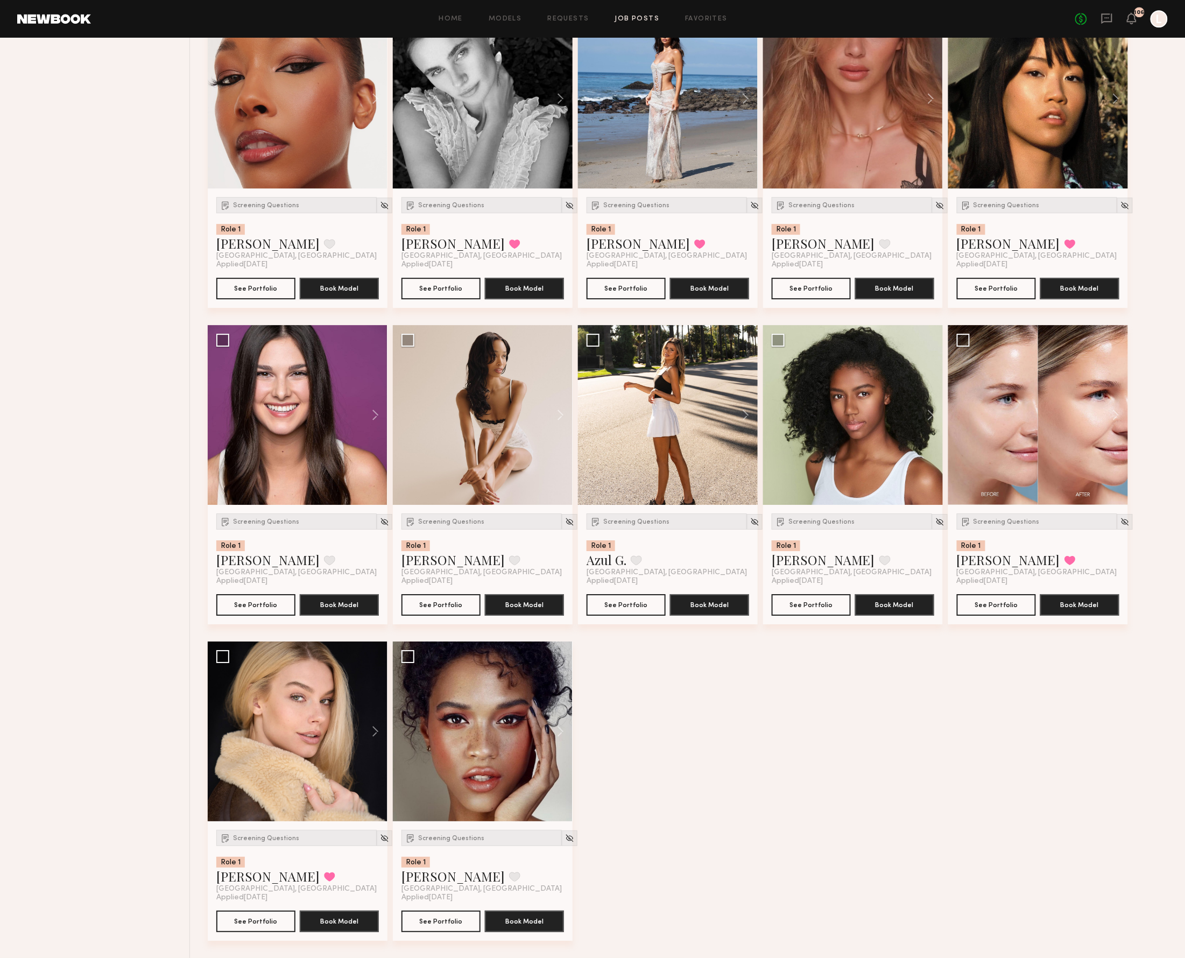
scroll to position [6585, 0]
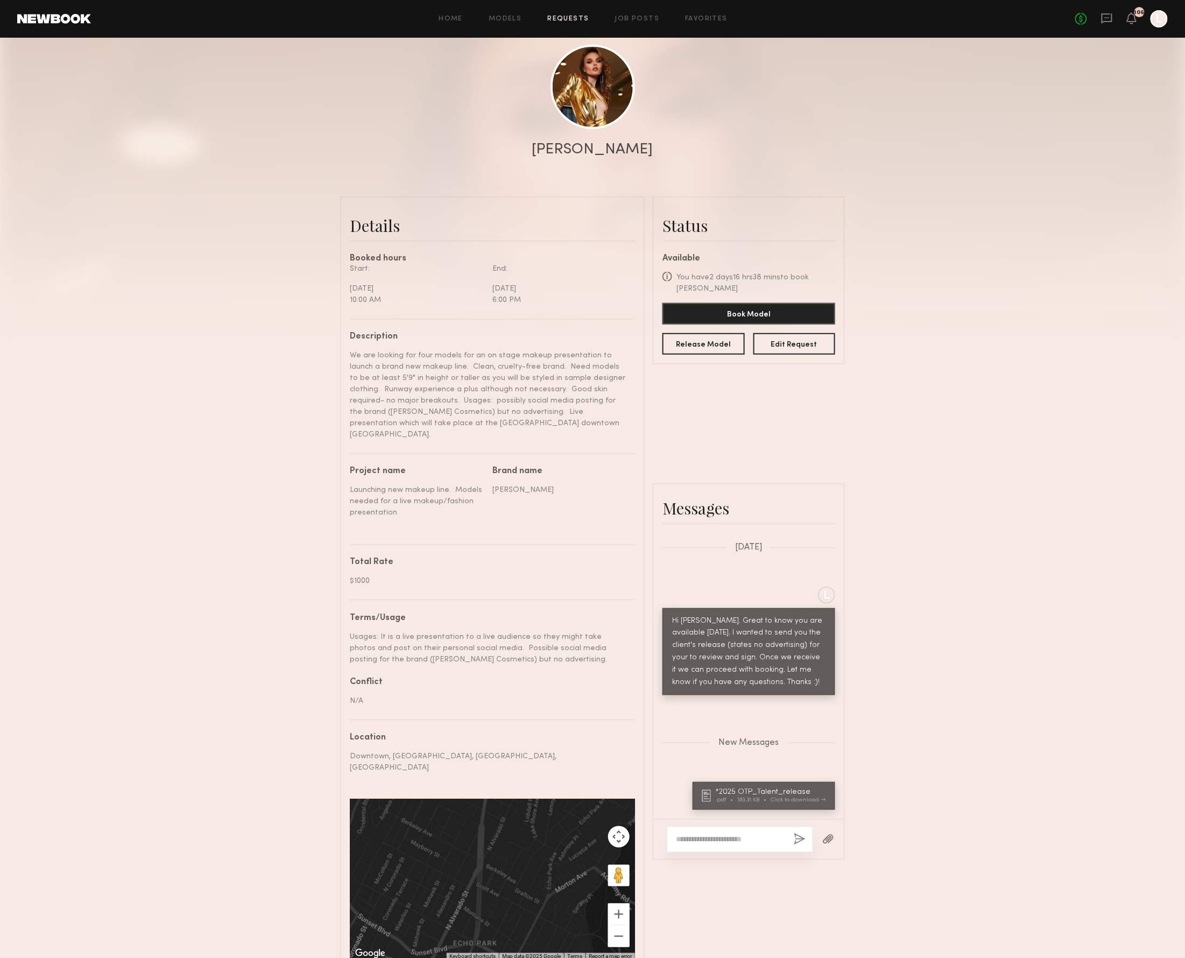
scroll to position [115, 0]
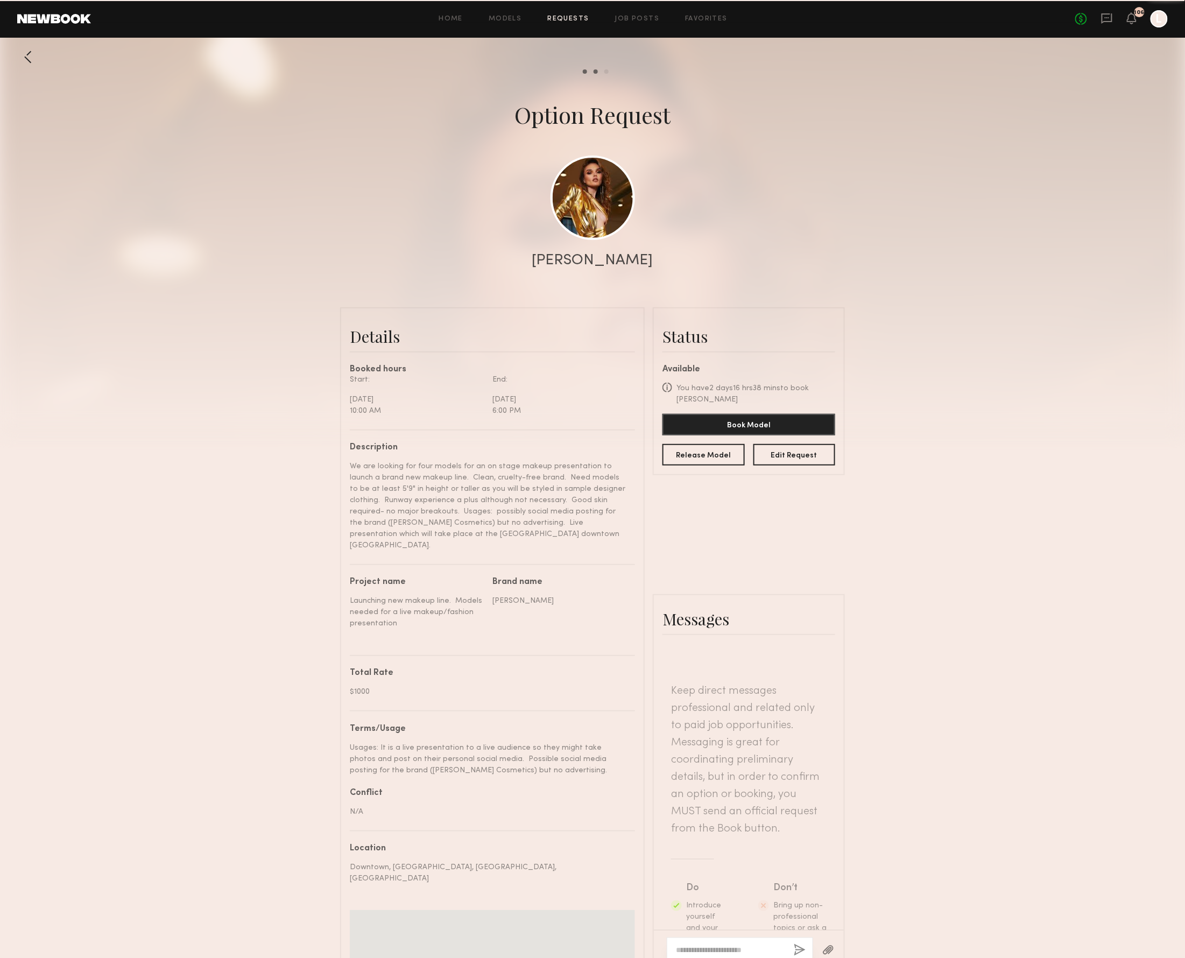
scroll to position [453, 0]
